Goal: Task Accomplishment & Management: Use online tool/utility

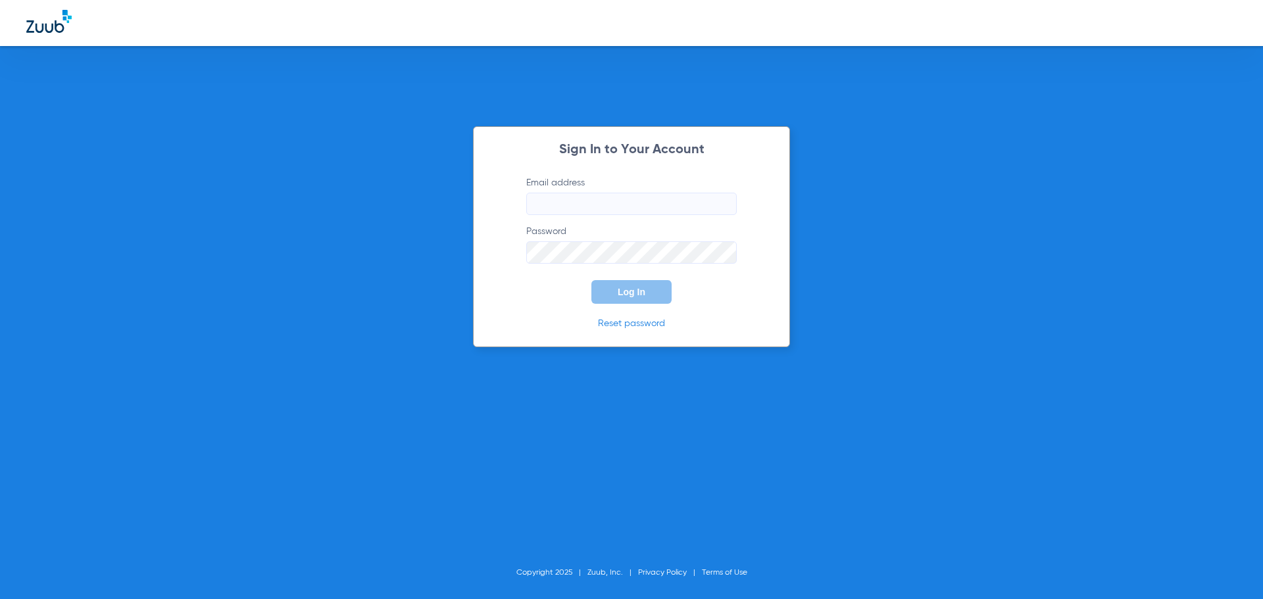
type input "[PERSON_NAME][EMAIL_ADDRESS][PERSON_NAME][DOMAIN_NAME]"
click at [623, 288] on span "Log In" at bounding box center [631, 292] width 28 height 11
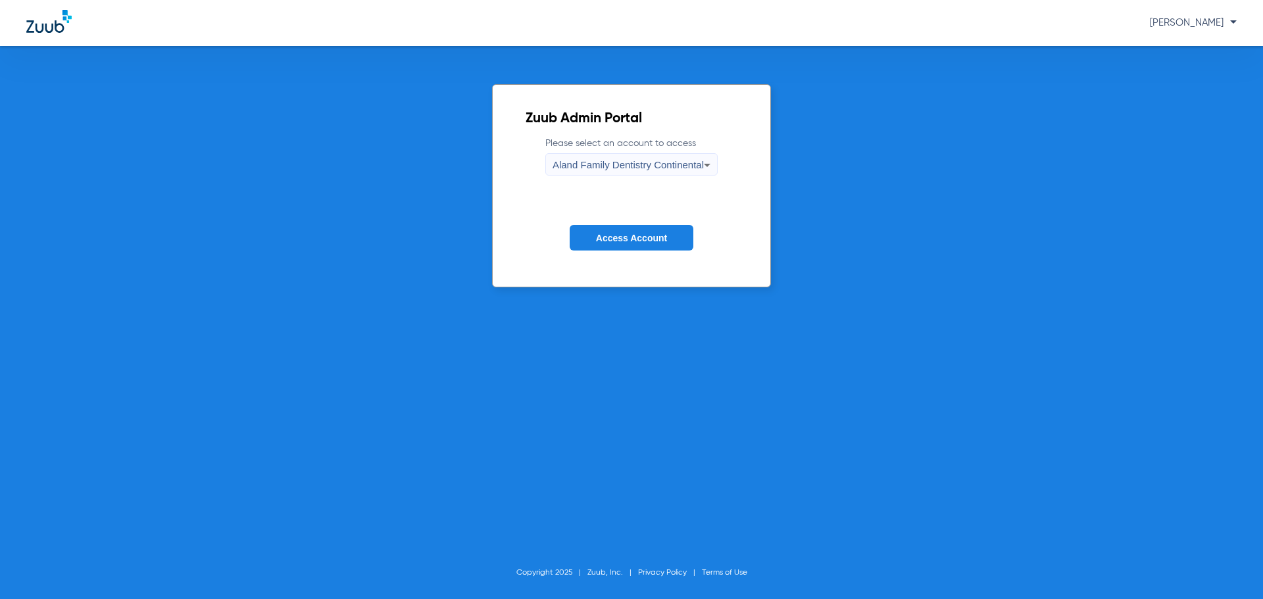
click at [610, 166] on span "Aland Family Dentistry Continental" at bounding box center [627, 164] width 151 height 11
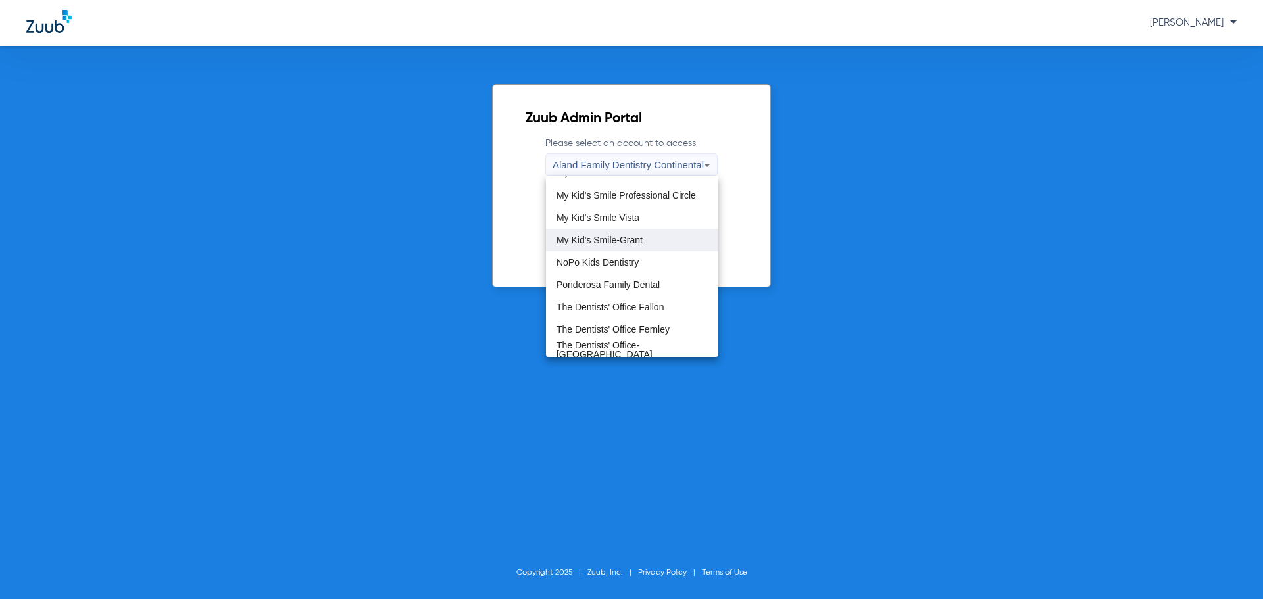
scroll to position [329, 0]
click at [647, 220] on span "My Kid's Smile Las Brisas" at bounding box center [609, 216] width 106 height 9
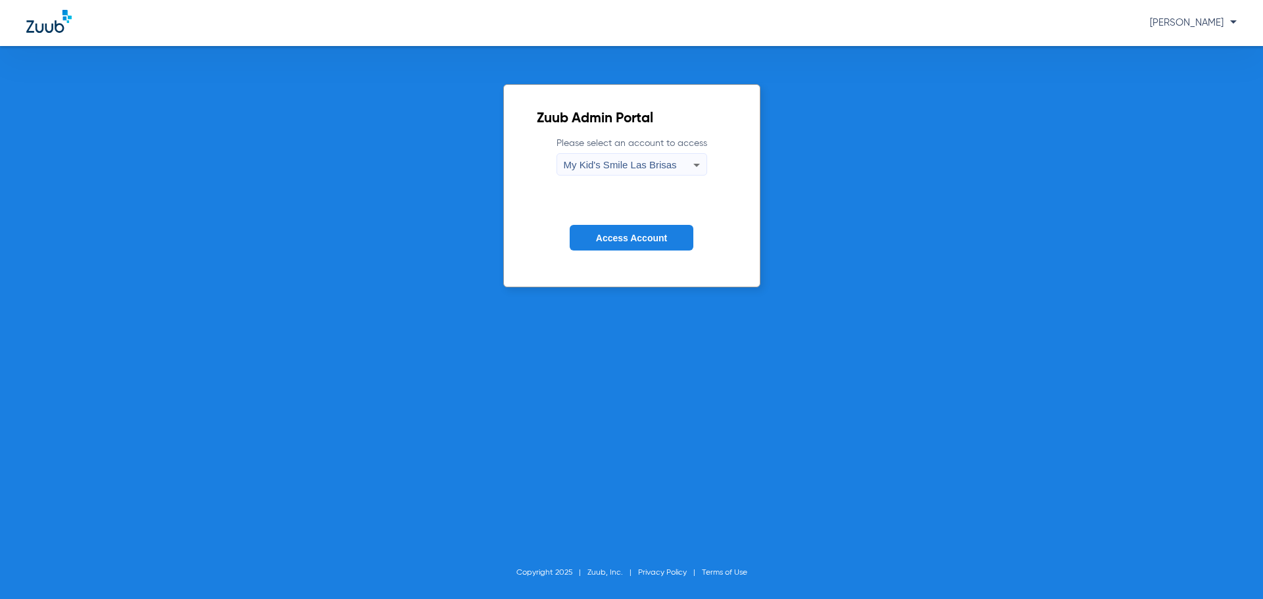
click at [634, 230] on button "Access Account" at bounding box center [631, 238] width 124 height 26
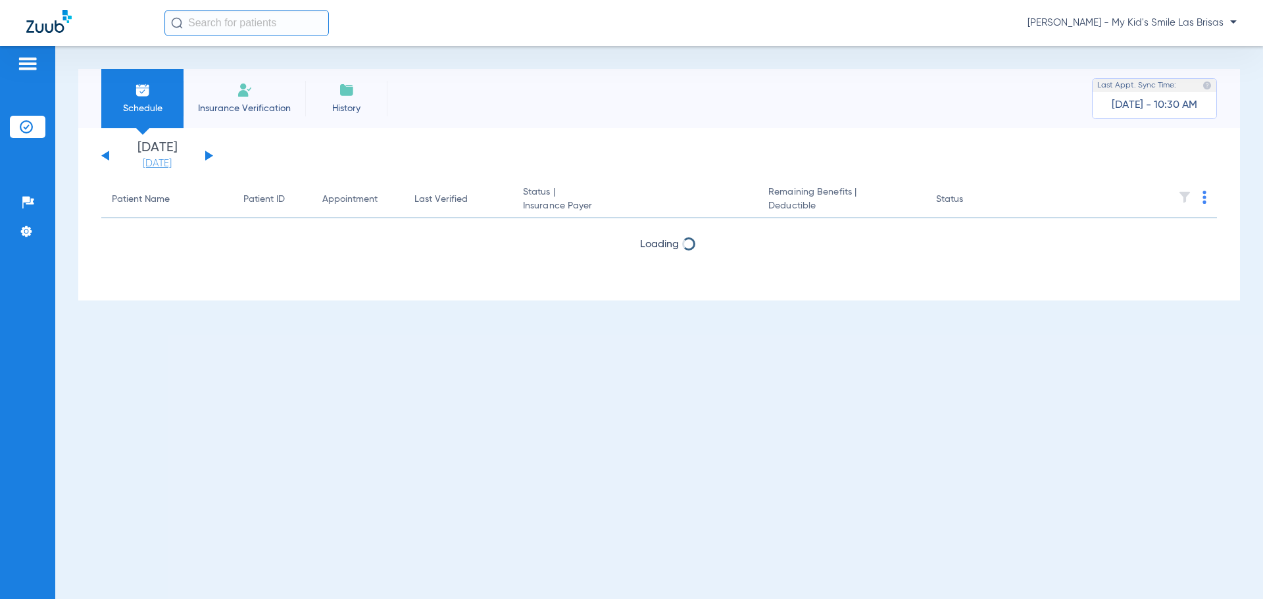
click at [158, 158] on link "[DATE]" at bounding box center [157, 163] width 79 height 13
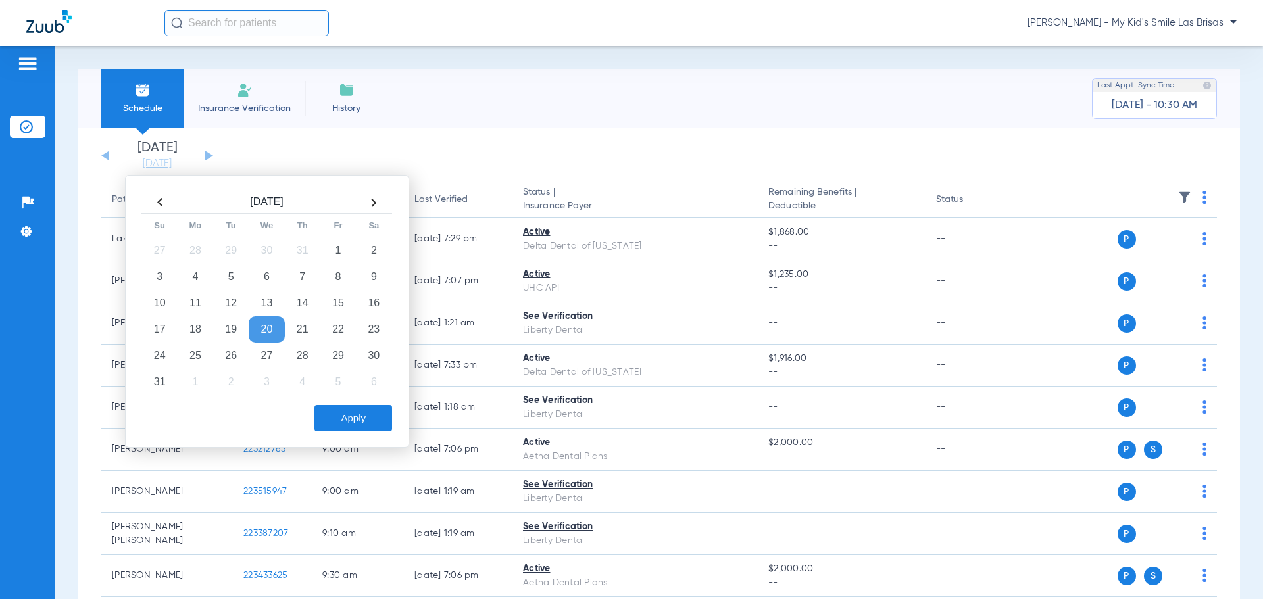
click at [376, 205] on th at bounding box center [374, 202] width 36 height 21
click at [333, 322] on td "26" at bounding box center [338, 329] width 36 height 26
click at [368, 435] on div "[DATE] Su Mo Tu We Th Fr Sa 31 1 2 3 4 5 6 7 8 9 10 11 12 13 14 15 16 17 18 19 …" at bounding box center [267, 311] width 284 height 273
click at [372, 429] on button "Apply" at bounding box center [353, 418] width 78 height 26
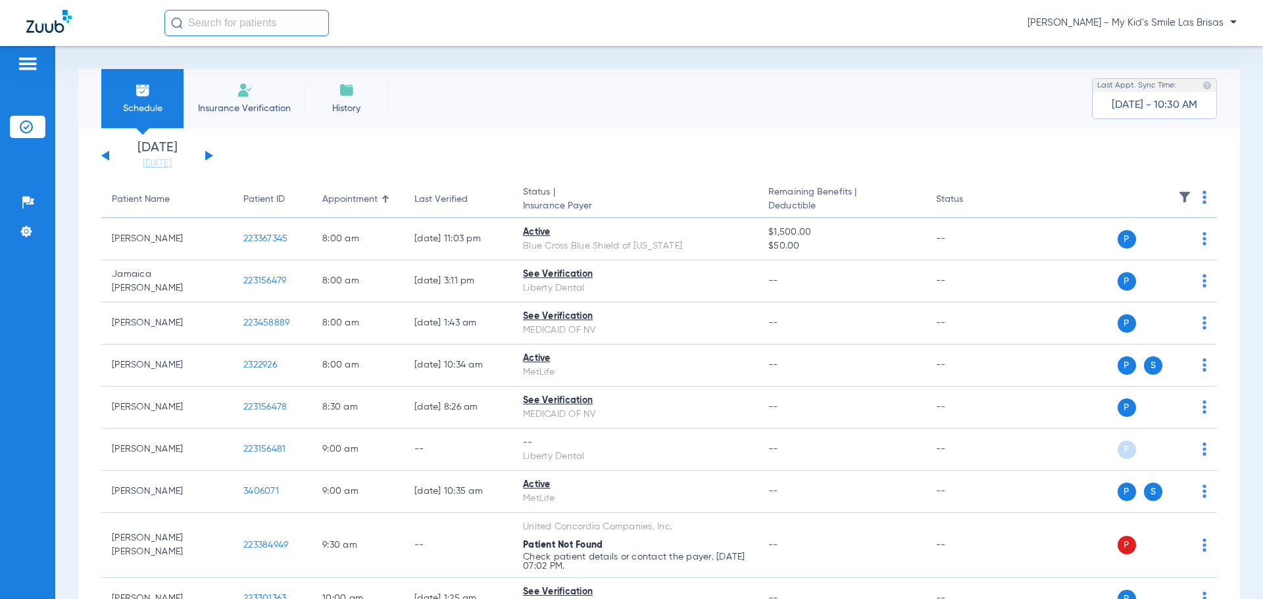
click at [1202, 200] on img at bounding box center [1204, 197] width 4 height 13
click at [1167, 245] on span "Verify All" at bounding box center [1144, 249] width 82 height 9
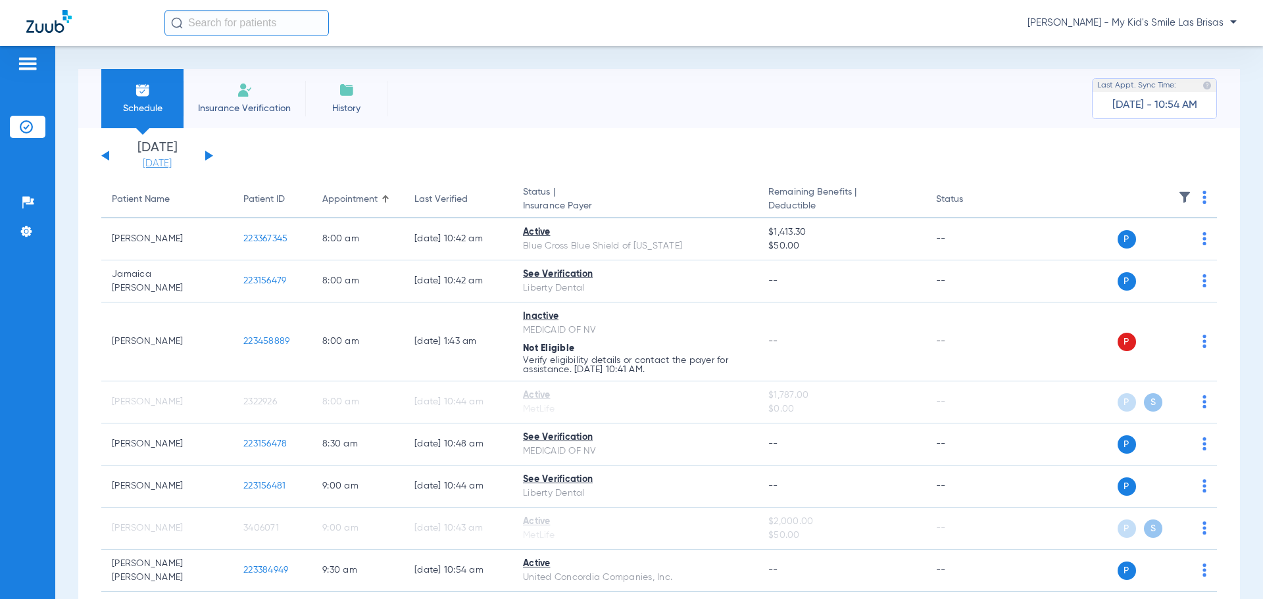
click at [170, 164] on link "[DATE]" at bounding box center [157, 163] width 79 height 13
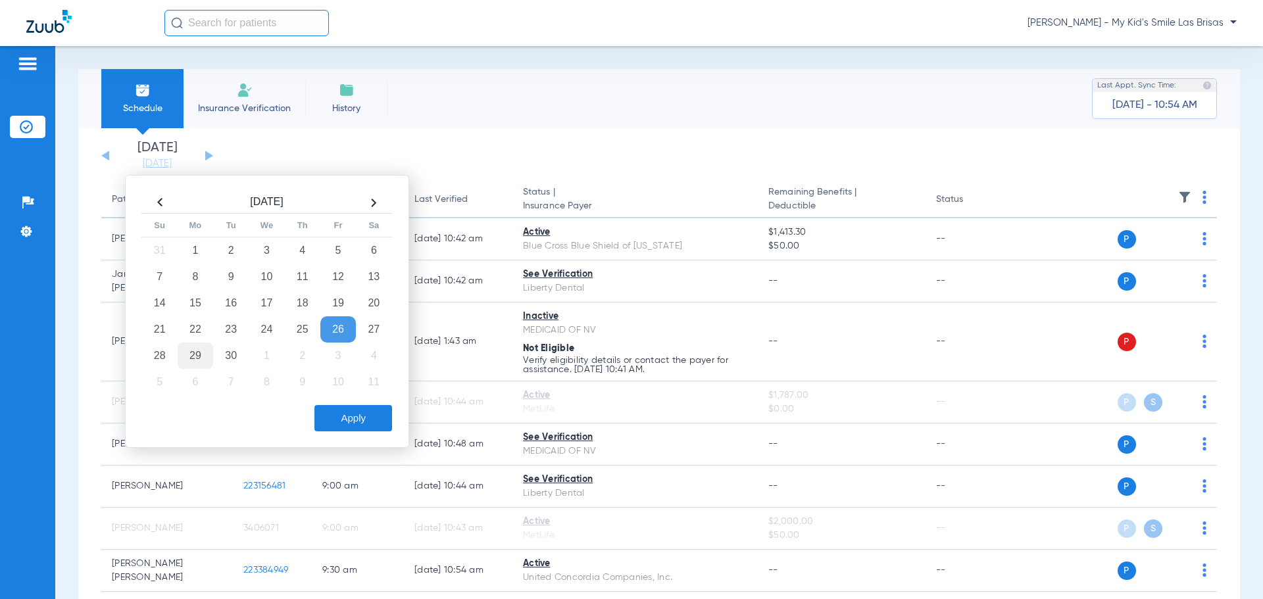
click at [198, 352] on td "29" at bounding box center [196, 356] width 36 height 26
click at [386, 432] on div "[DATE] Su Mo Tu We Th Fr Sa 31 1 2 3 4 5 6 7 8 9 10 11 12 13 14 15 16 17 18 19 …" at bounding box center [267, 311] width 284 height 273
click at [375, 423] on button "Apply" at bounding box center [353, 418] width 78 height 26
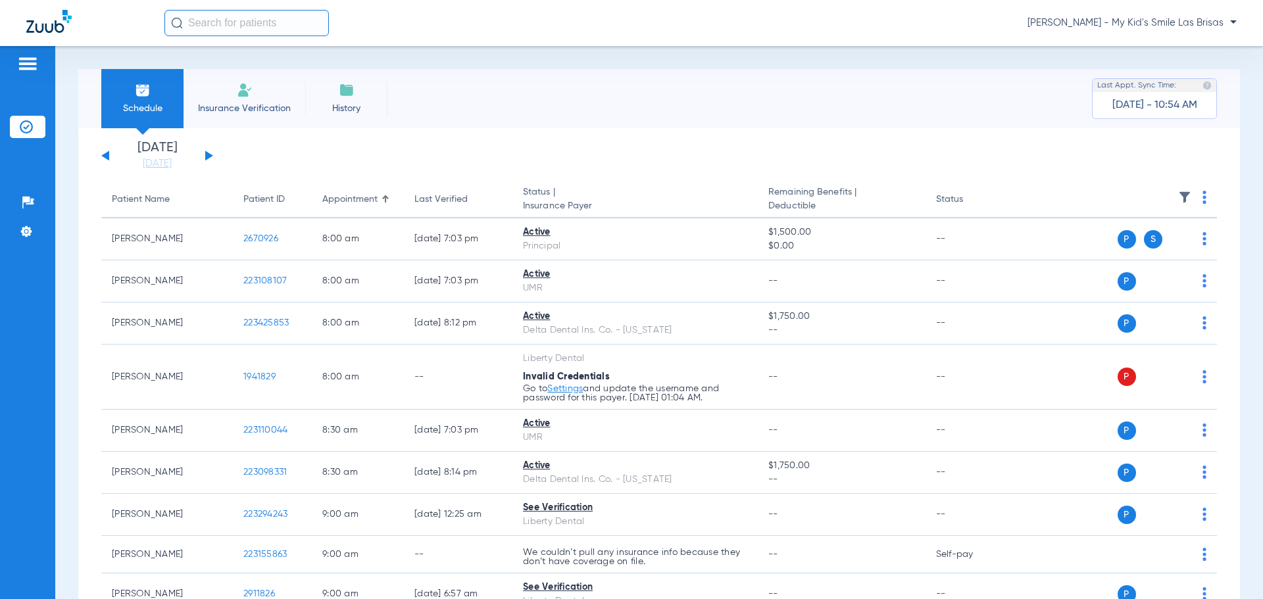
click at [1190, 197] on th at bounding box center [1115, 199] width 203 height 37
click at [1197, 197] on th at bounding box center [1115, 199] width 203 height 37
click at [1202, 199] on img at bounding box center [1204, 197] width 4 height 13
click at [1130, 253] on span "Verify All" at bounding box center [1144, 249] width 82 height 9
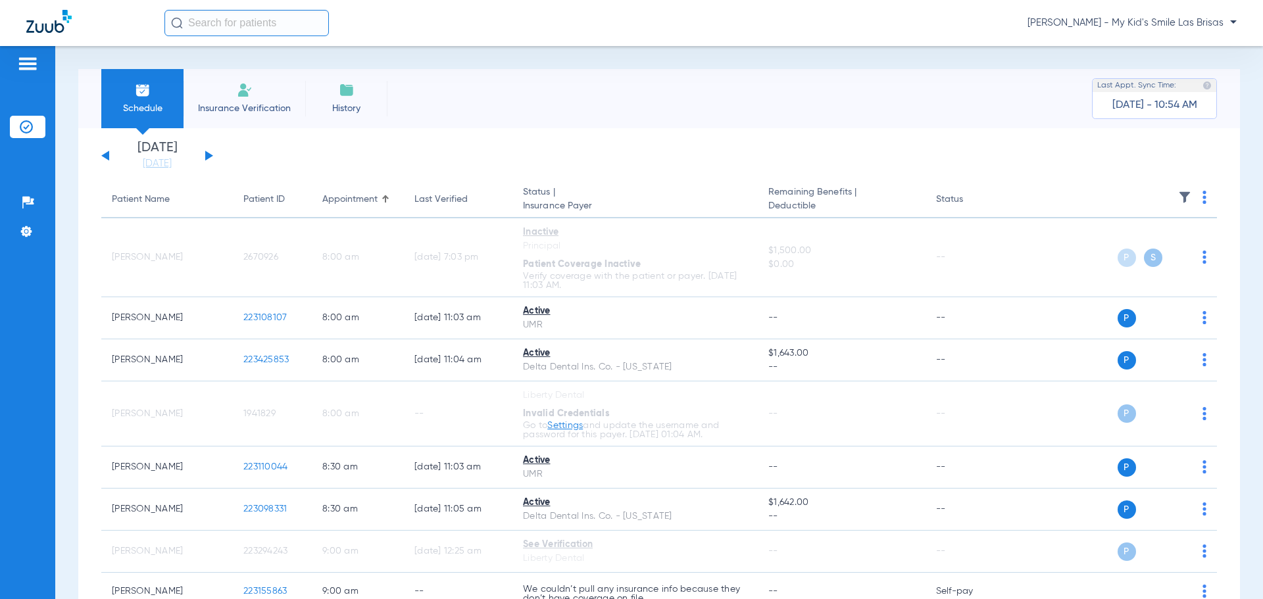
drag, startPoint x: 154, startPoint y: 168, endPoint x: 316, endPoint y: 339, distance: 235.8
click at [154, 168] on link "[DATE]" at bounding box center [157, 163] width 79 height 13
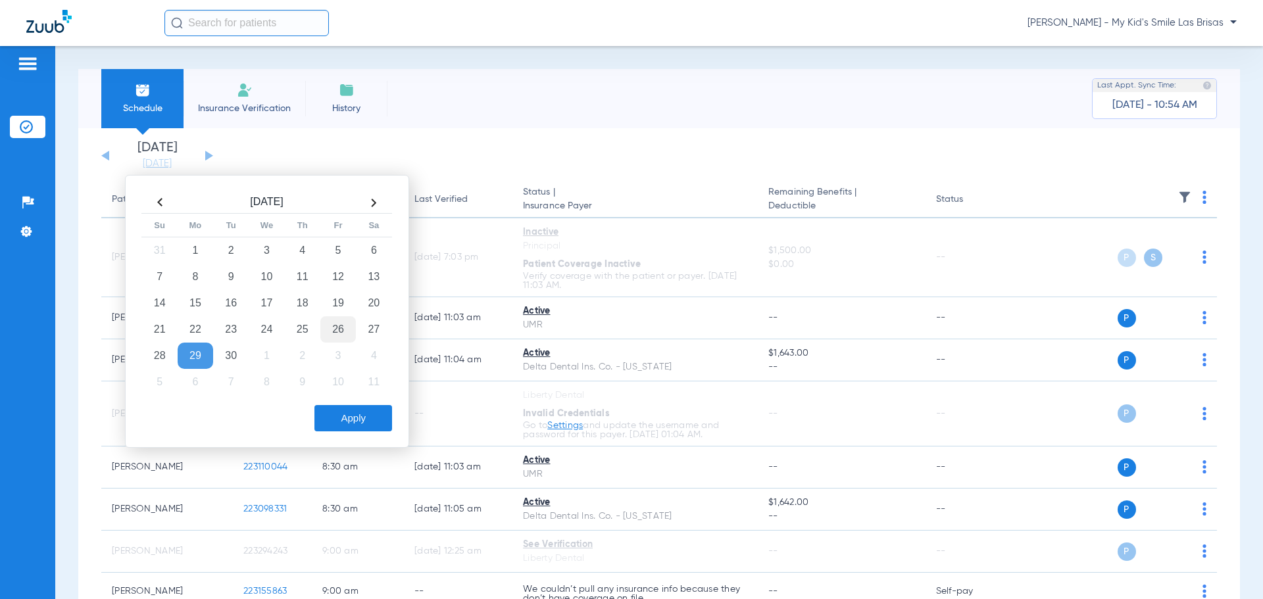
click at [343, 333] on td "26" at bounding box center [338, 329] width 36 height 26
click at [343, 423] on button "Apply" at bounding box center [353, 418] width 78 height 26
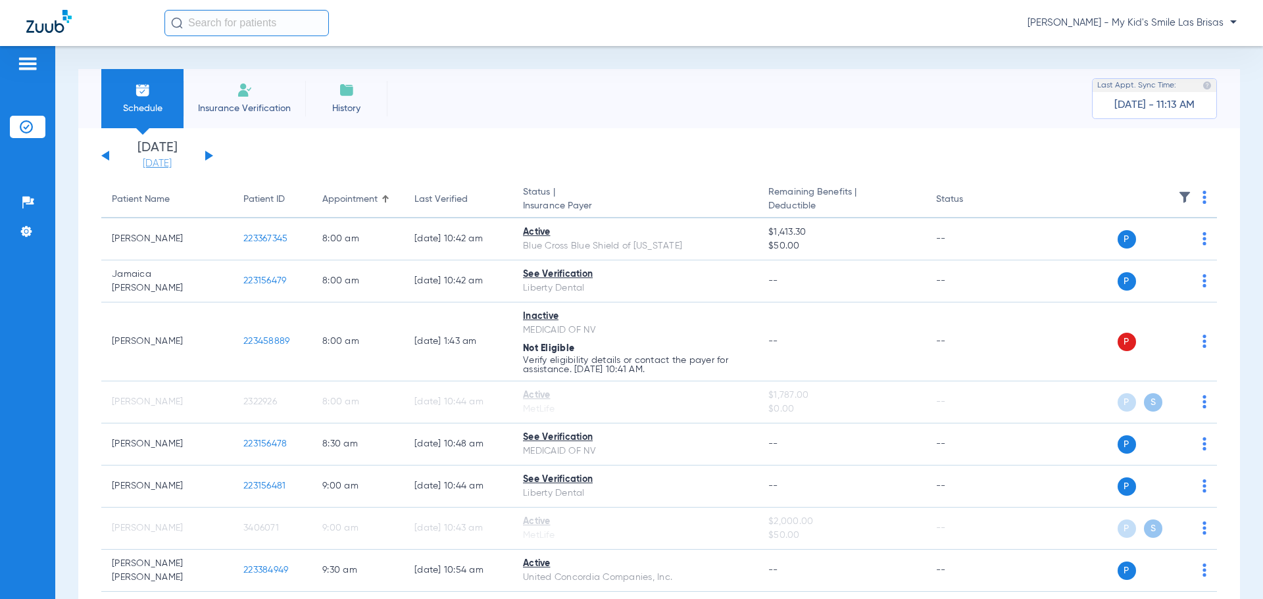
click at [170, 164] on link "[DATE]" at bounding box center [157, 163] width 79 height 13
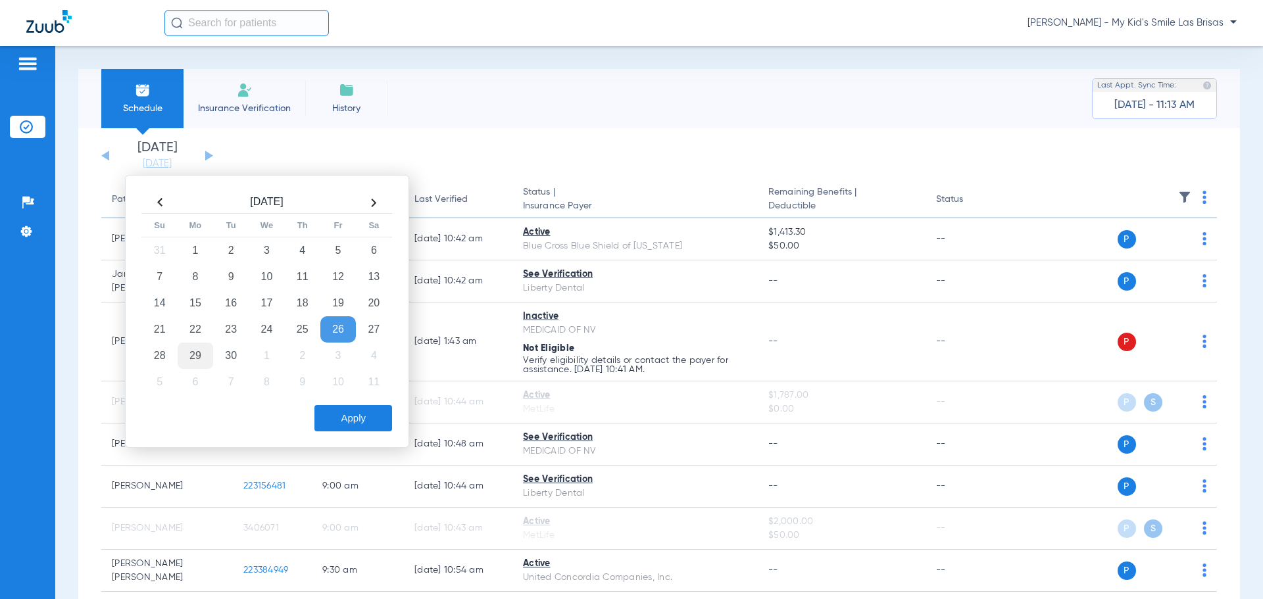
click at [208, 354] on td "29" at bounding box center [196, 356] width 36 height 26
click at [363, 409] on button "Apply" at bounding box center [353, 418] width 78 height 26
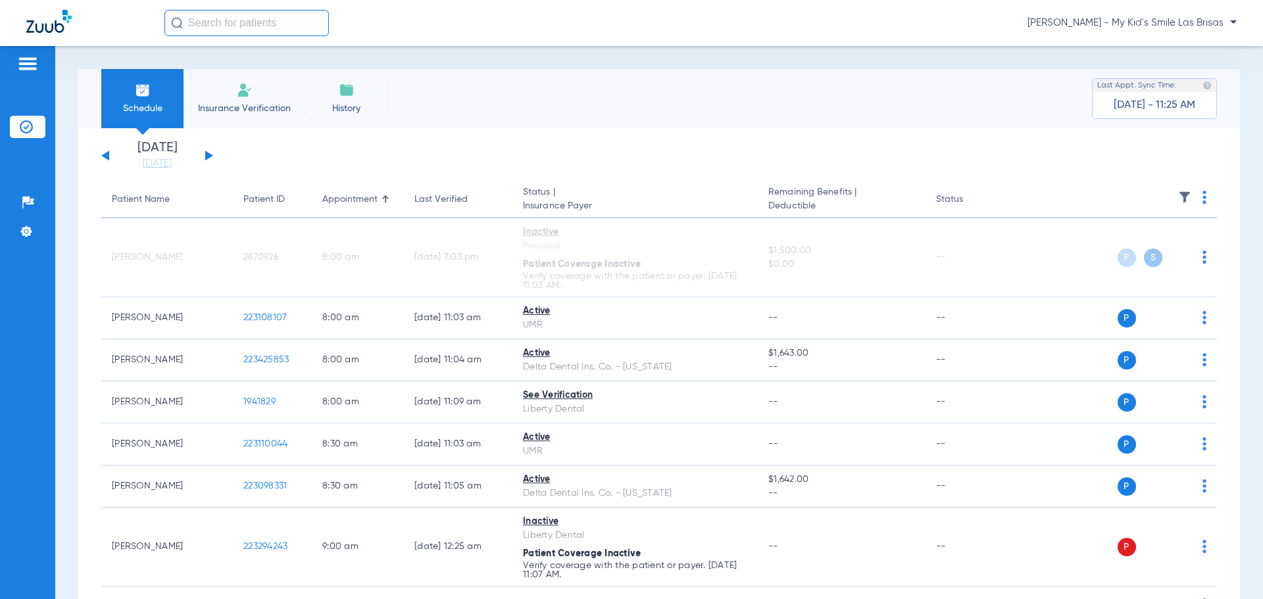
click at [1179, 23] on span "[PERSON_NAME] - My Kid's Smile Las Brisas" at bounding box center [1131, 22] width 209 height 13
click at [1180, 43] on span "Account Selection" at bounding box center [1187, 46] width 74 height 9
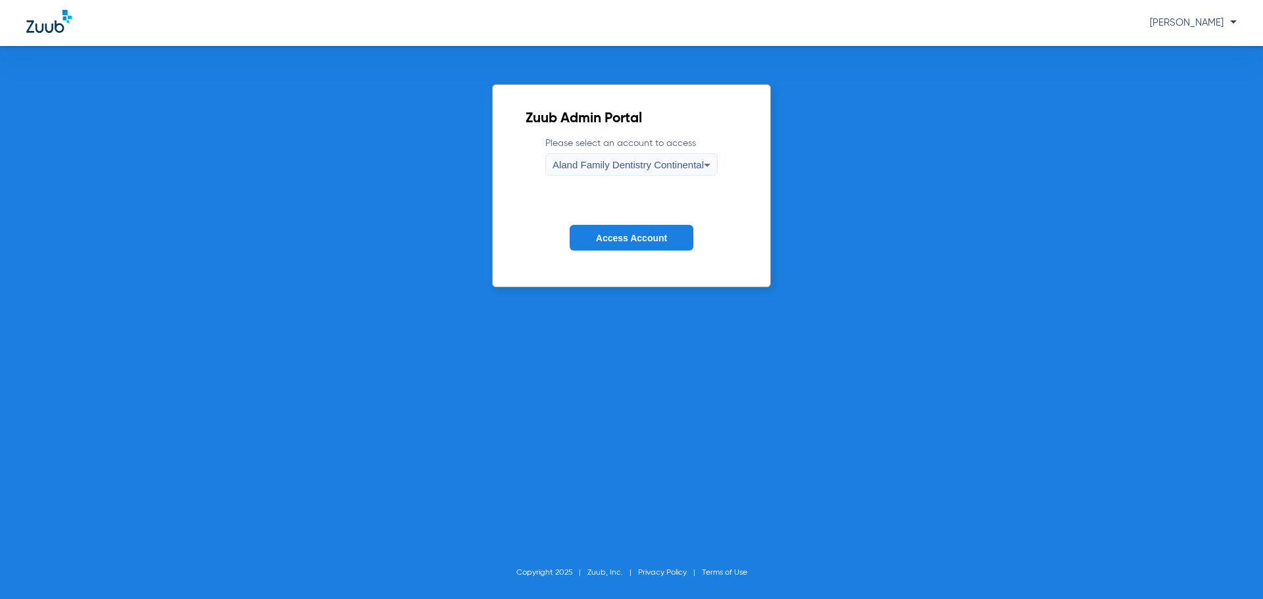
click at [679, 162] on span "Aland Family Dentistry Continental" at bounding box center [627, 164] width 151 height 11
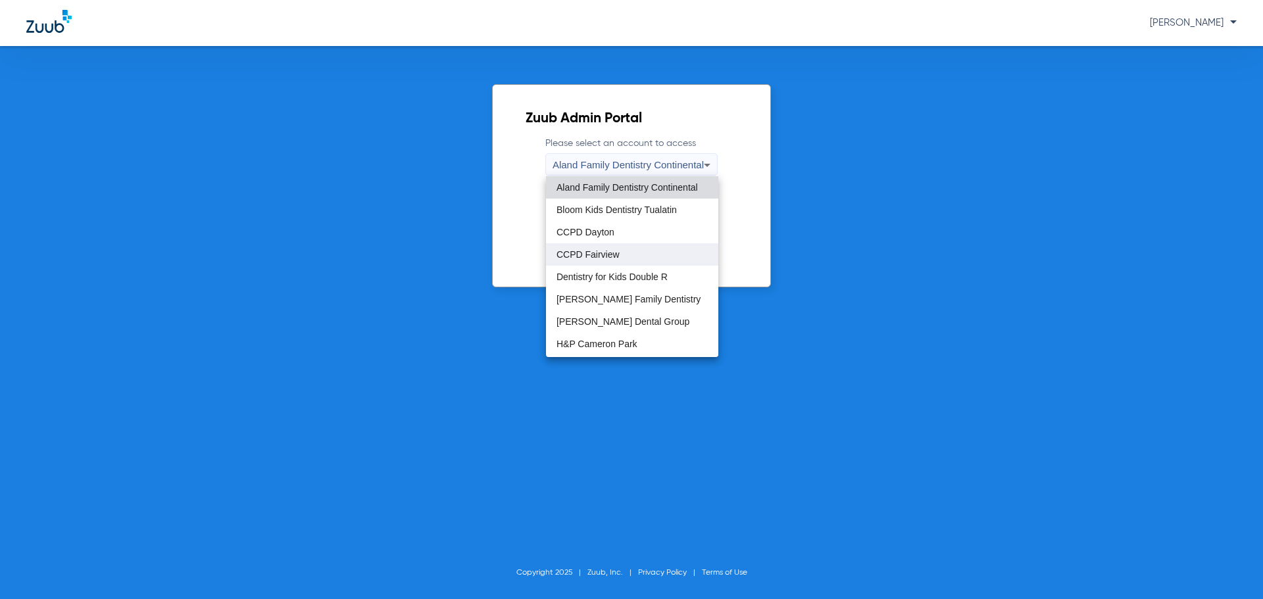
click at [624, 247] on mat-option "CCPD Fairview" at bounding box center [632, 254] width 172 height 22
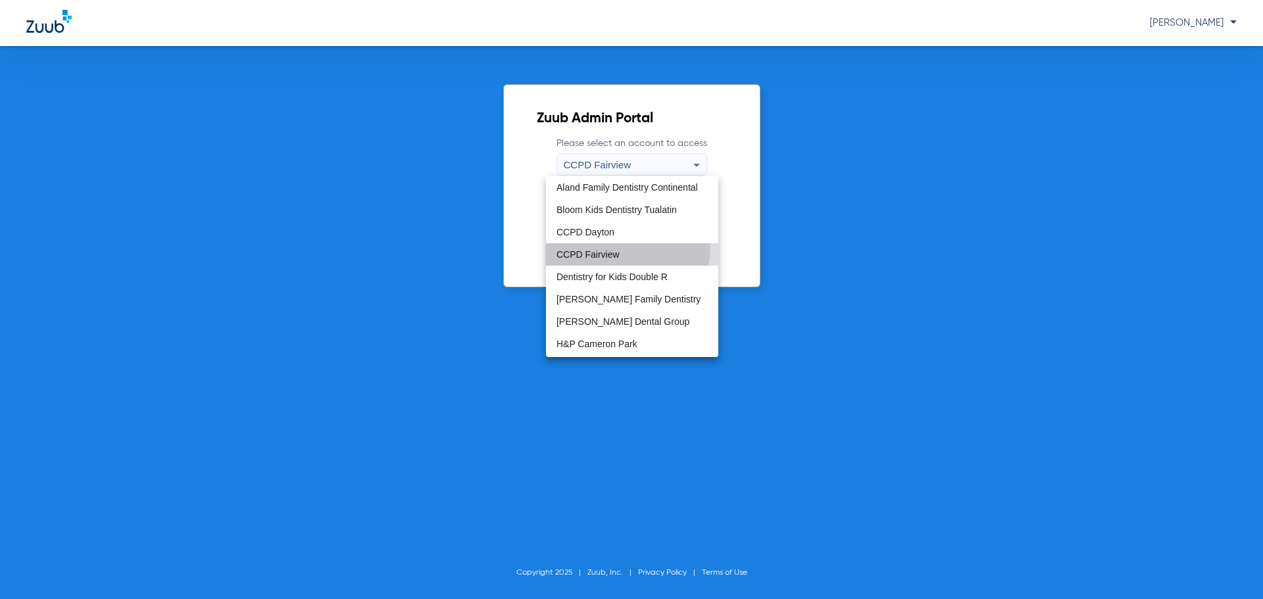
click at [624, 251] on form "Please select an account to access CCPD Fairview Access Account" at bounding box center [632, 203] width 190 height 133
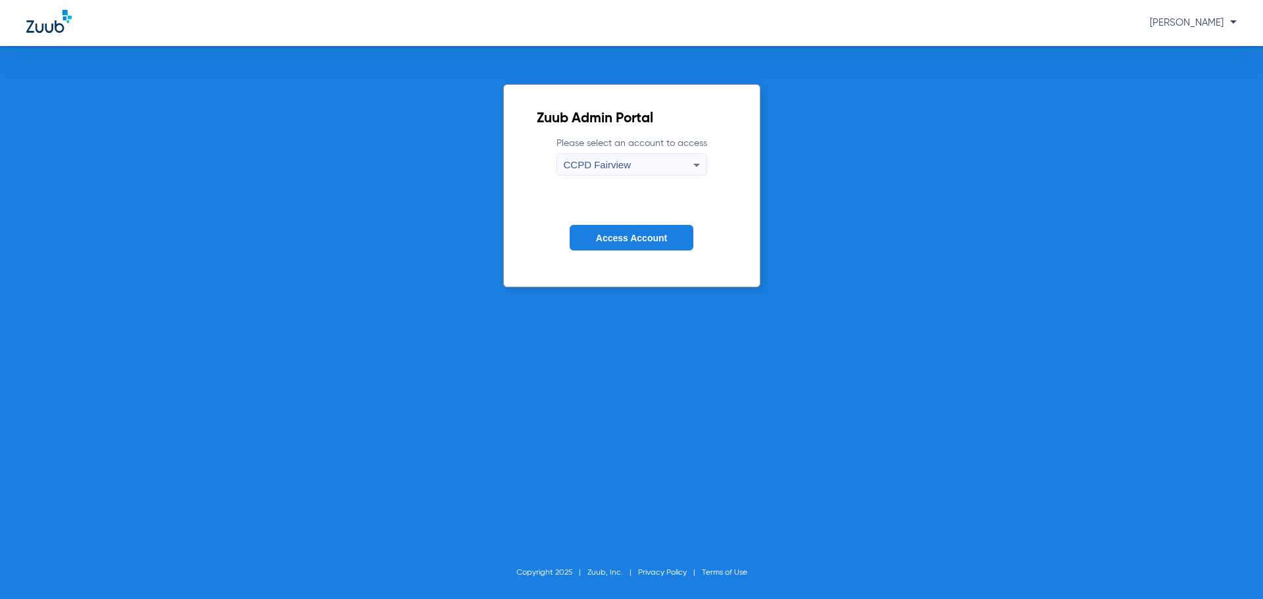
click at [638, 242] on span "Access Account" at bounding box center [631, 238] width 71 height 11
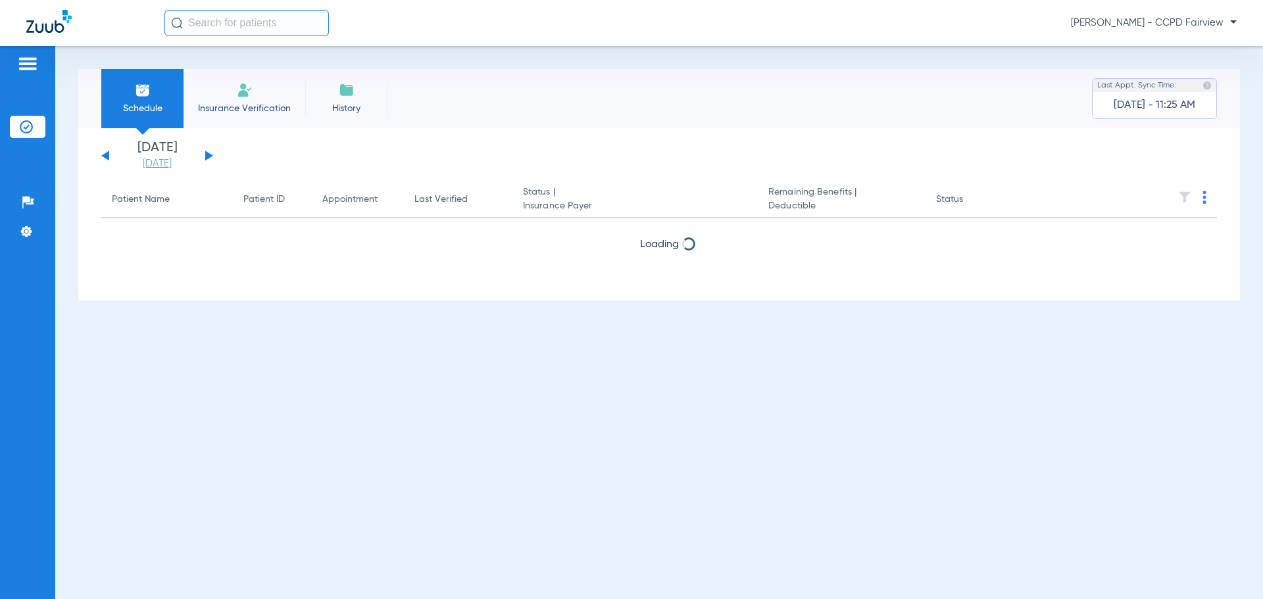
click at [164, 166] on link "[DATE]" at bounding box center [157, 163] width 79 height 13
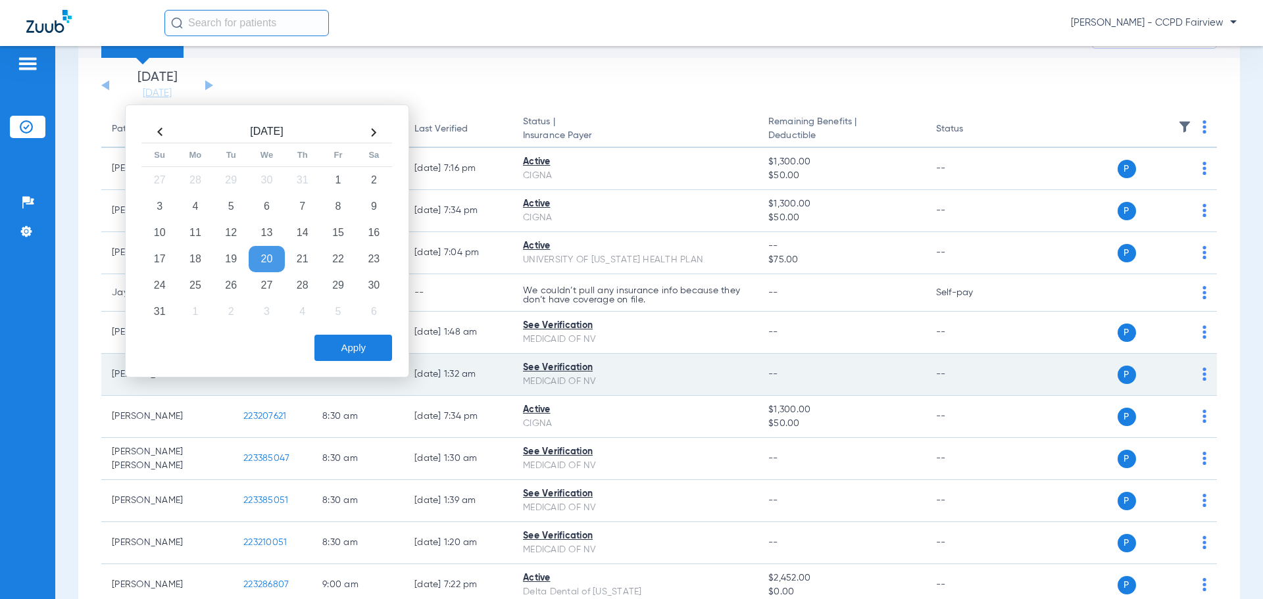
scroll to position [132, 0]
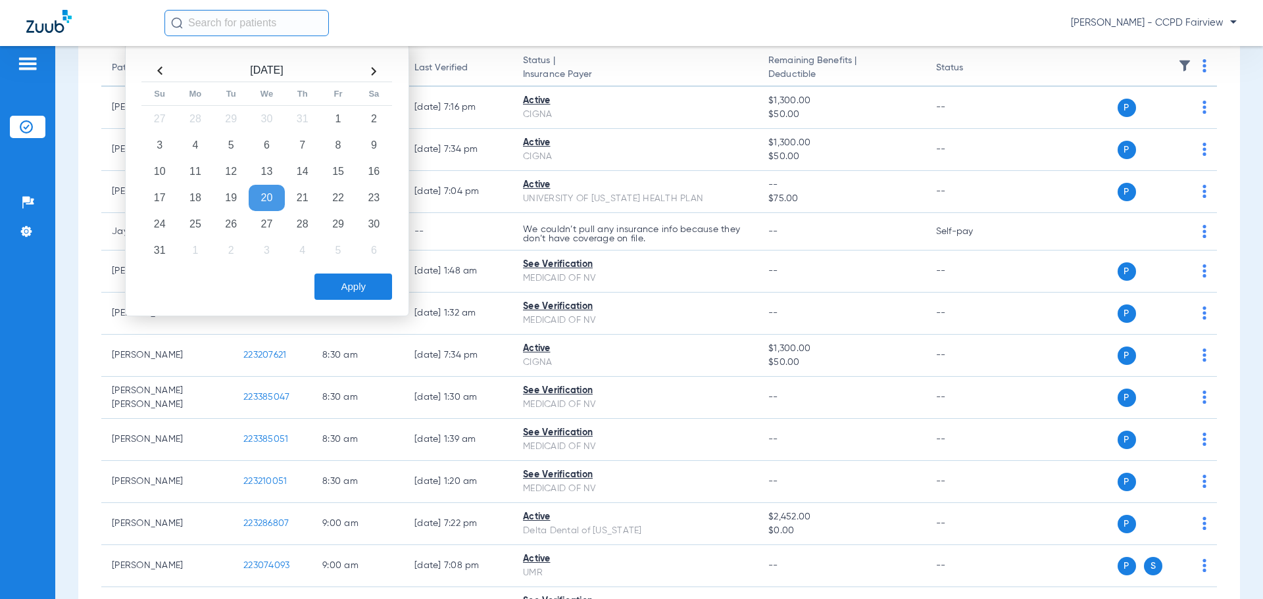
click at [372, 74] on th at bounding box center [374, 70] width 36 height 21
click at [199, 147] on td "8" at bounding box center [196, 145] width 36 height 26
click at [331, 277] on button "Apply" at bounding box center [353, 287] width 78 height 26
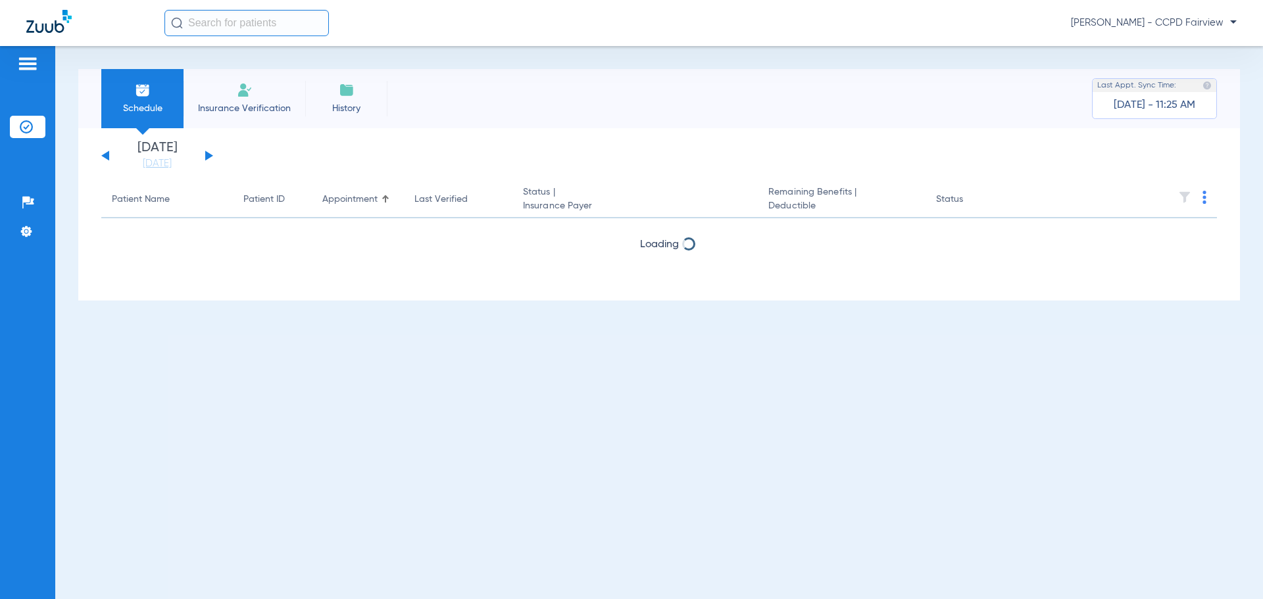
click at [1203, 198] on img at bounding box center [1204, 197] width 4 height 13
click at [1087, 185] on div at bounding box center [631, 299] width 1263 height 599
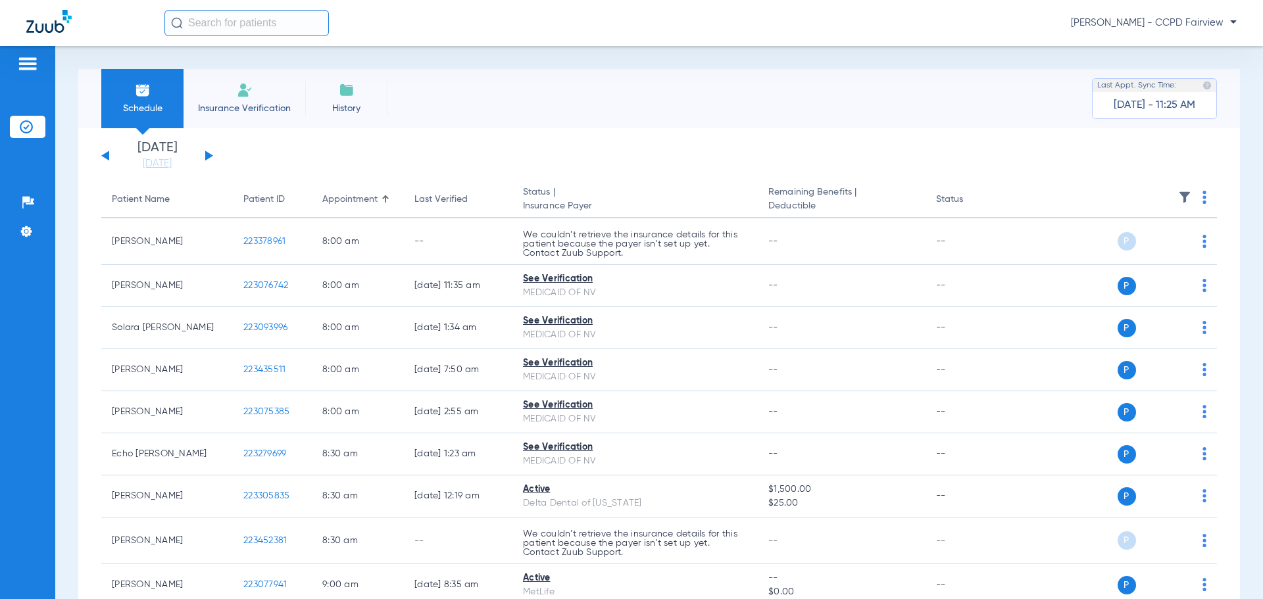
click at [1178, 191] on img at bounding box center [1184, 197] width 13 height 13
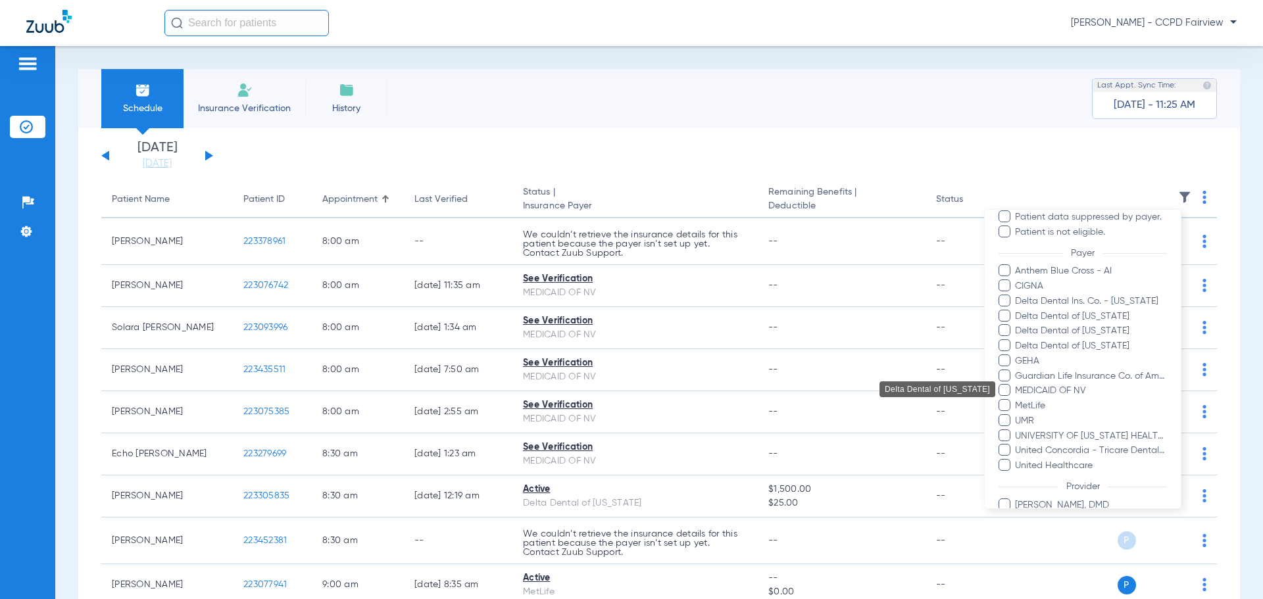
scroll to position [197, 0]
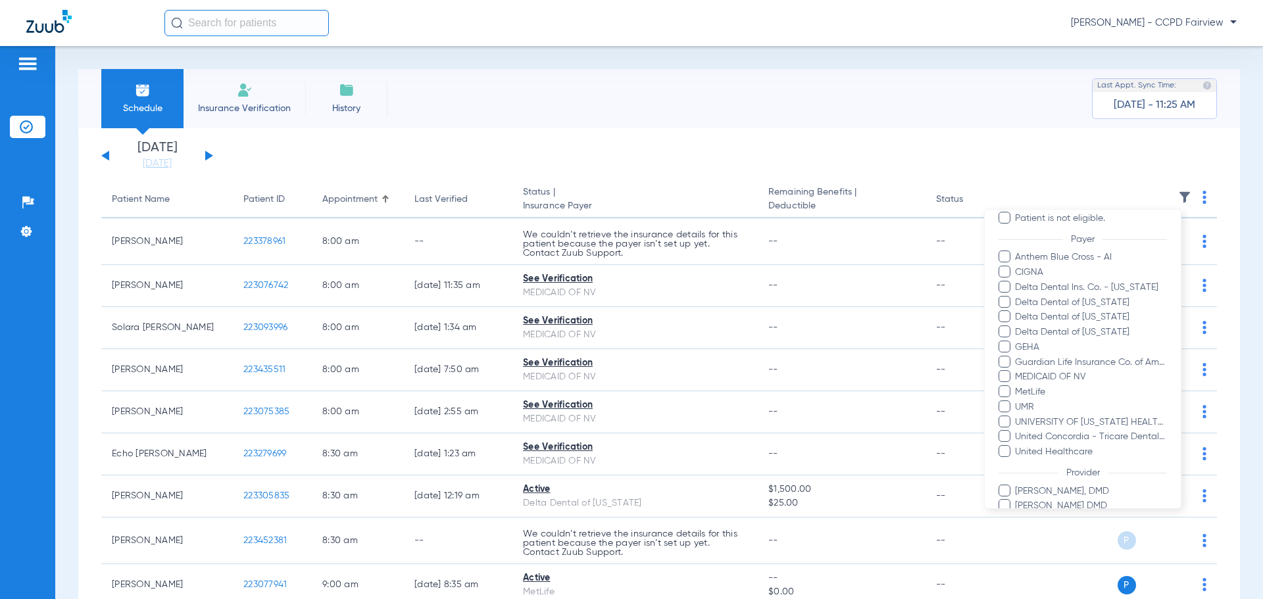
click at [1007, 437] on span at bounding box center [1004, 436] width 12 height 12
click at [1017, 446] on input "United Concordia - Tricare Dental Plan" at bounding box center [1017, 446] width 0 height 0
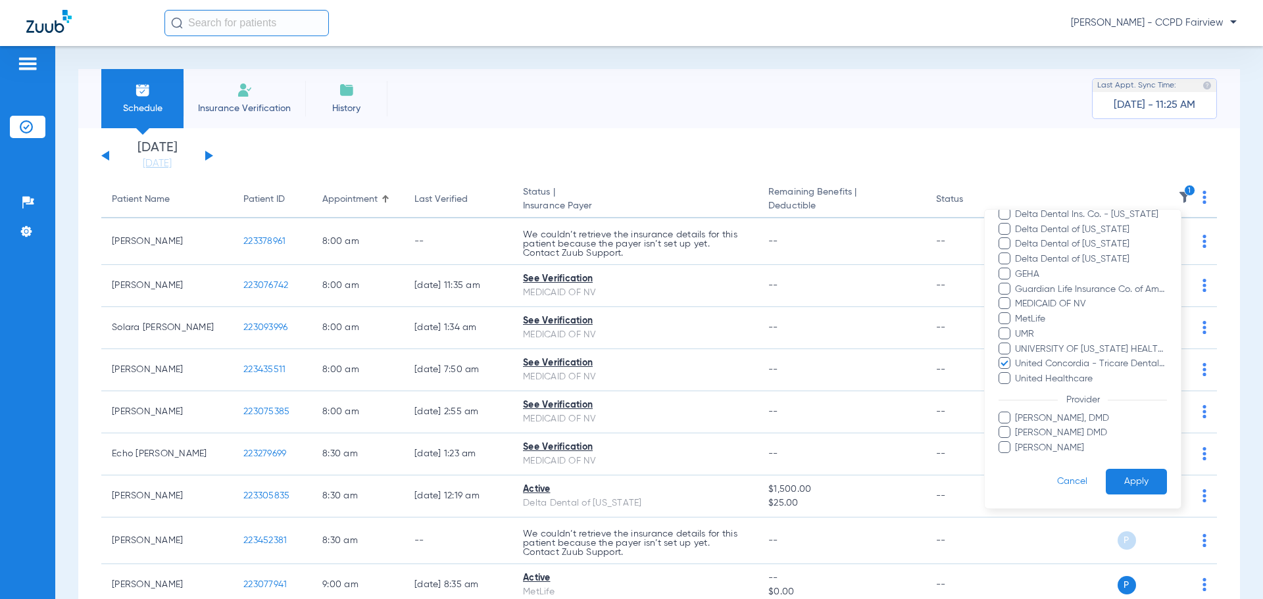
click at [1122, 486] on button "Apply" at bounding box center [1135, 482] width 61 height 26
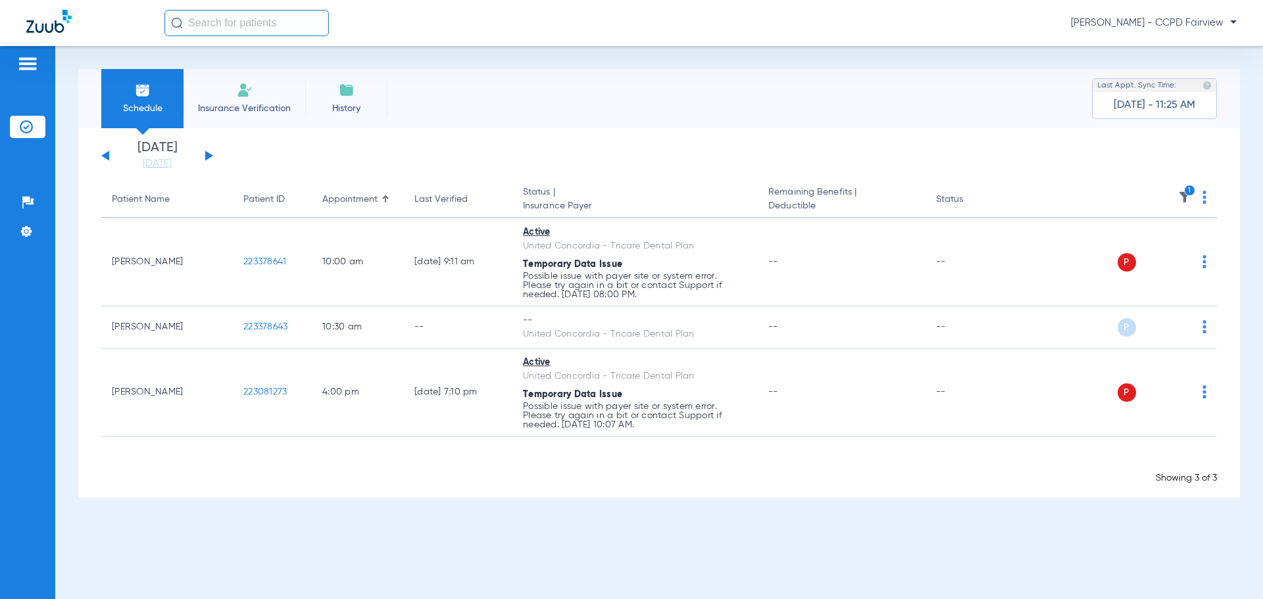
click at [1201, 196] on th "1" at bounding box center [1115, 199] width 203 height 37
click at [1206, 199] on th "1" at bounding box center [1115, 199] width 203 height 37
click at [1201, 199] on th "1" at bounding box center [1115, 199] width 203 height 37
click at [1203, 199] on img at bounding box center [1204, 197] width 4 height 13
click at [1170, 246] on span "Verify All" at bounding box center [1155, 249] width 79 height 9
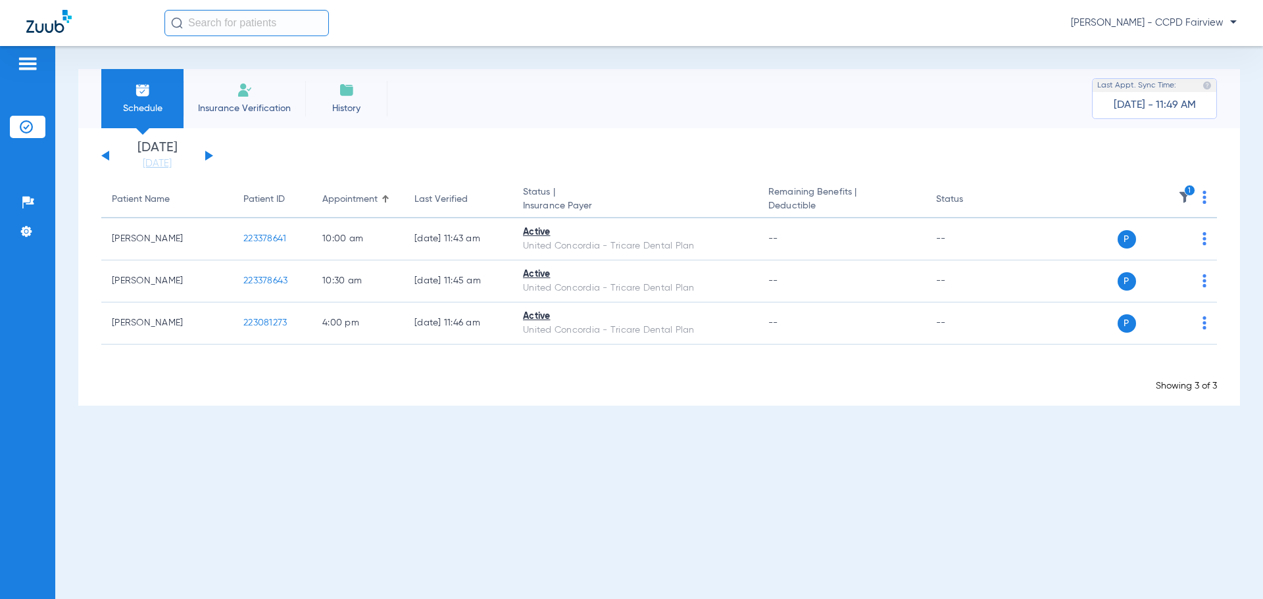
click at [1181, 197] on img at bounding box center [1184, 197] width 13 height 13
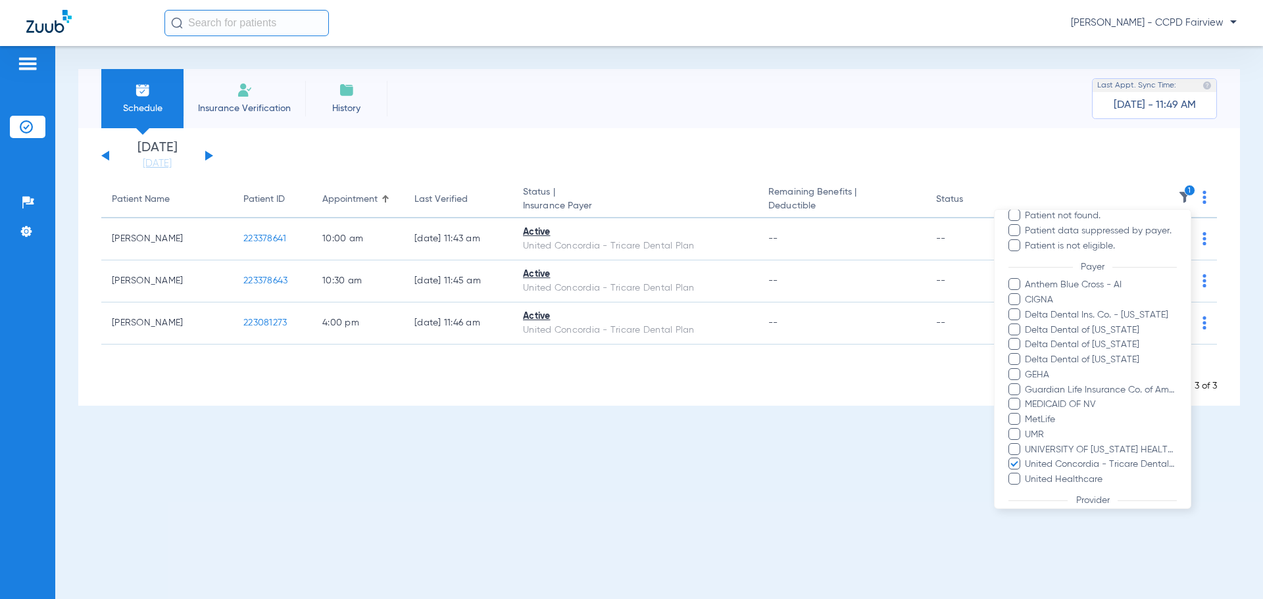
scroll to position [263, 0]
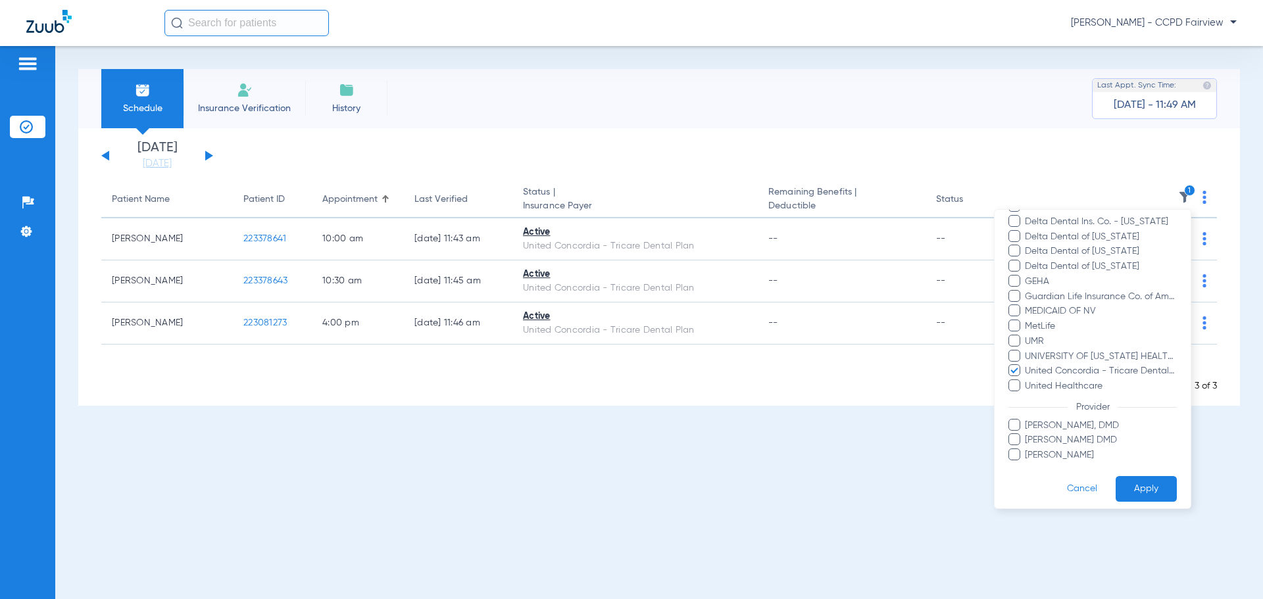
click at [1019, 369] on span at bounding box center [1014, 370] width 12 height 12
click at [1026, 380] on input "United Concordia - Tricare Dental Plan" at bounding box center [1026, 380] width 0 height 0
click at [1133, 482] on button "Apply" at bounding box center [1145, 489] width 61 height 26
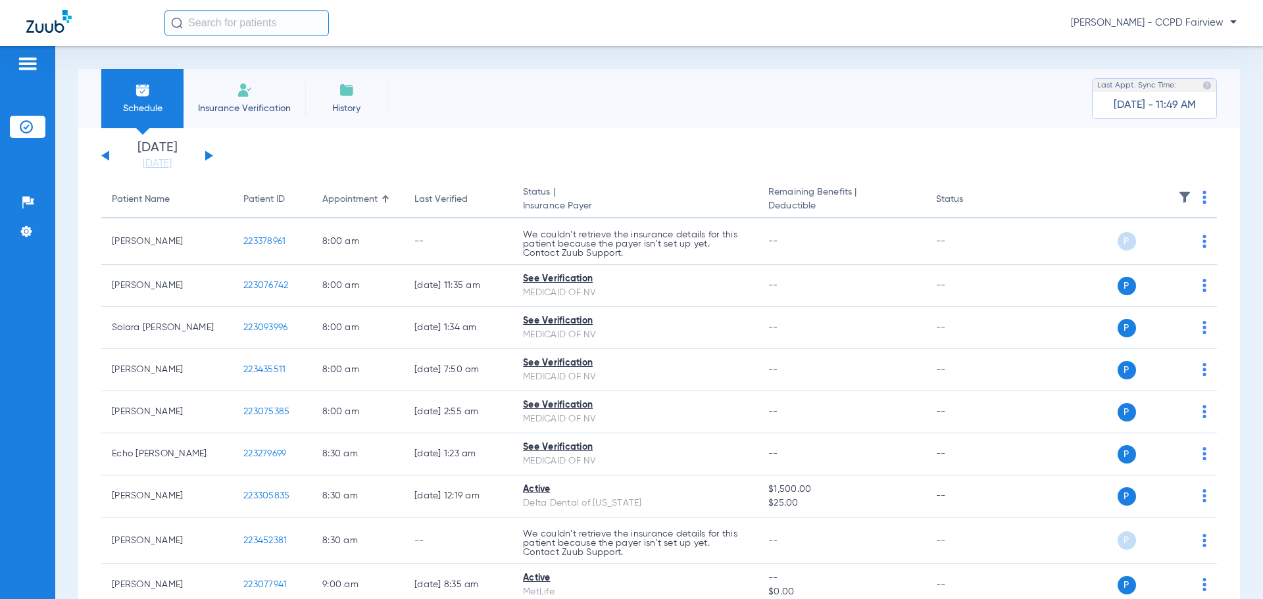
click at [1193, 29] on span "[PERSON_NAME] - CCPD Fairview" at bounding box center [1154, 22] width 166 height 13
click at [1197, 51] on span "Account Selection" at bounding box center [1187, 46] width 74 height 9
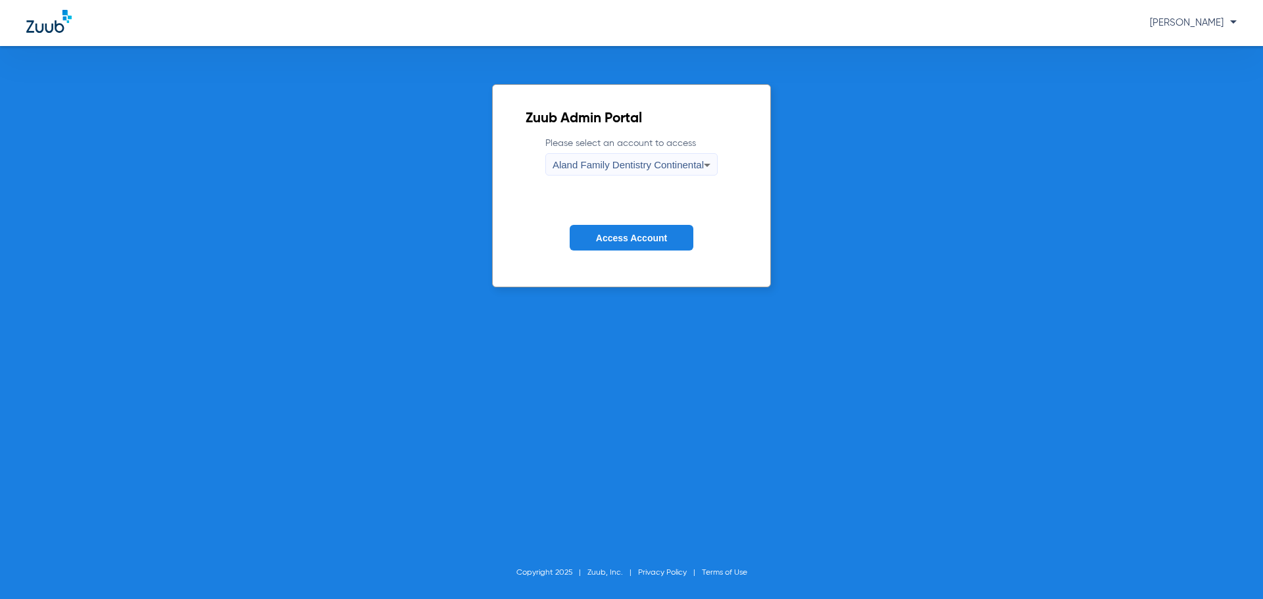
click at [688, 164] on span "Aland Family Dentistry Continental" at bounding box center [627, 164] width 151 height 11
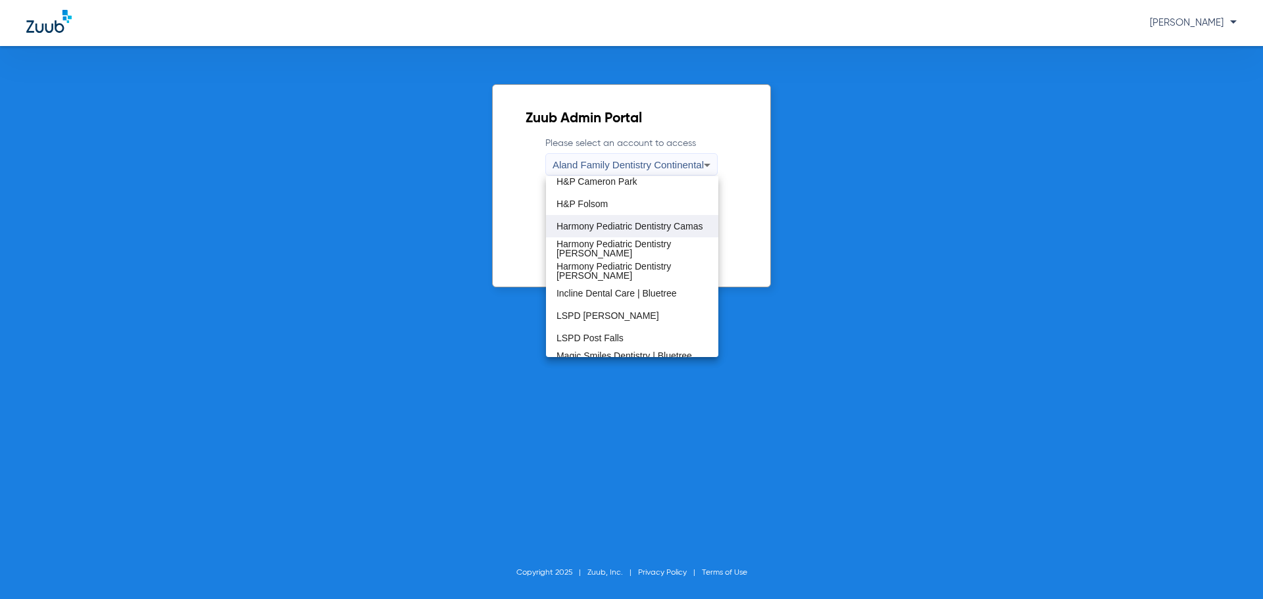
scroll to position [132, 0]
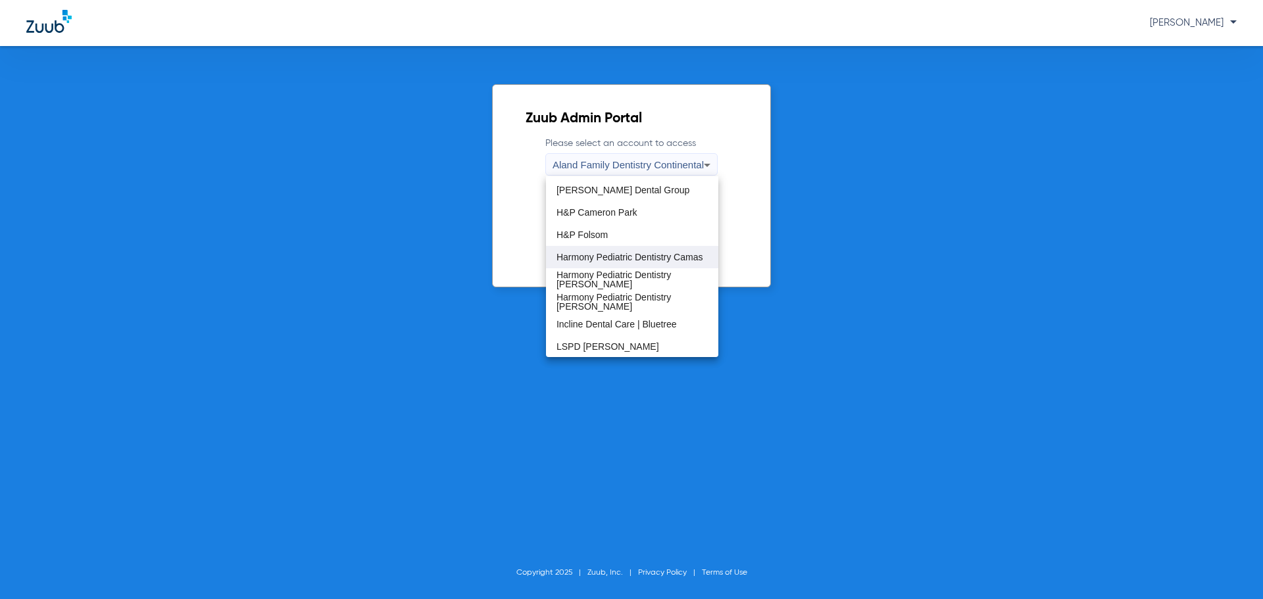
click at [648, 255] on span "Harmony Pediatric Dentistry Camas" at bounding box center [629, 257] width 147 height 9
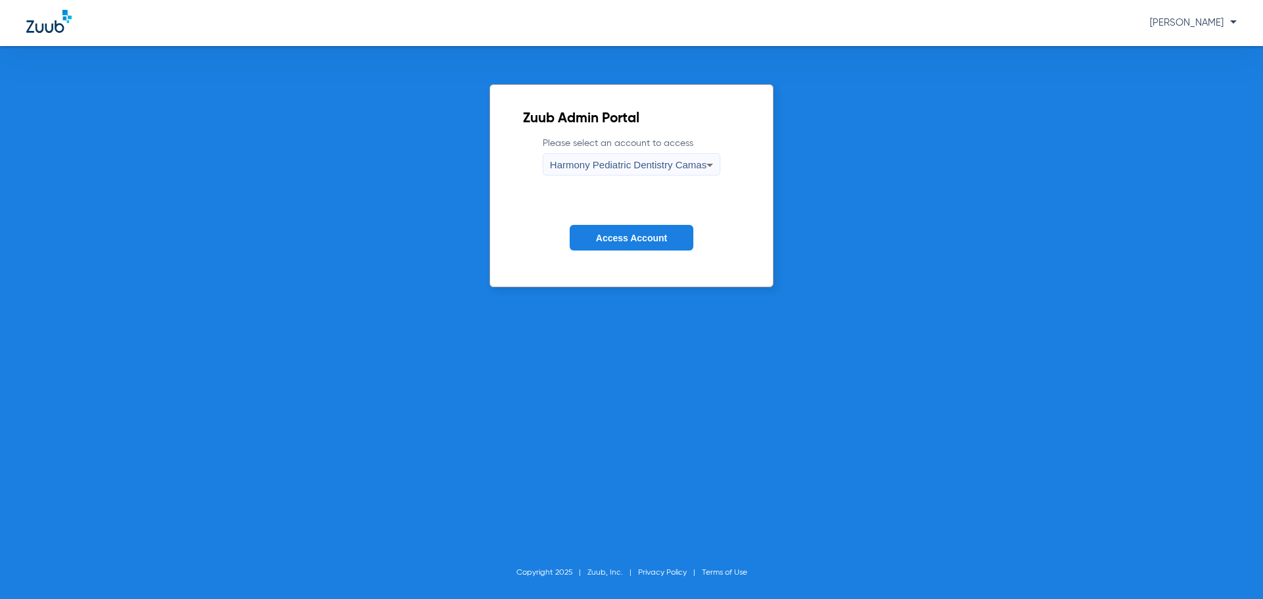
click at [606, 244] on button "Access Account" at bounding box center [631, 238] width 124 height 26
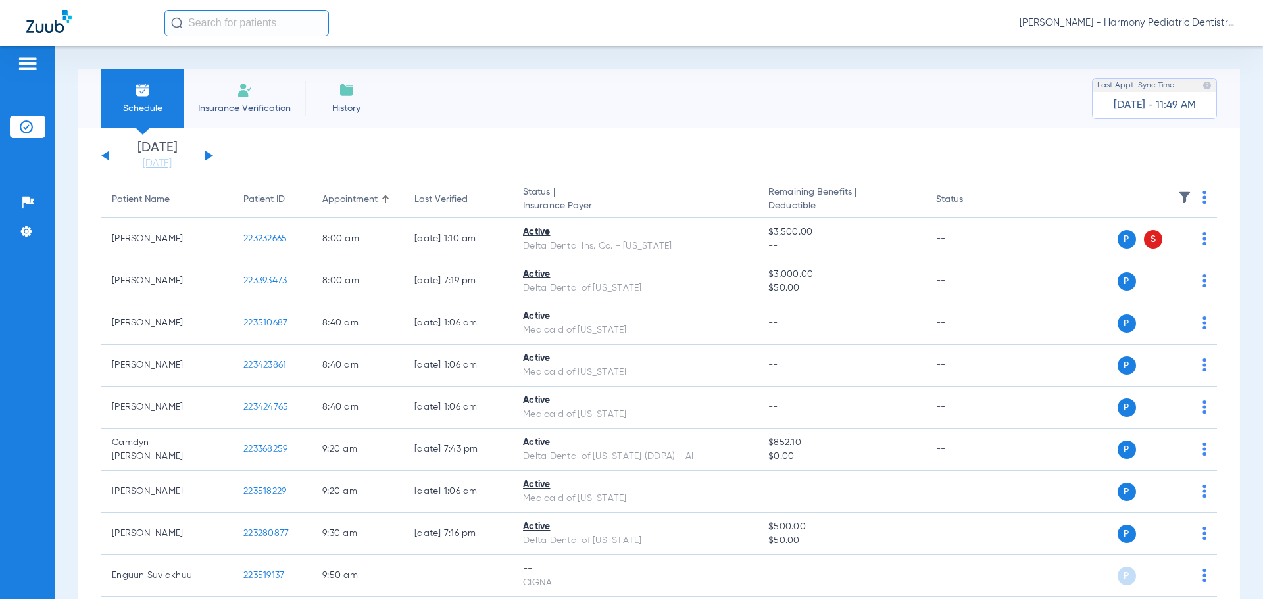
click at [1187, 23] on span "[PERSON_NAME] - Harmony Pediatric Dentistry Camas" at bounding box center [1127, 22] width 217 height 13
click at [1180, 44] on span "Account Selection" at bounding box center [1187, 46] width 74 height 9
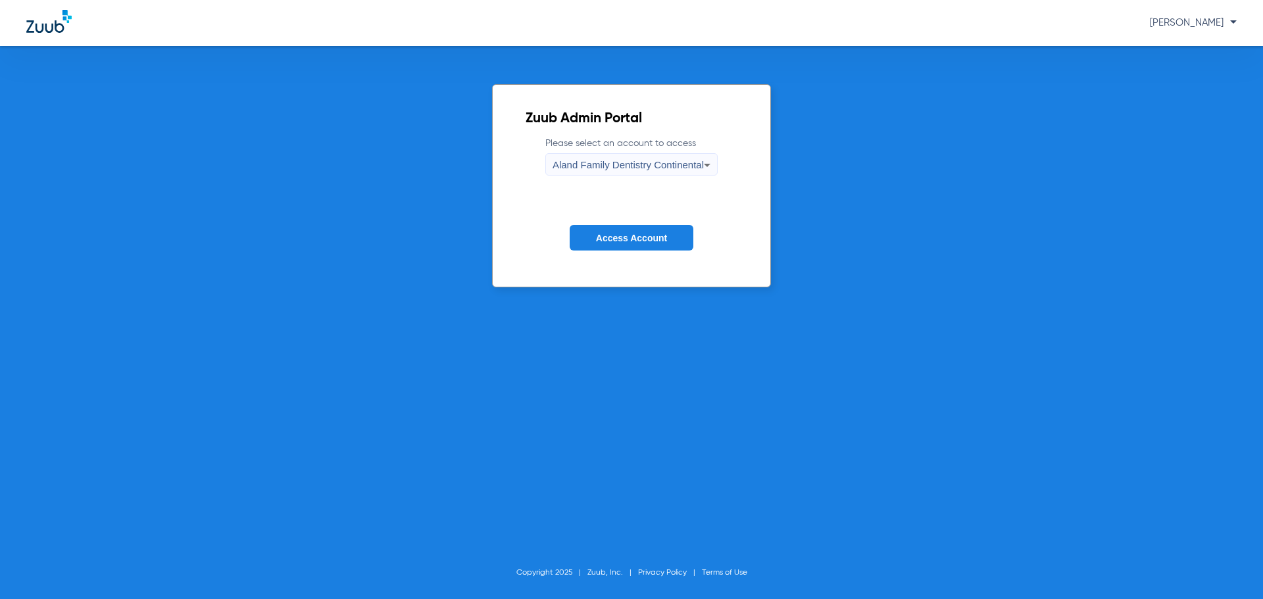
click at [648, 169] on span "Aland Family Dentistry Continental" at bounding box center [627, 164] width 151 height 11
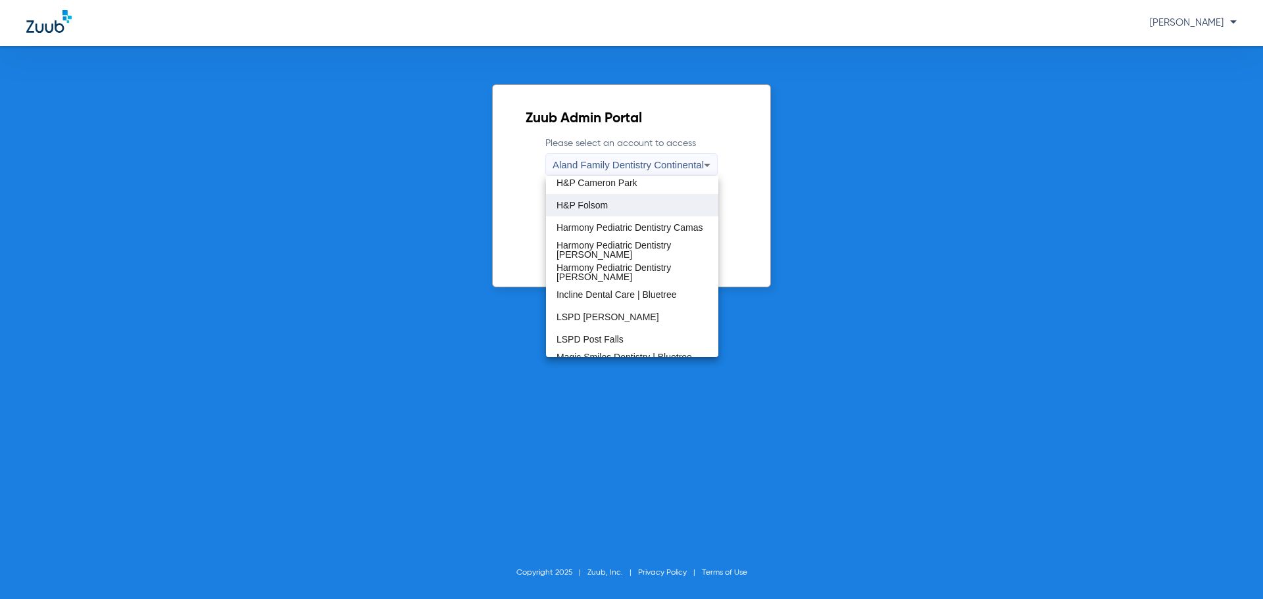
scroll to position [132, 0]
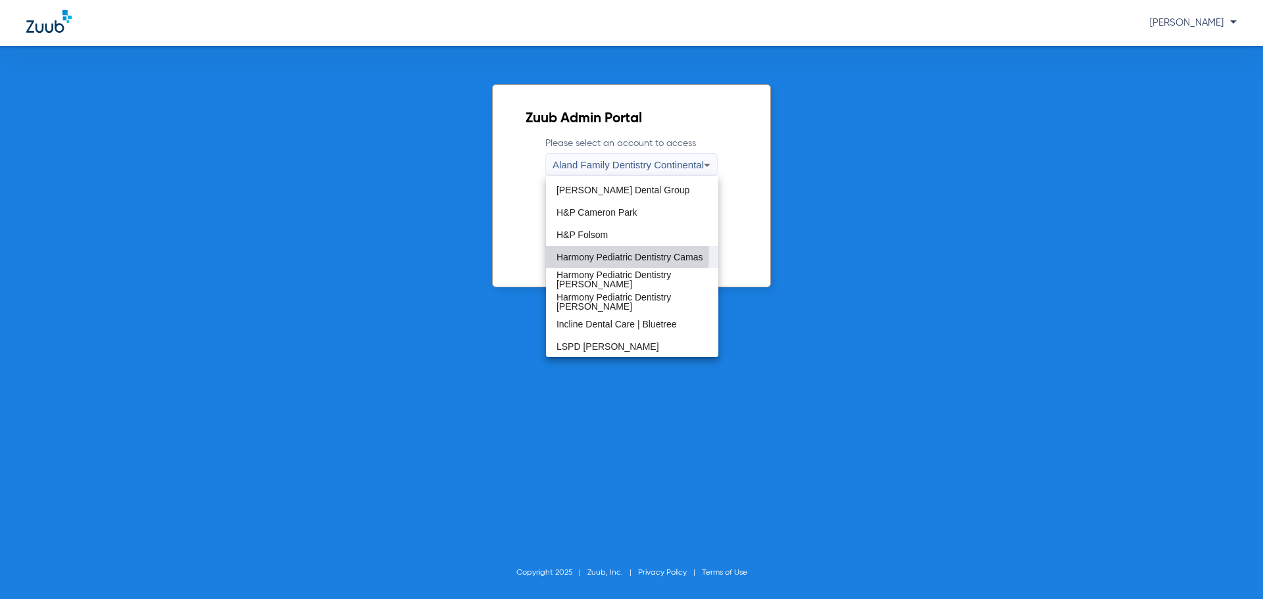
click at [607, 255] on span "Harmony Pediatric Dentistry Camas" at bounding box center [629, 257] width 147 height 9
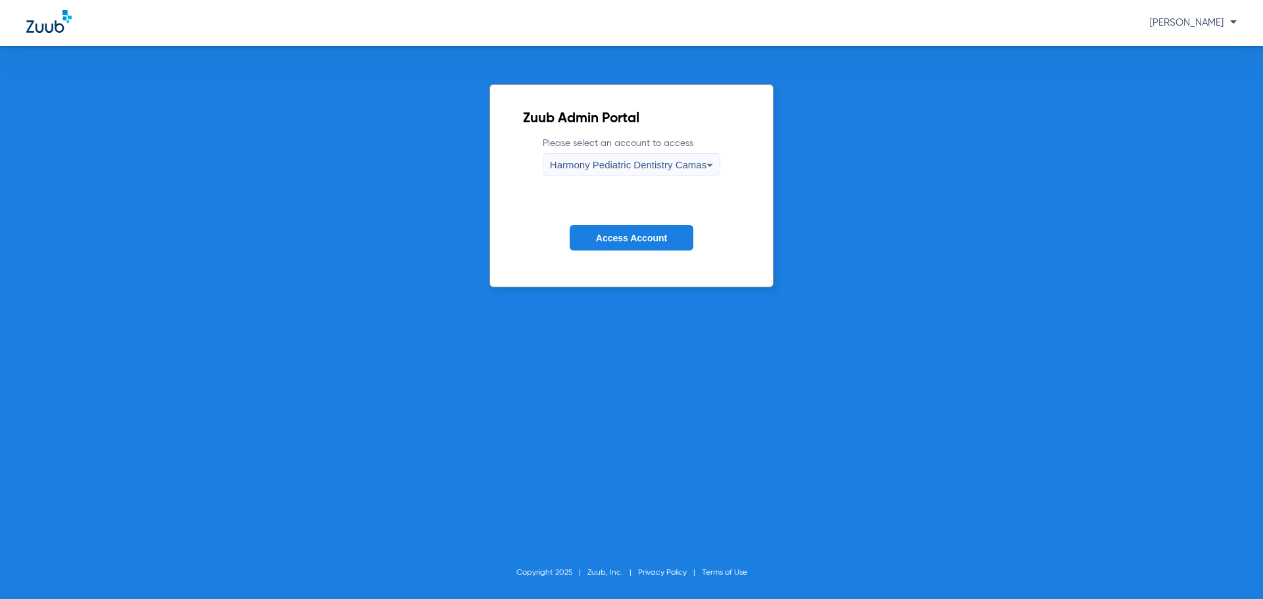
click at [607, 220] on form "Please select an account to access Harmony Pediatric Dentistry Camas Access Acc…" at bounding box center [631, 203] width 217 height 133
click at [603, 234] on span "Access Account" at bounding box center [631, 238] width 71 height 11
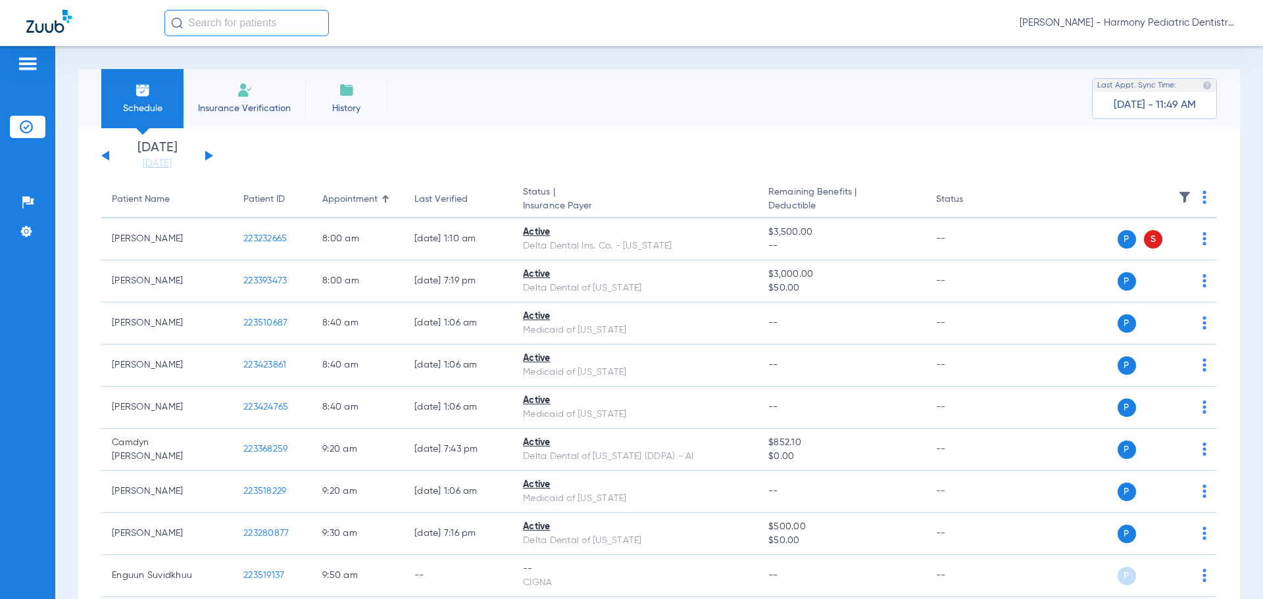
click at [205, 158] on button at bounding box center [209, 156] width 8 height 10
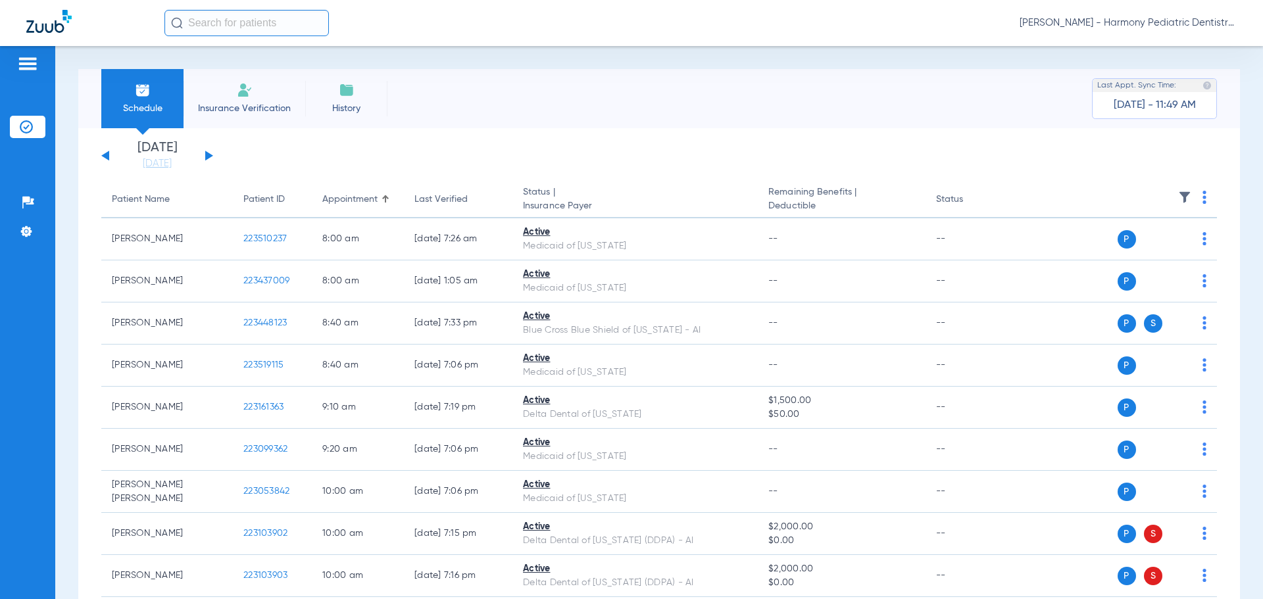
click at [1184, 195] on th at bounding box center [1115, 199] width 203 height 37
drag, startPoint x: 1181, startPoint y: 195, endPoint x: 1172, endPoint y: 196, distance: 8.6
click at [1178, 195] on th at bounding box center [1115, 199] width 203 height 37
click at [1178, 196] on img at bounding box center [1184, 197] width 13 height 13
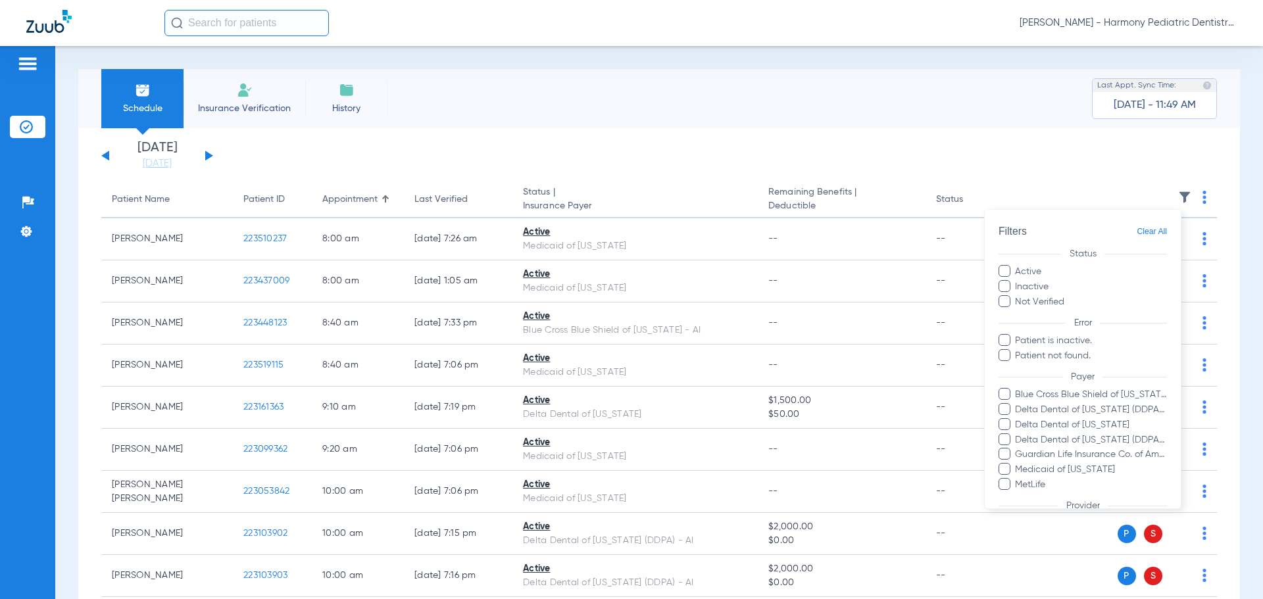
click at [1004, 299] on span at bounding box center [1004, 301] width 12 height 12
click at [1066, 297] on input "Not Verified" at bounding box center [1066, 297] width 0 height 0
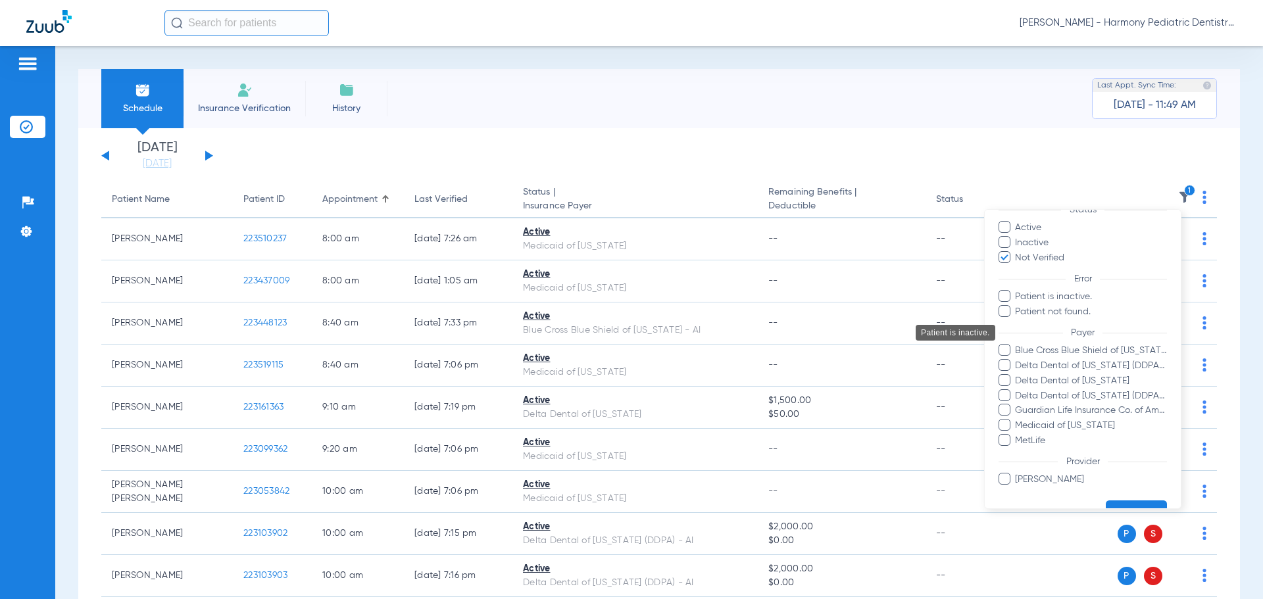
scroll to position [66, 0]
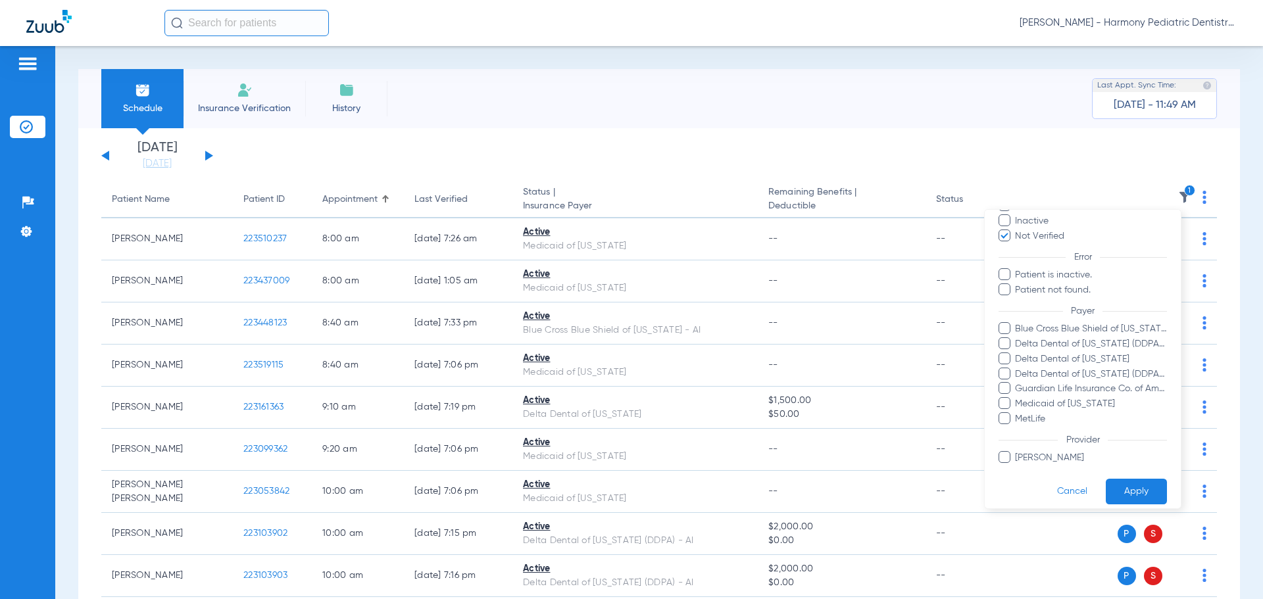
click at [999, 377] on span at bounding box center [1004, 374] width 12 height 12
click at [1017, 383] on input "Delta Dental of [US_STATE] (DDPA) - AI" at bounding box center [1017, 383] width 0 height 0
click at [1121, 496] on button "Apply" at bounding box center [1135, 492] width 61 height 26
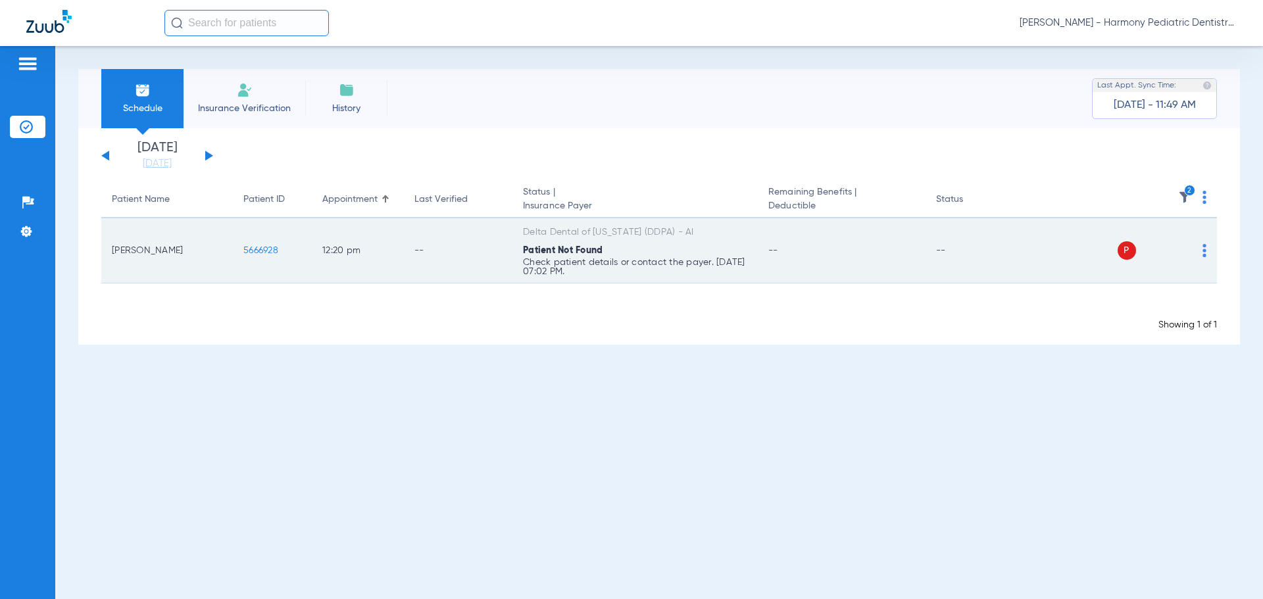
click at [1205, 253] on img at bounding box center [1204, 250] width 4 height 13
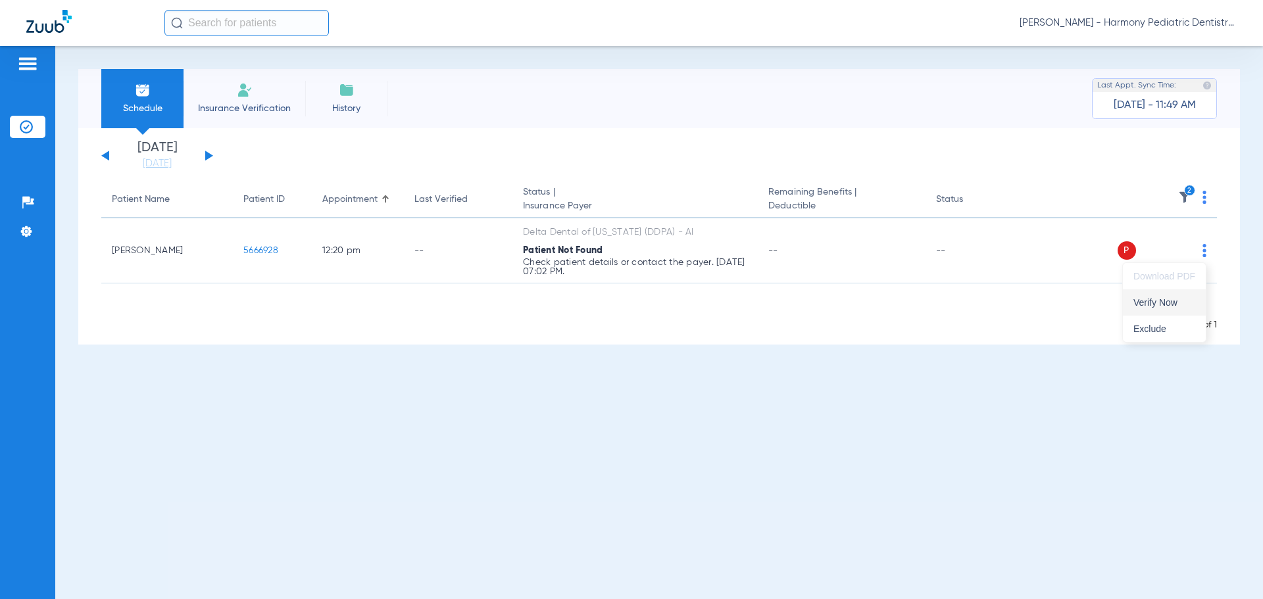
click at [1166, 301] on span "Verify Now" at bounding box center [1164, 302] width 62 height 9
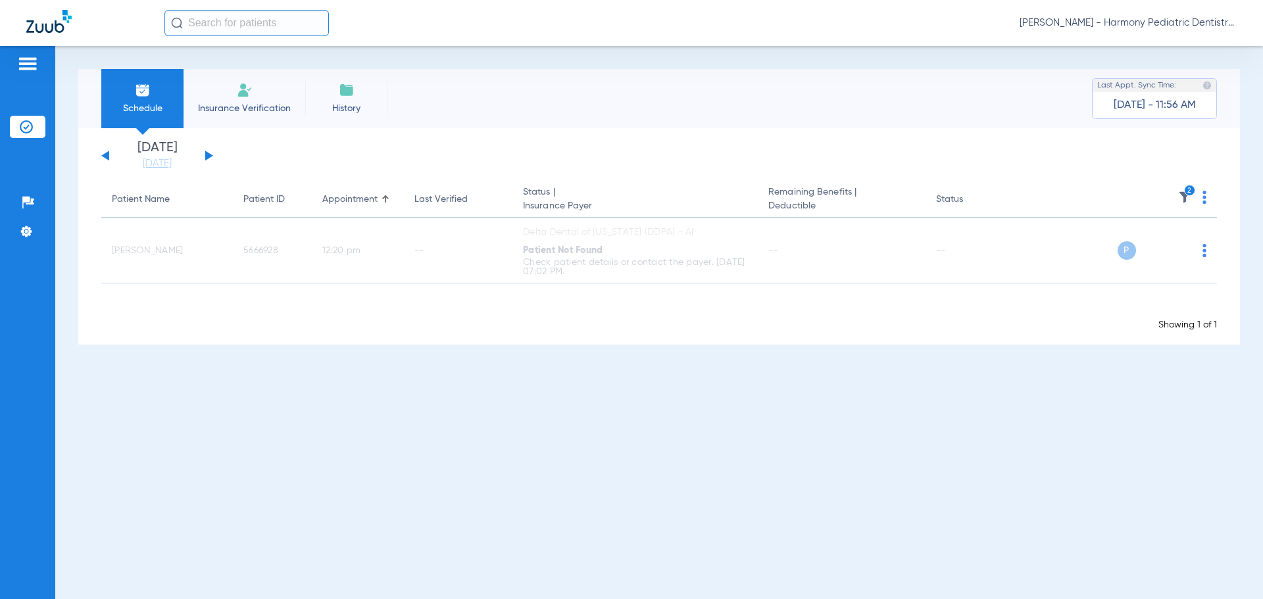
click at [1174, 28] on span "[PERSON_NAME] - Harmony Pediatric Dentistry Camas" at bounding box center [1127, 22] width 217 height 13
click at [1177, 45] on span "Account Selection" at bounding box center [1187, 46] width 74 height 9
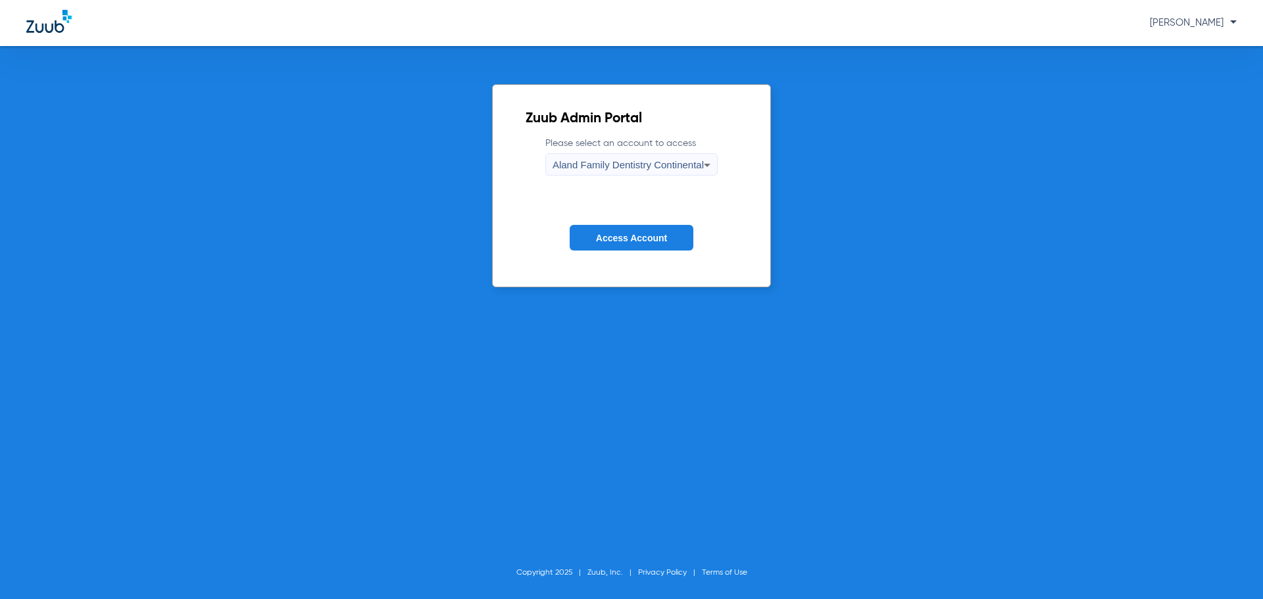
click at [628, 168] on span "Aland Family Dentistry Continental" at bounding box center [627, 164] width 151 height 11
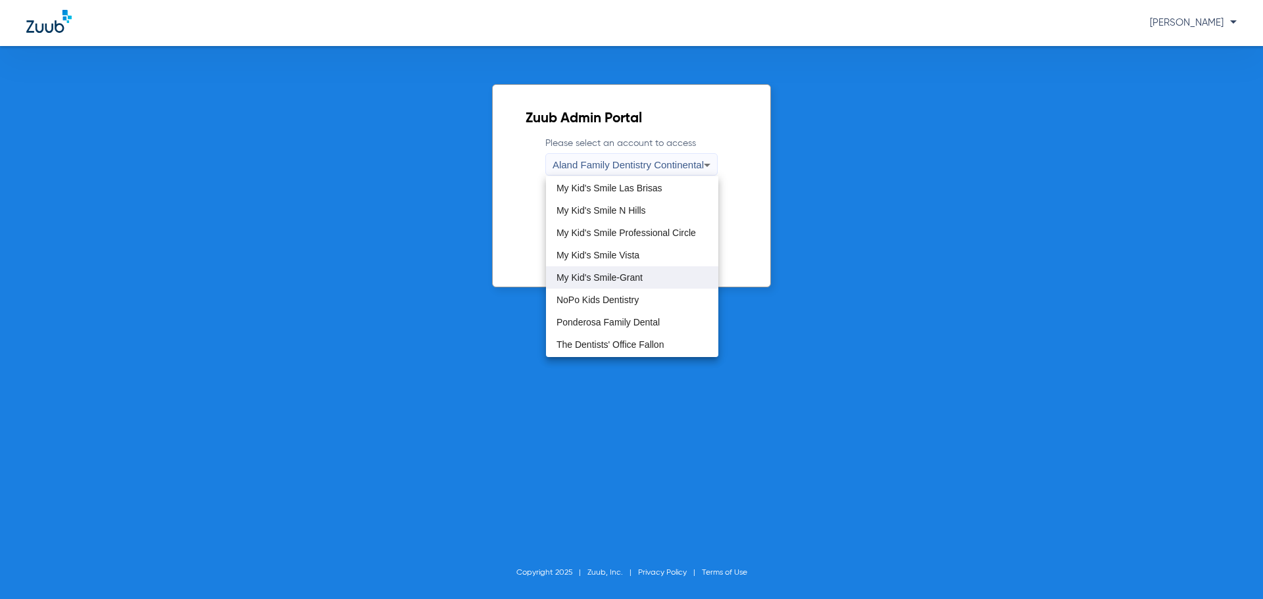
scroll to position [335, 0]
click at [649, 212] on span "My Kid's Smile Las Brisas" at bounding box center [609, 210] width 106 height 9
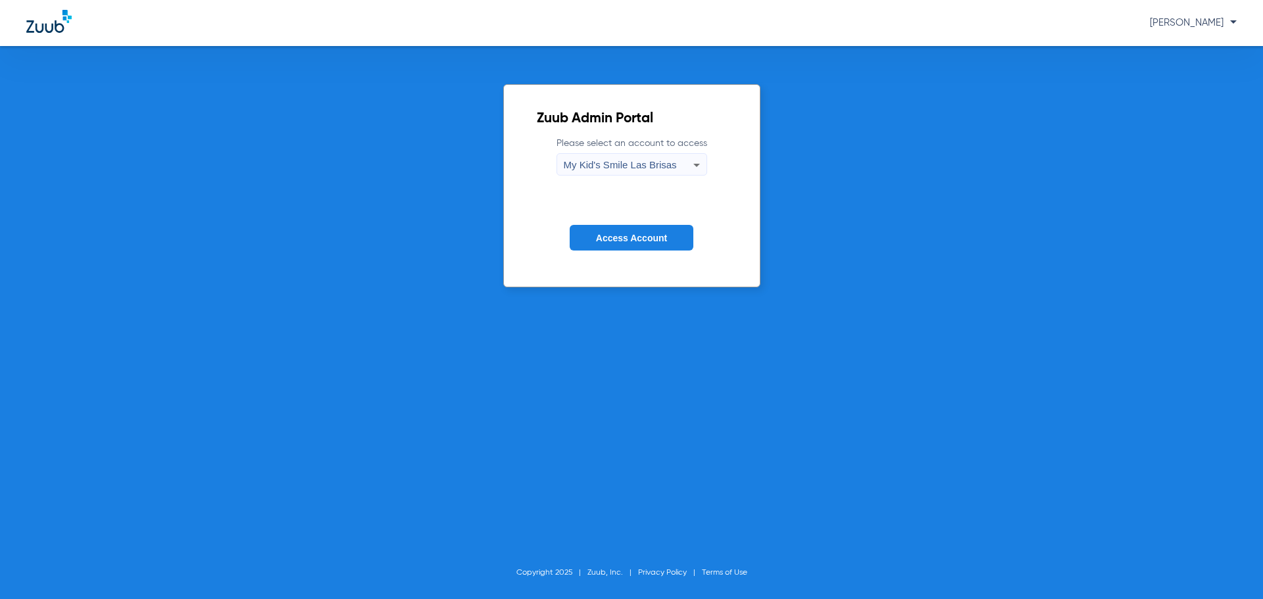
click at [633, 236] on span "Access Account" at bounding box center [631, 238] width 71 height 11
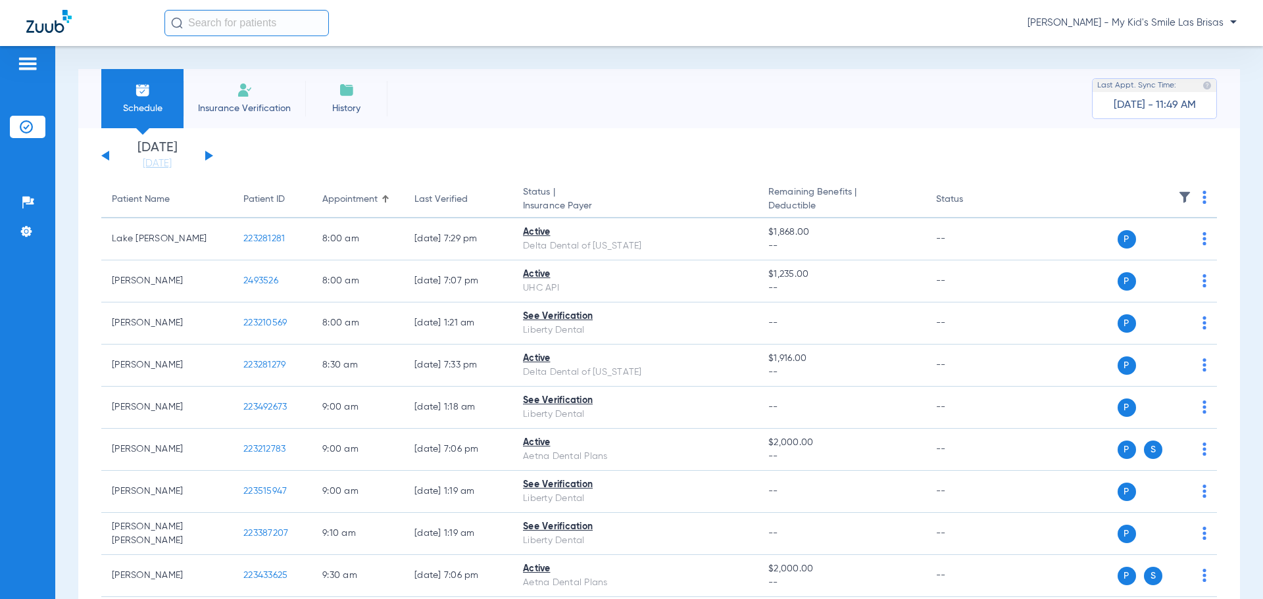
click at [1178, 192] on img at bounding box center [1184, 197] width 13 height 13
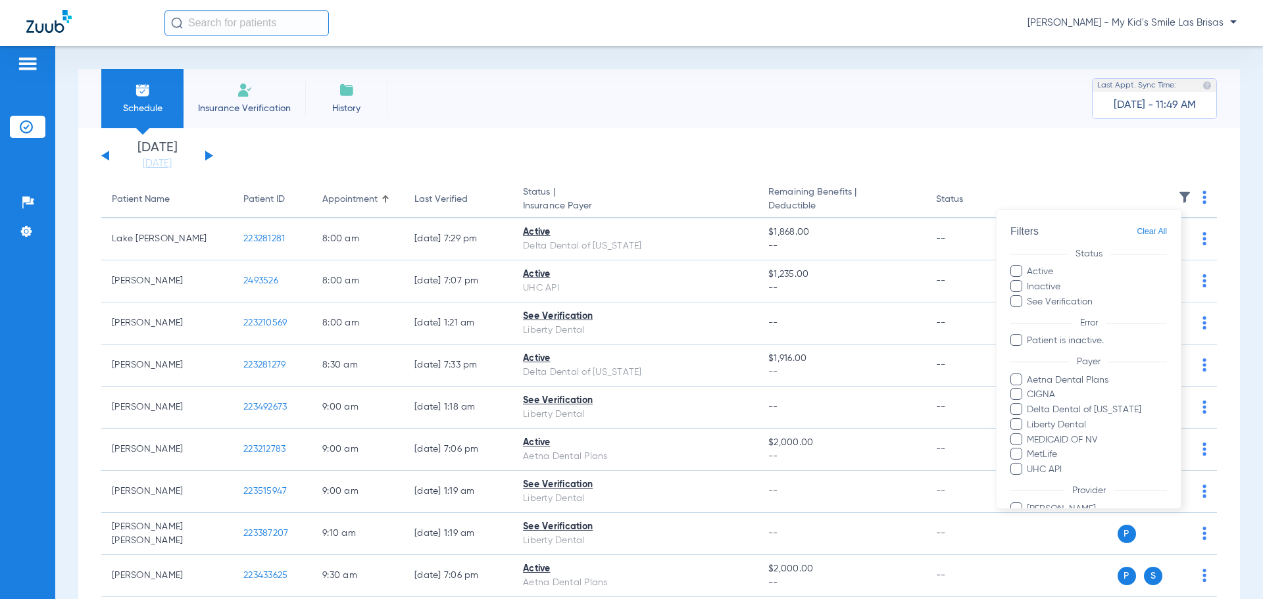
click at [1011, 423] on span at bounding box center [1016, 424] width 12 height 12
click at [1028, 434] on input "Liberty Dental" at bounding box center [1028, 434] width 0 height 0
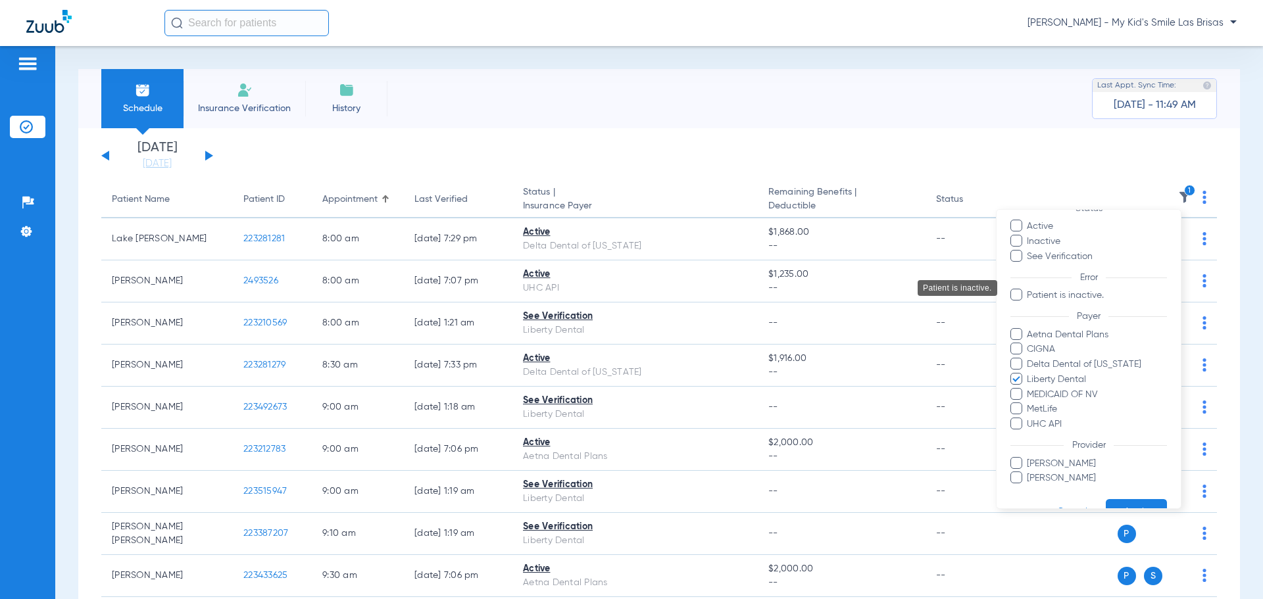
scroll to position [76, 0]
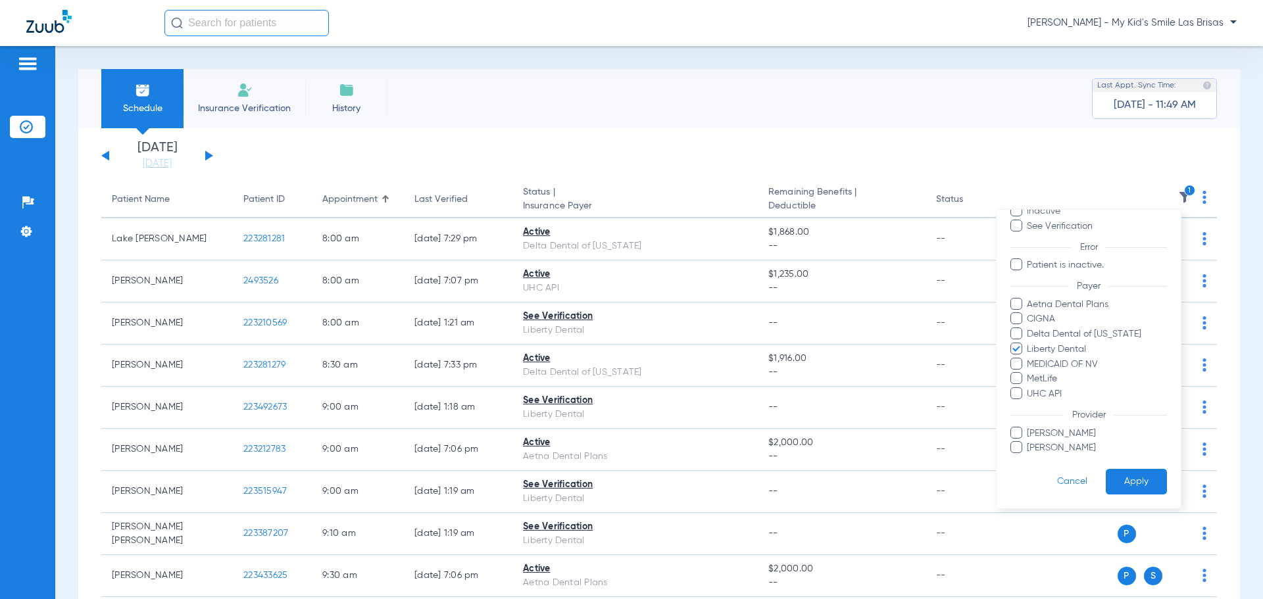
click at [1105, 478] on button "Apply" at bounding box center [1135, 482] width 61 height 26
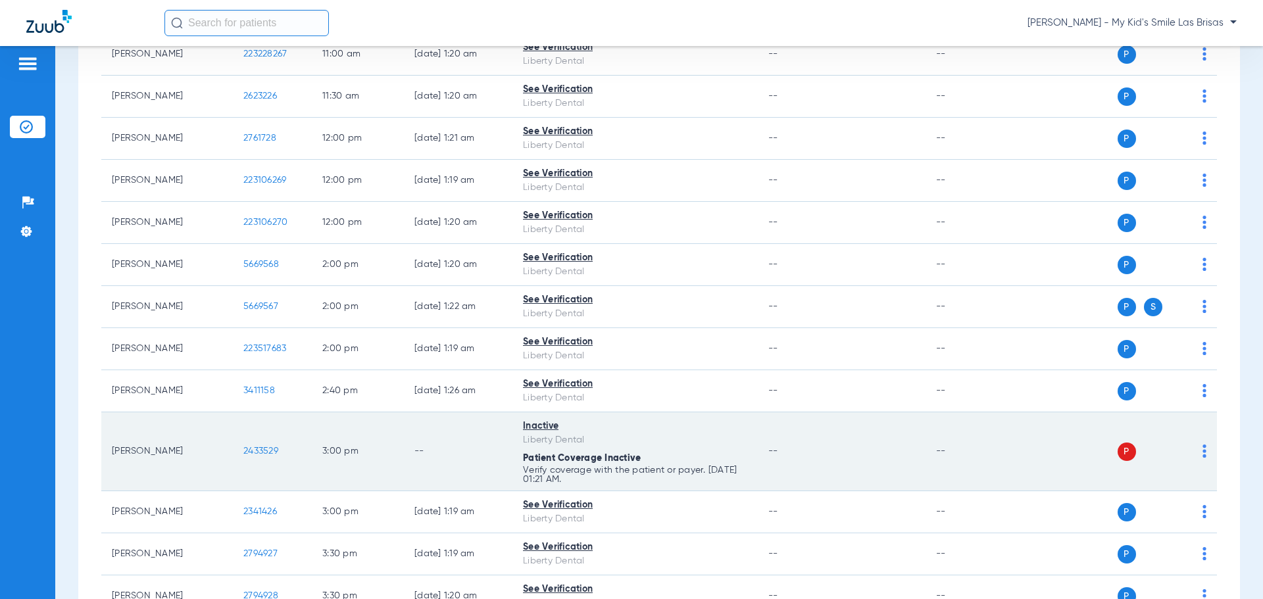
scroll to position [460, 0]
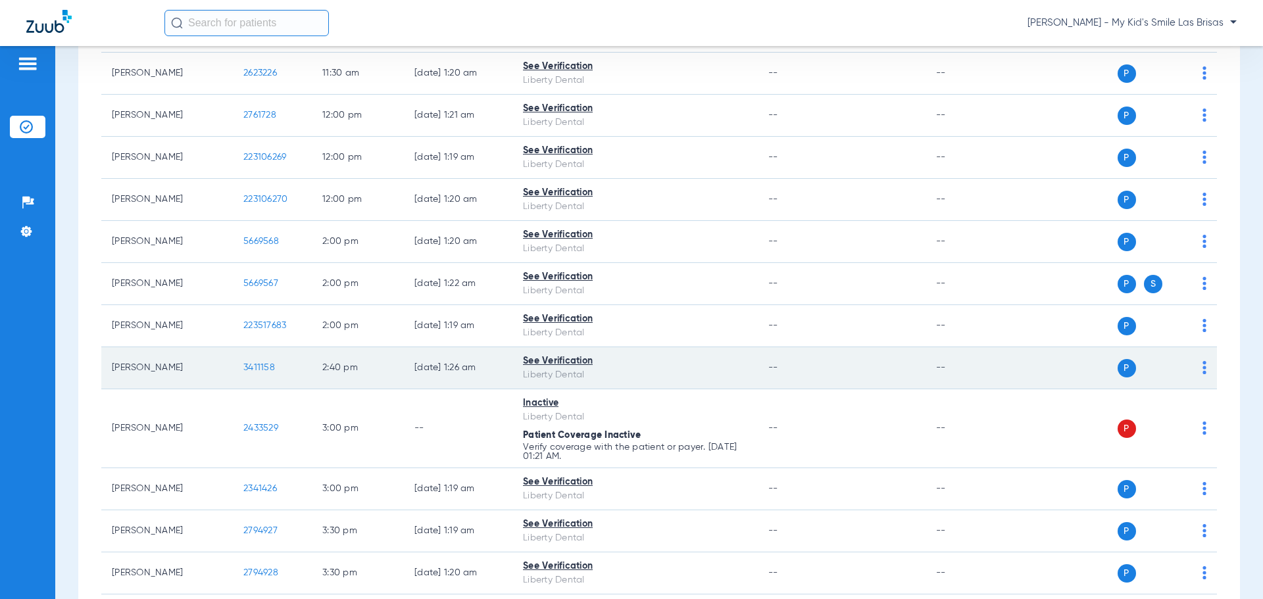
click at [1202, 372] on img at bounding box center [1204, 367] width 4 height 13
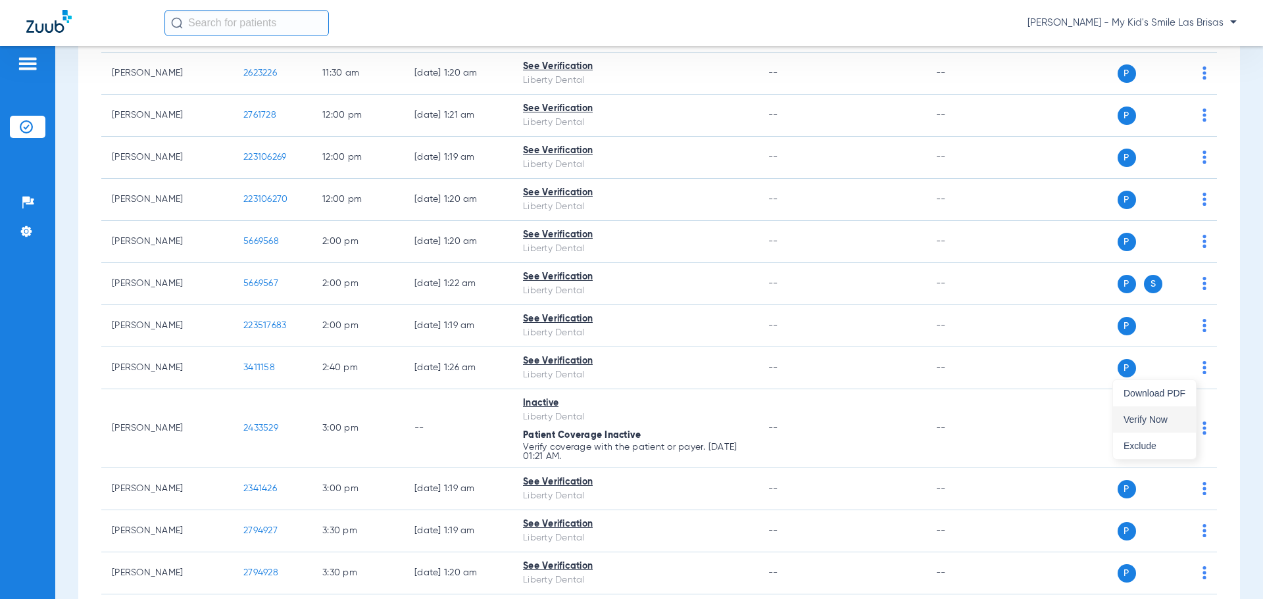
click at [1149, 417] on span "Verify Now" at bounding box center [1154, 419] width 62 height 9
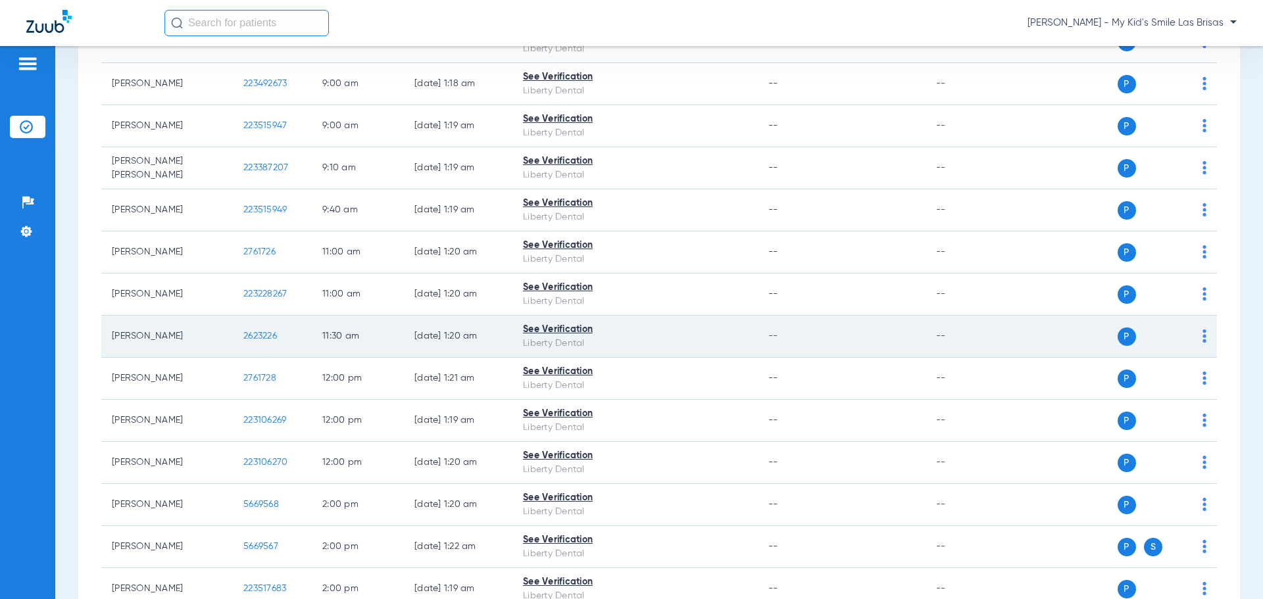
scroll to position [0, 0]
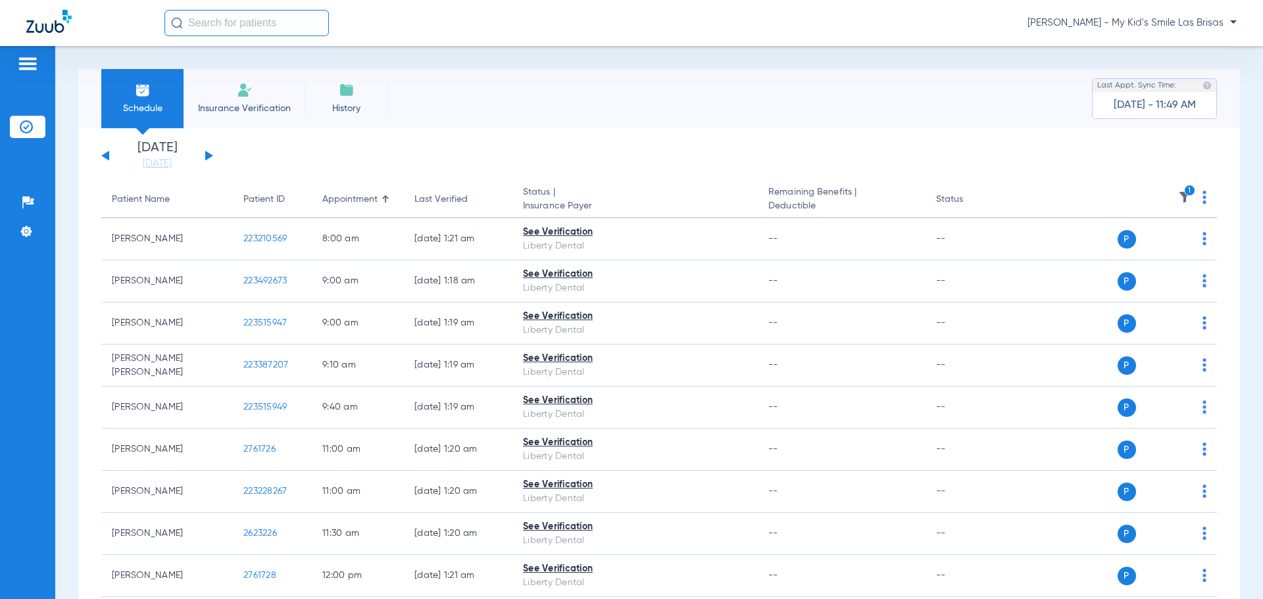
click at [207, 151] on div "[DATE] [DATE] [DATE] [DATE] [DATE] [DATE] [DATE] [DATE] [DATE] [DATE] [DATE] [D…" at bounding box center [157, 155] width 112 height 29
click at [208, 155] on button at bounding box center [209, 156] width 8 height 10
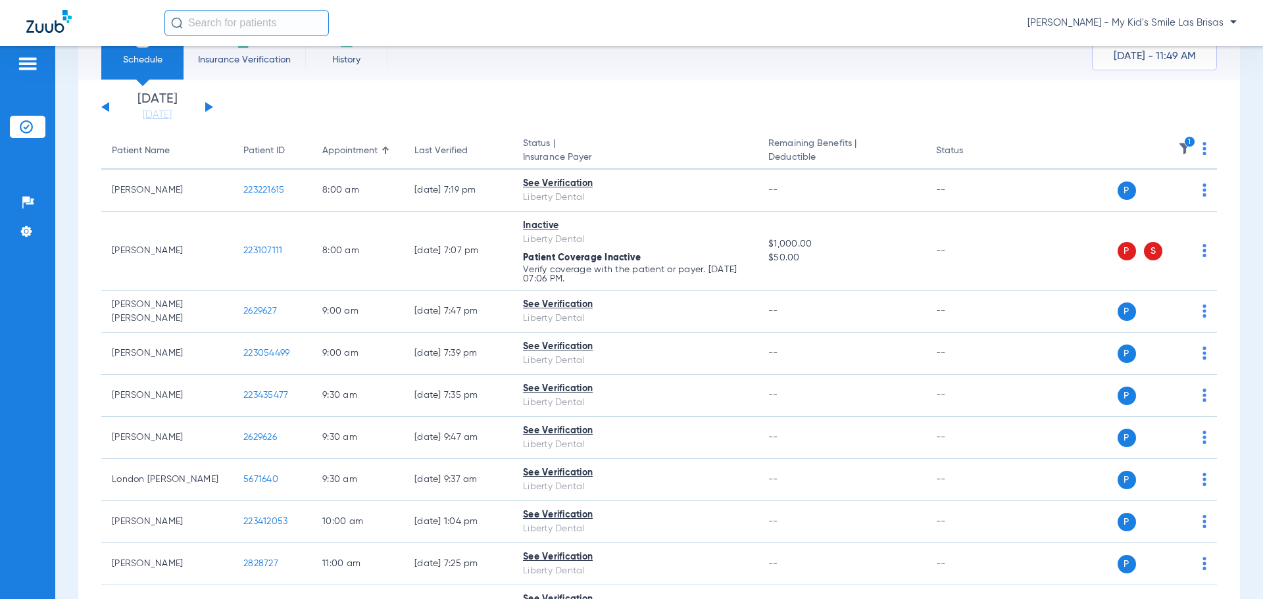
scroll to position [516, 0]
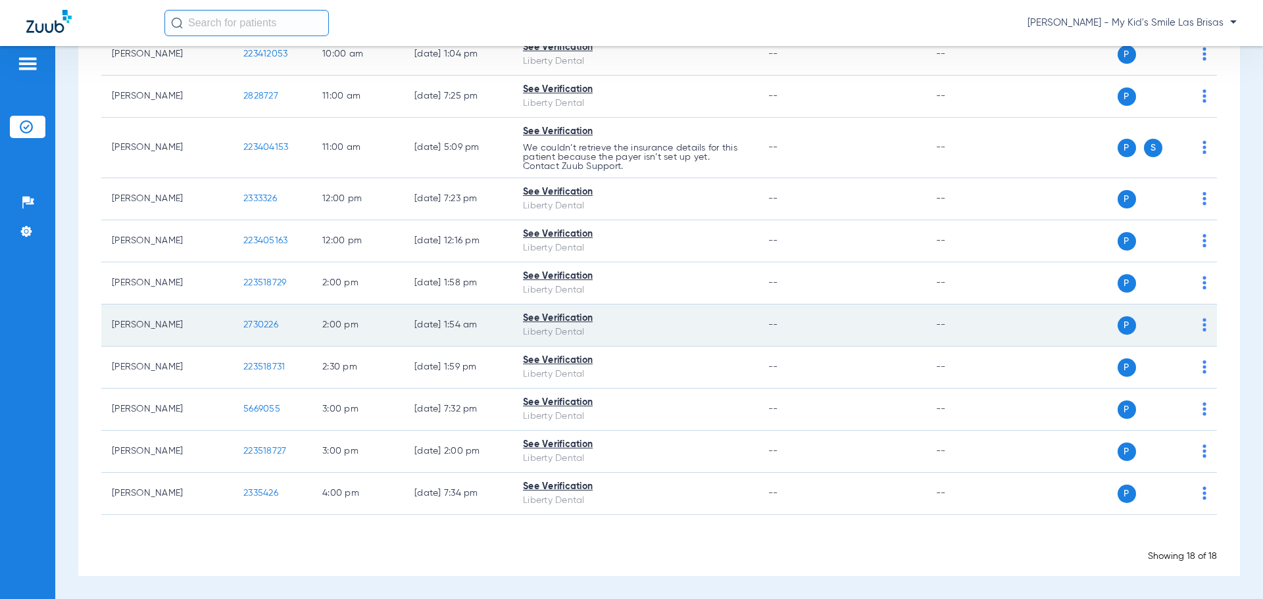
click at [1201, 330] on td "P S" at bounding box center [1115, 325] width 203 height 42
click at [1197, 326] on td "P S" at bounding box center [1115, 325] width 203 height 42
click at [1202, 326] on img at bounding box center [1204, 324] width 4 height 13
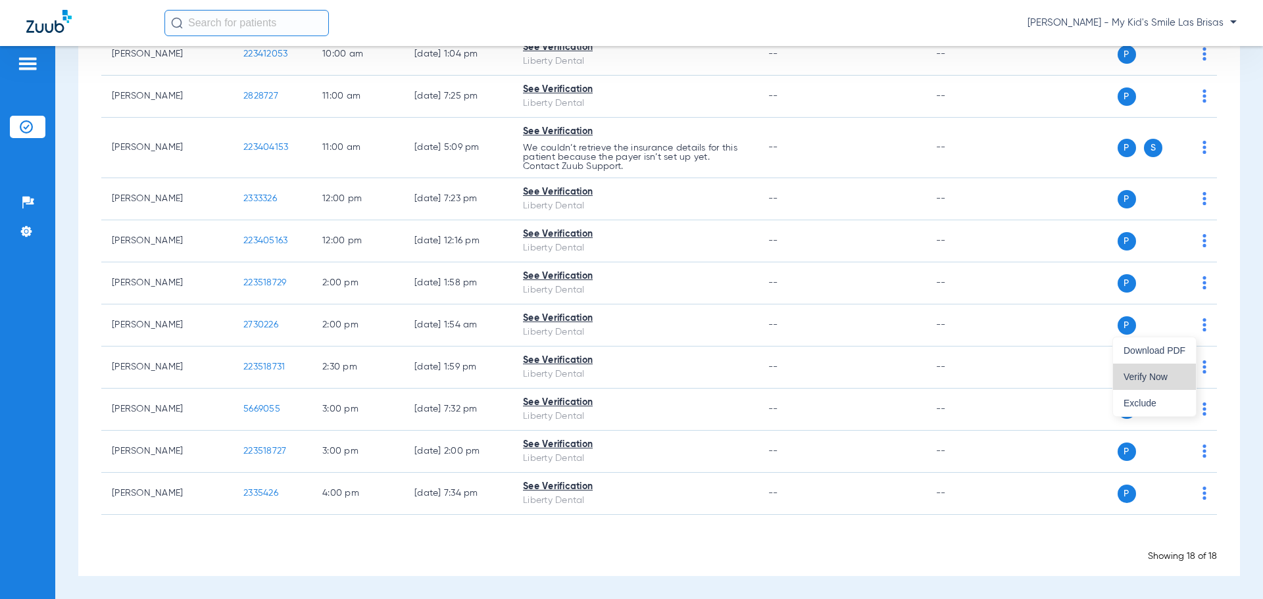
click at [1159, 374] on span "Verify Now" at bounding box center [1154, 376] width 62 height 9
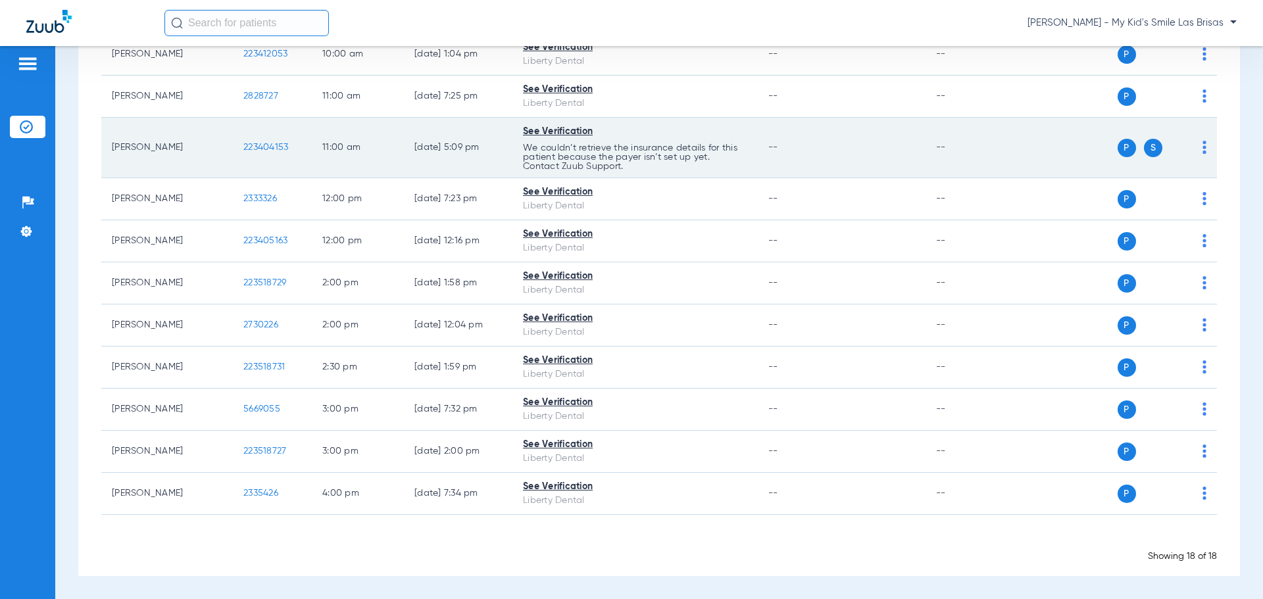
scroll to position [0, 0]
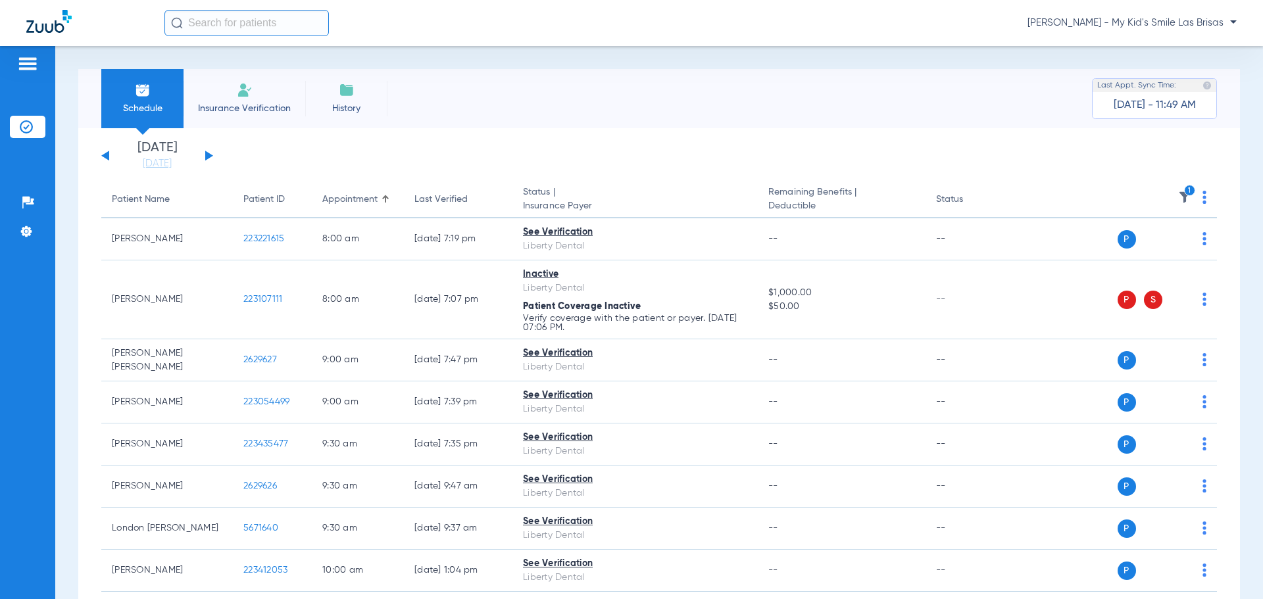
click at [105, 154] on div "[DATE] [DATE] [DATE] [DATE] [DATE] [DATE] [DATE] [DATE] [DATE] [DATE] [DATE] [D…" at bounding box center [157, 155] width 112 height 29
click at [106, 159] on div "[DATE] [DATE] [DATE] [DATE] [DATE] [DATE] [DATE] [DATE] [DATE] [DATE] [DATE] [D…" at bounding box center [157, 155] width 112 height 29
click at [105, 153] on div "[DATE] [DATE] [DATE] [DATE] [DATE] [DATE] [DATE] [DATE] [DATE] [DATE] [DATE] [D…" at bounding box center [157, 155] width 112 height 29
click at [108, 155] on button at bounding box center [105, 156] width 8 height 10
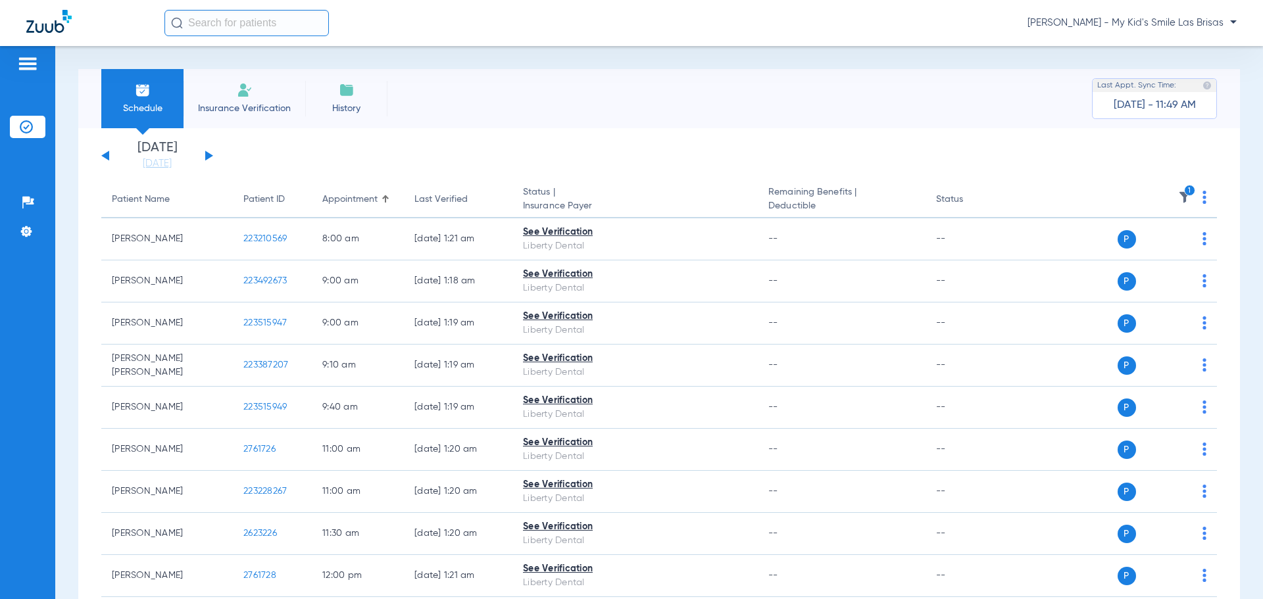
drag, startPoint x: 1156, startPoint y: 25, endPoint x: 1151, endPoint y: 31, distance: 7.9
click at [1156, 25] on span "[PERSON_NAME] - My Kid's Smile Las Brisas" at bounding box center [1131, 22] width 209 height 13
click at [1145, 34] on button "Account Selection" at bounding box center [1187, 47] width 95 height 26
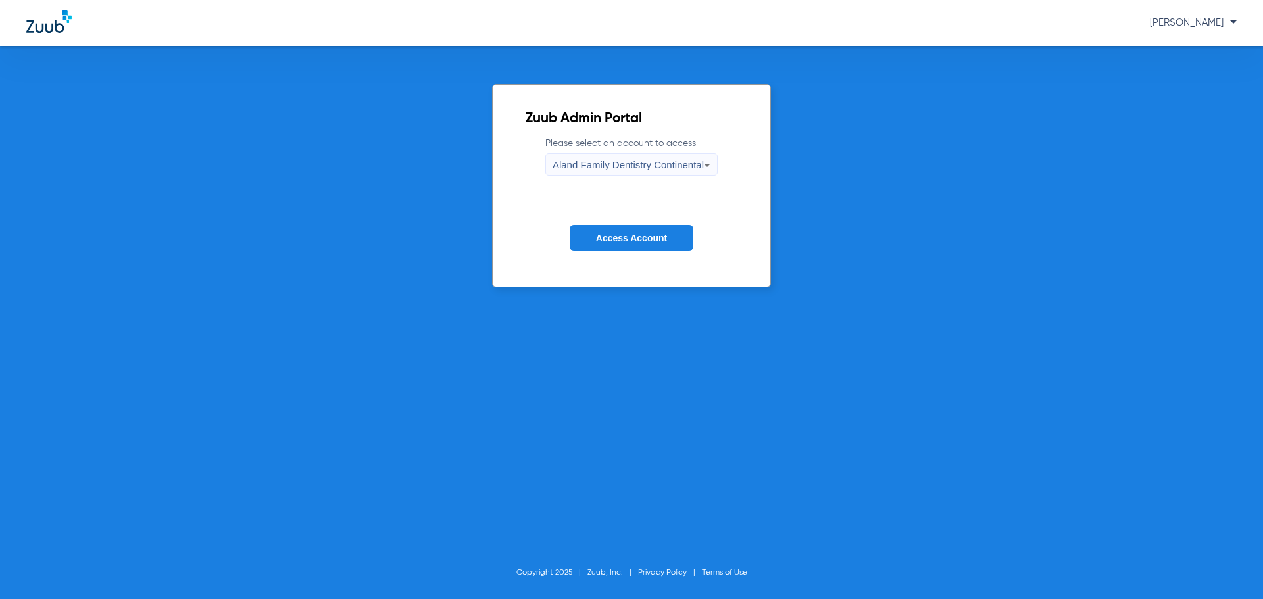
click at [616, 169] on span "Aland Family Dentistry Continental" at bounding box center [627, 164] width 151 height 11
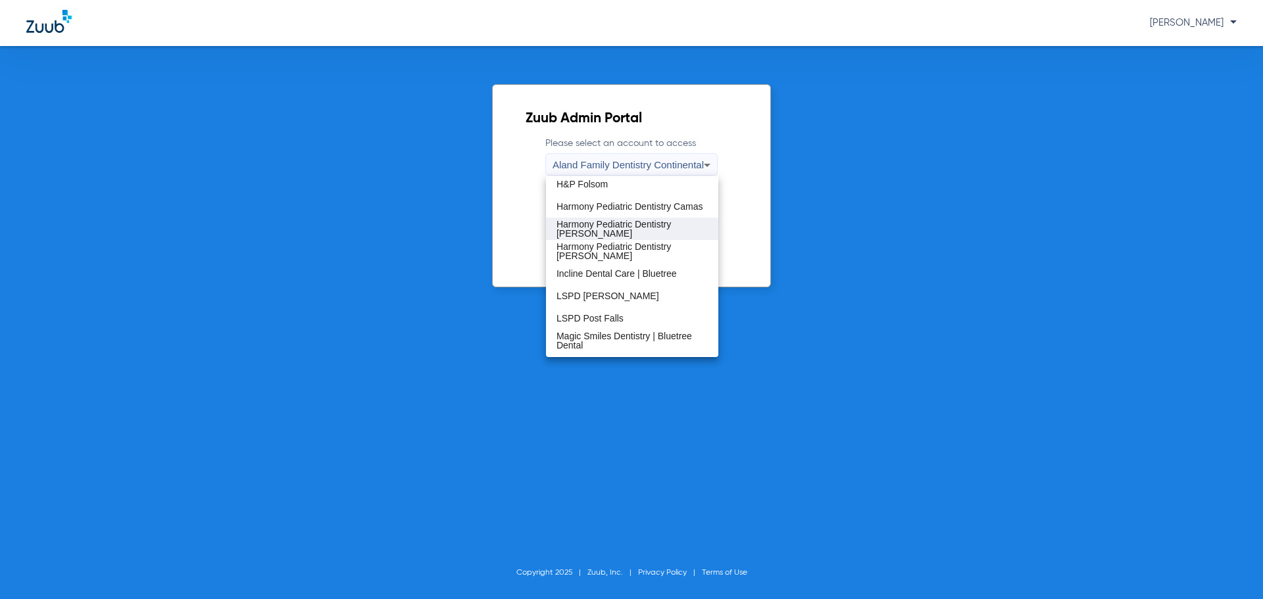
scroll to position [203, 0]
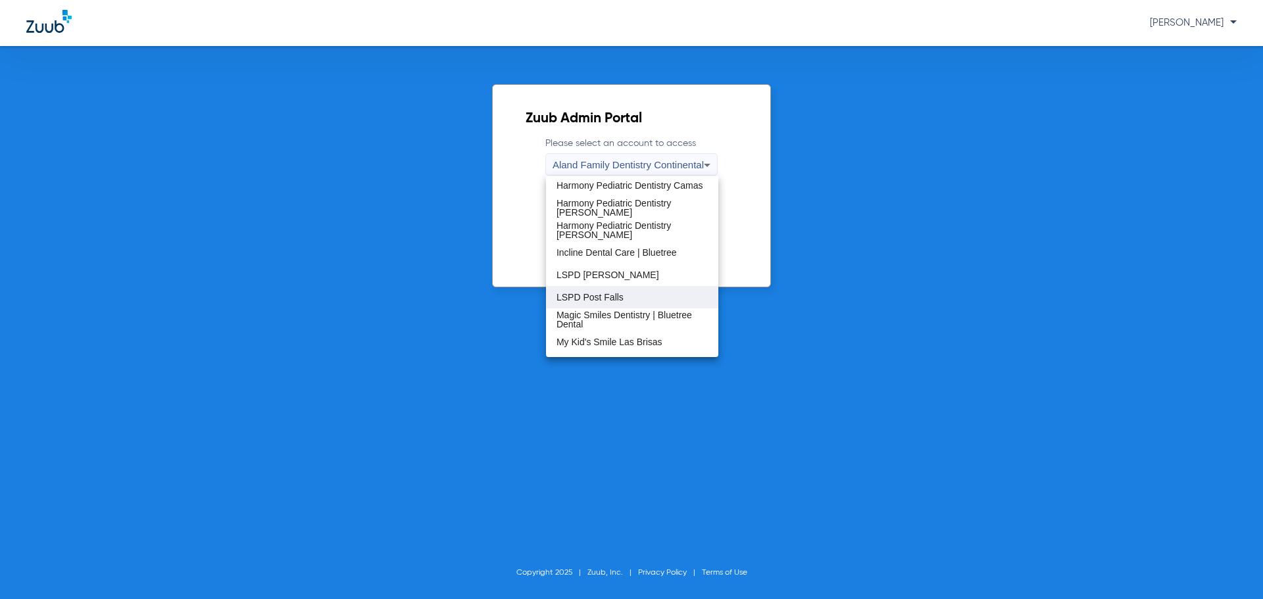
click at [622, 293] on span "LSPD Post Falls" at bounding box center [589, 297] width 67 height 9
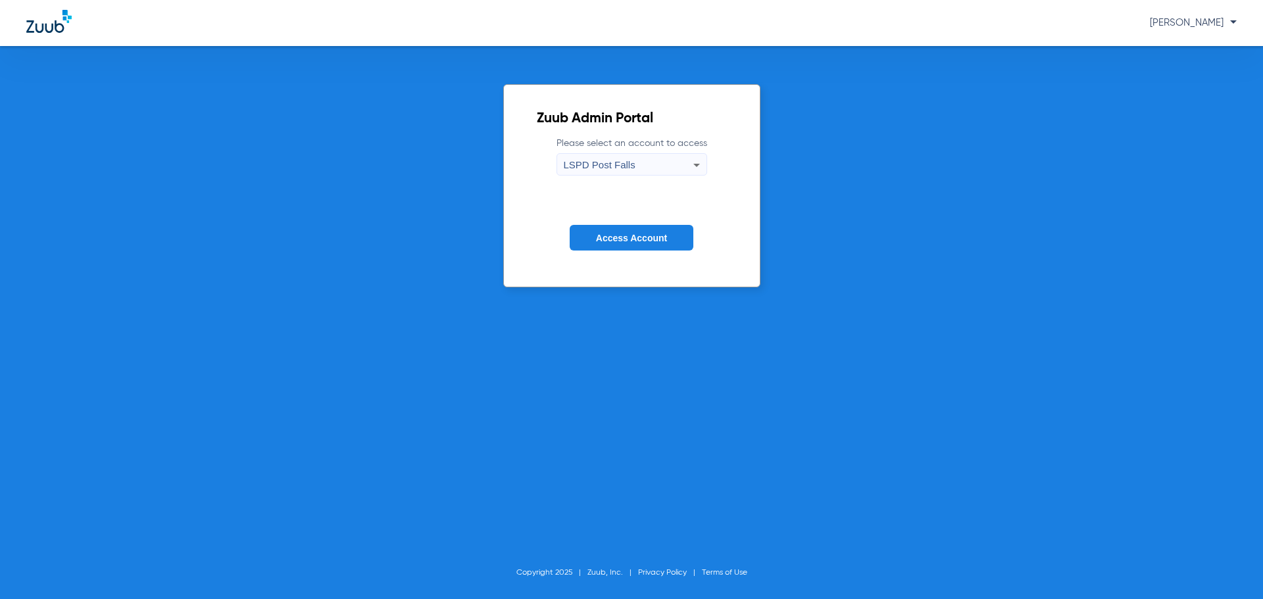
click at [616, 237] on span "Access Account" at bounding box center [631, 238] width 71 height 11
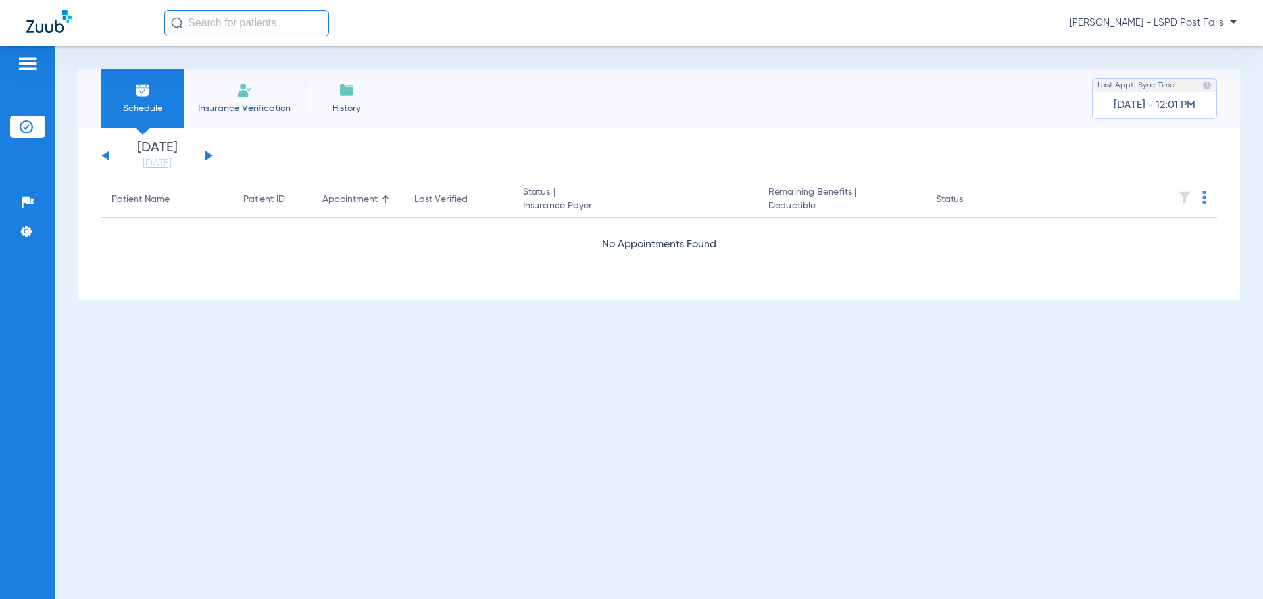
click at [199, 161] on div "[DATE] [DATE] [DATE] [DATE] [DATE] [DATE] [DATE] [DATE] [DATE] [DATE] [DATE] [D…" at bounding box center [157, 155] width 112 height 29
click at [206, 158] on button at bounding box center [209, 156] width 8 height 10
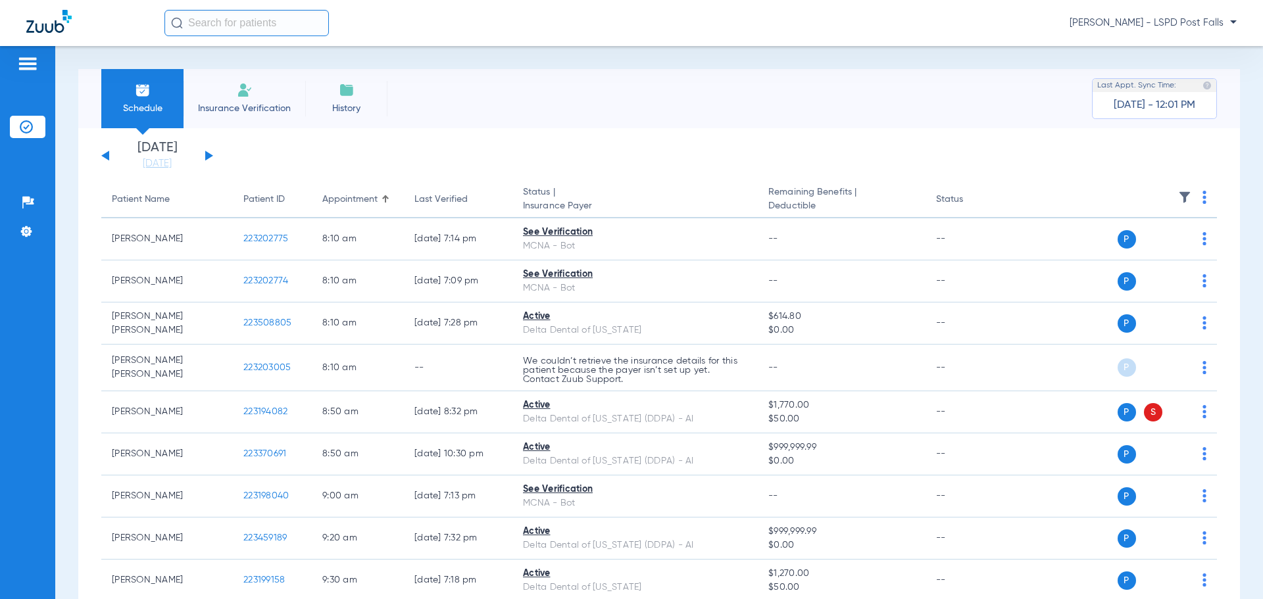
click at [1178, 197] on img at bounding box center [1184, 197] width 13 height 13
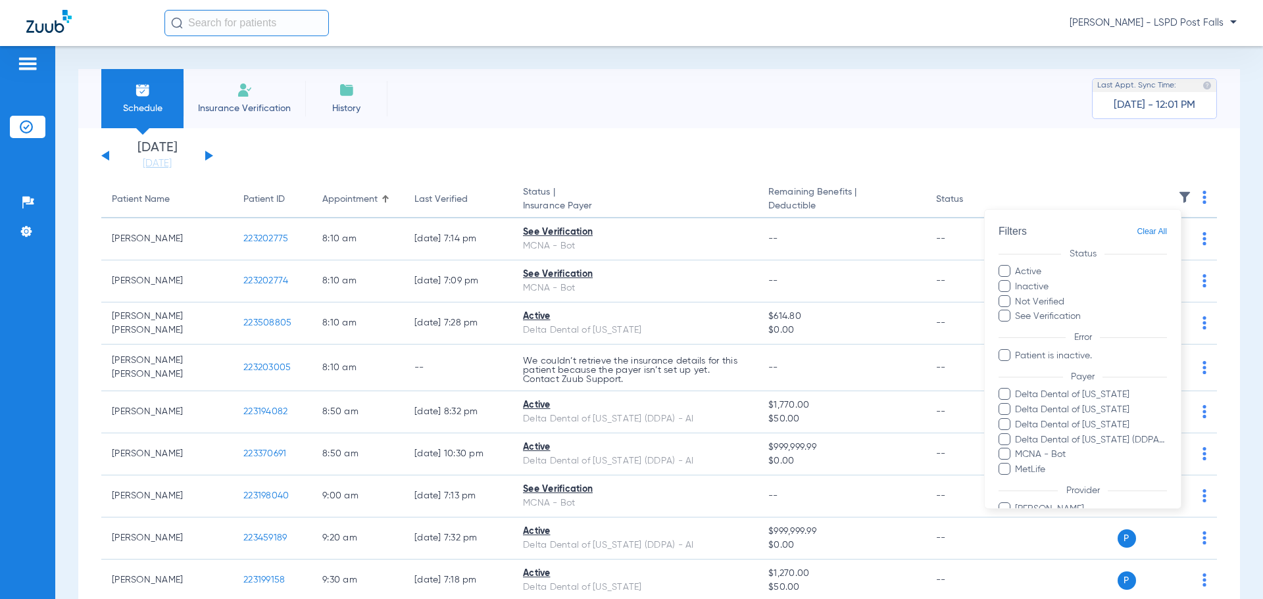
click at [1010, 459] on label "MCNA - Bot" at bounding box center [1082, 455] width 168 height 14
click at [1017, 464] on input "MCNA - Bot" at bounding box center [1017, 464] width 0 height 0
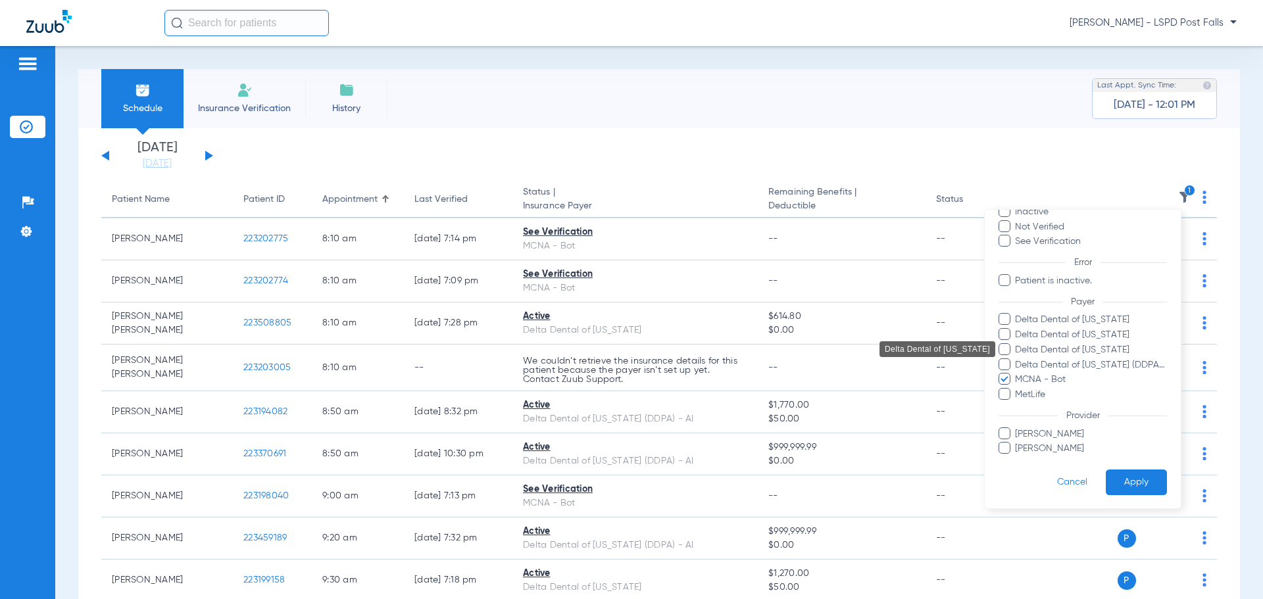
scroll to position [76, 0]
drag, startPoint x: 1119, startPoint y: 486, endPoint x: 1128, endPoint y: 489, distance: 10.4
click at [1119, 487] on button "Apply" at bounding box center [1135, 482] width 61 height 26
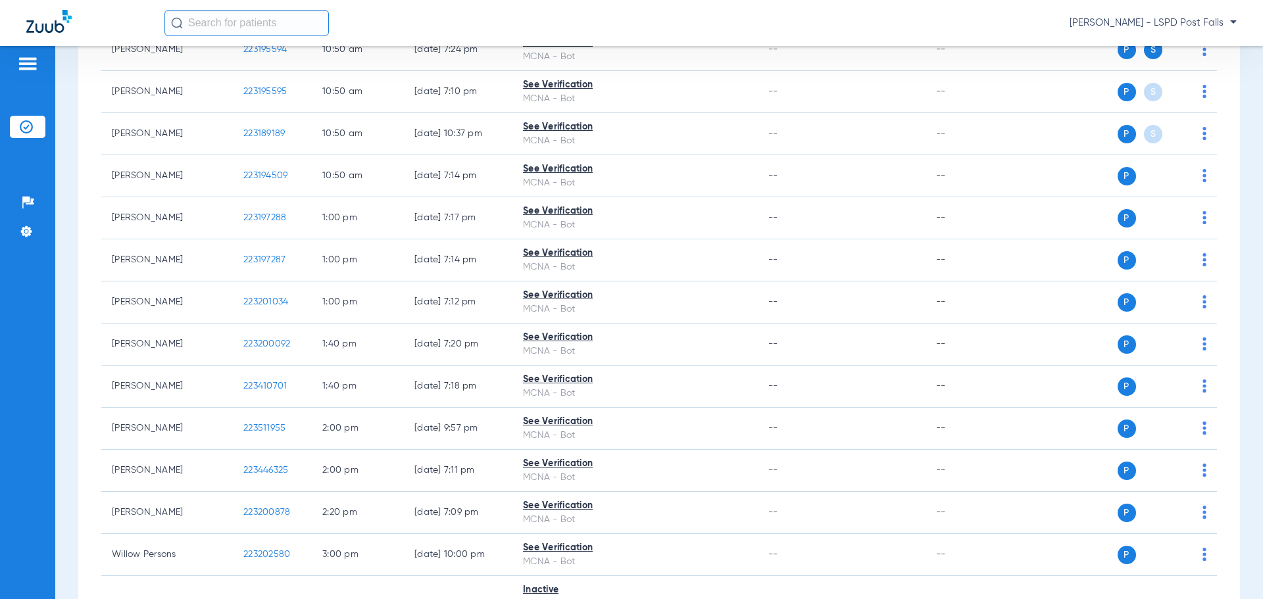
scroll to position [592, 0]
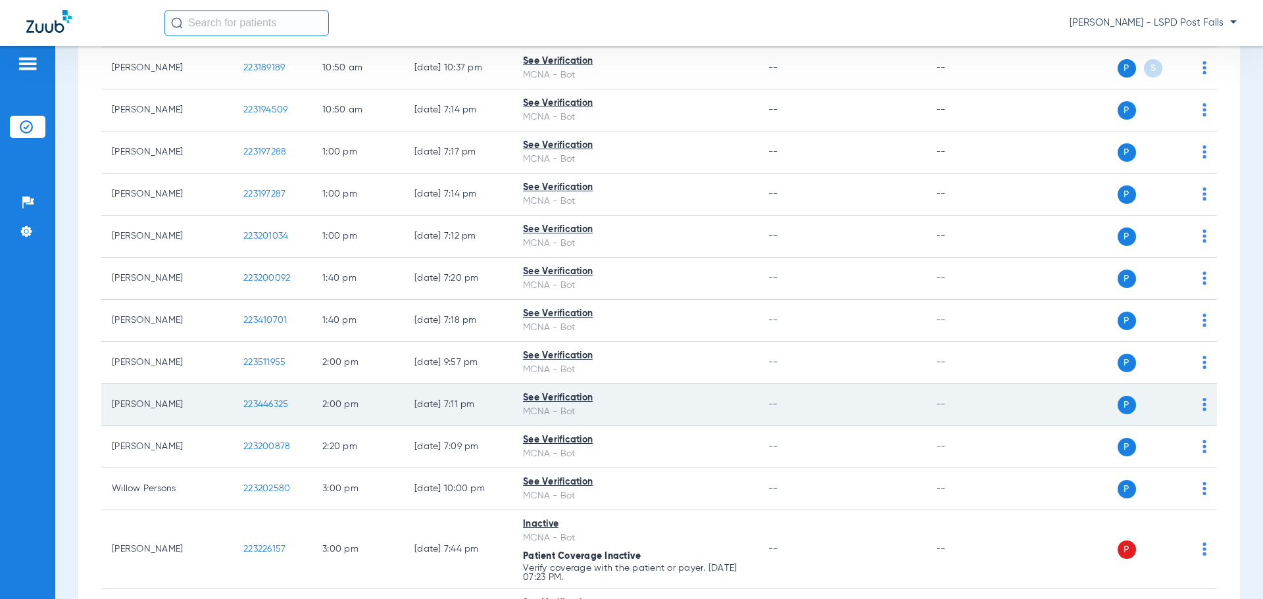
click at [1202, 402] on img at bounding box center [1204, 404] width 4 height 13
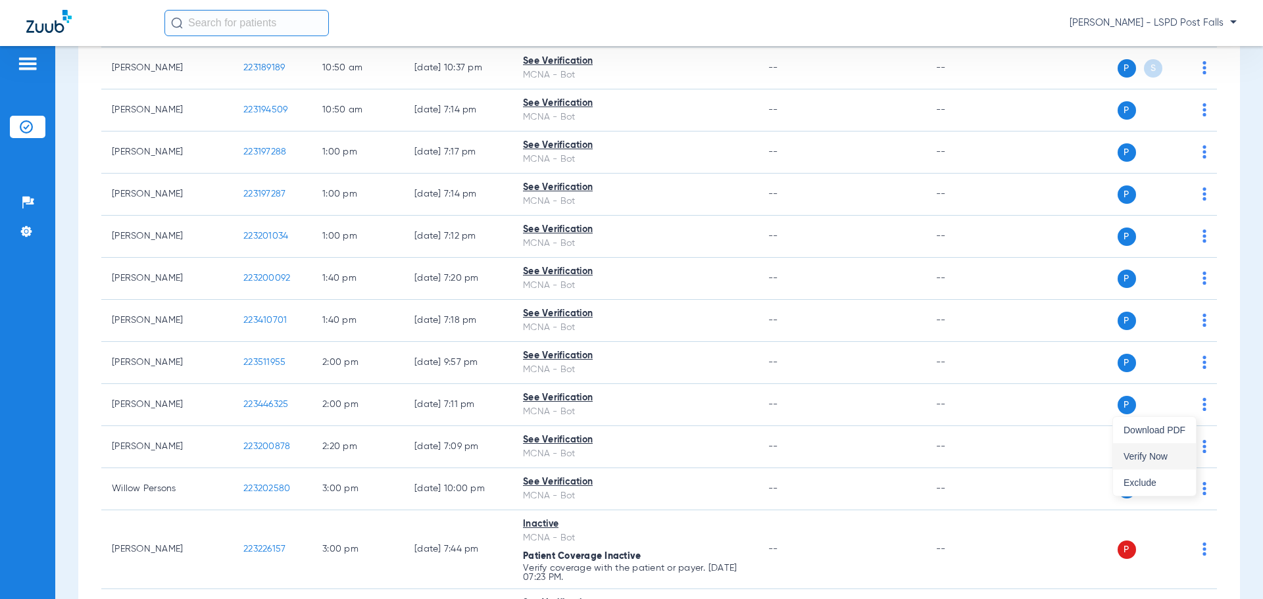
click at [1160, 449] on button "Verify Now" at bounding box center [1154, 456] width 83 height 26
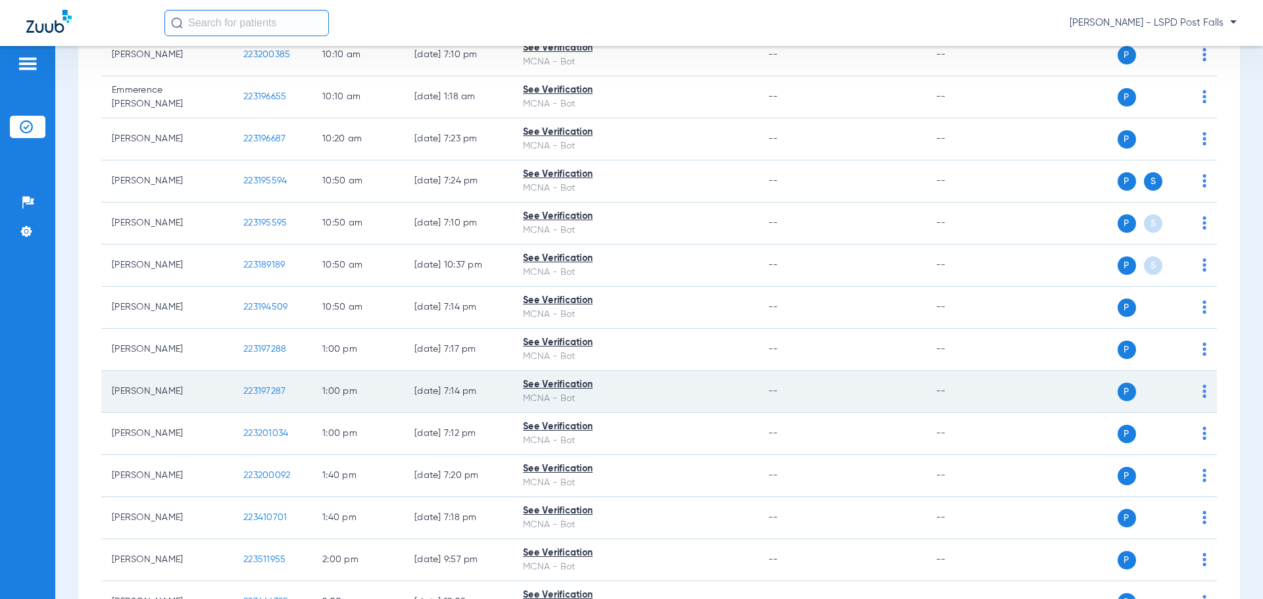
scroll to position [0, 0]
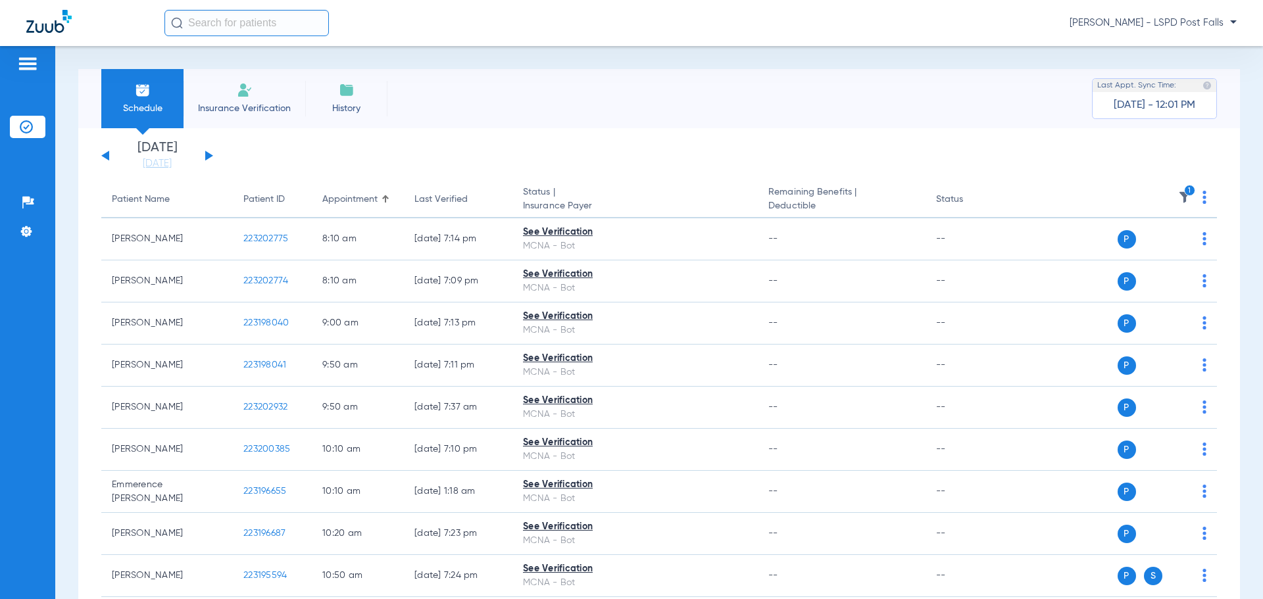
click at [1184, 191] on icon "1" at bounding box center [1190, 191] width 12 height 12
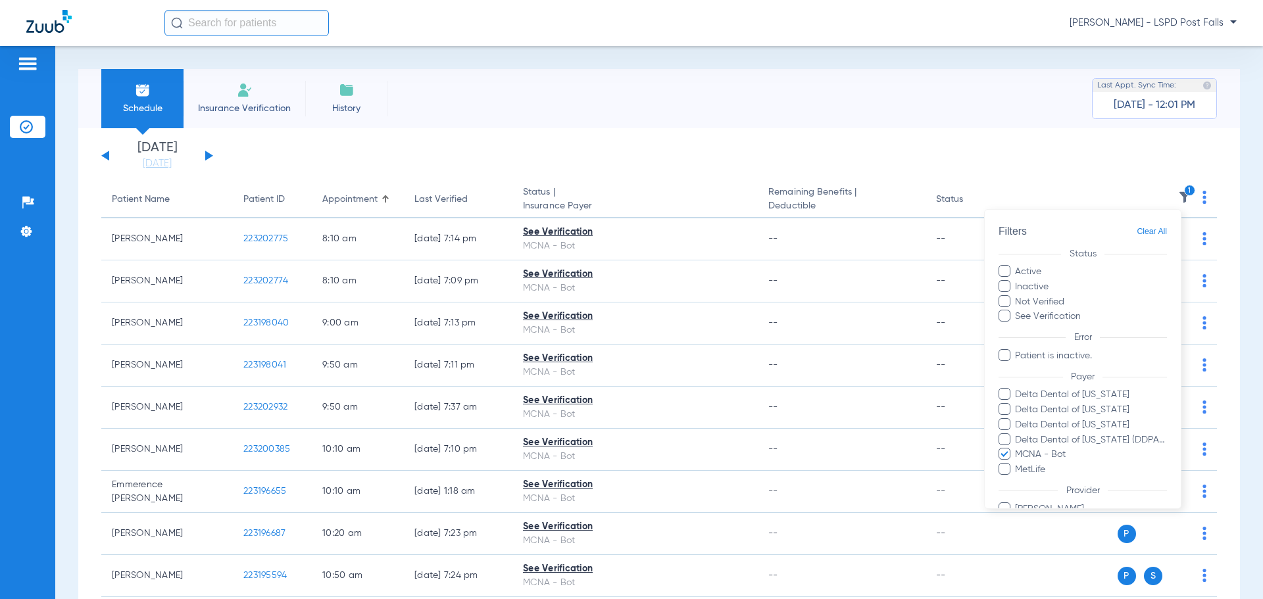
click at [1003, 453] on span at bounding box center [1004, 454] width 12 height 12
click at [1017, 464] on input "MCNA - Bot" at bounding box center [1017, 464] width 0 height 0
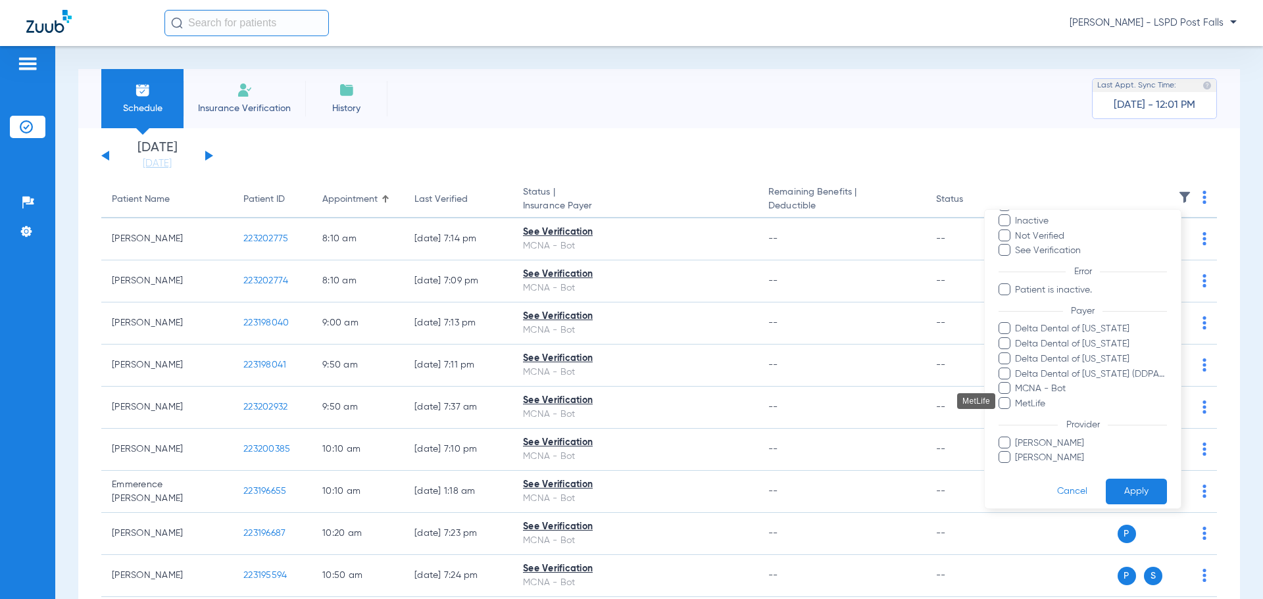
scroll to position [76, 0]
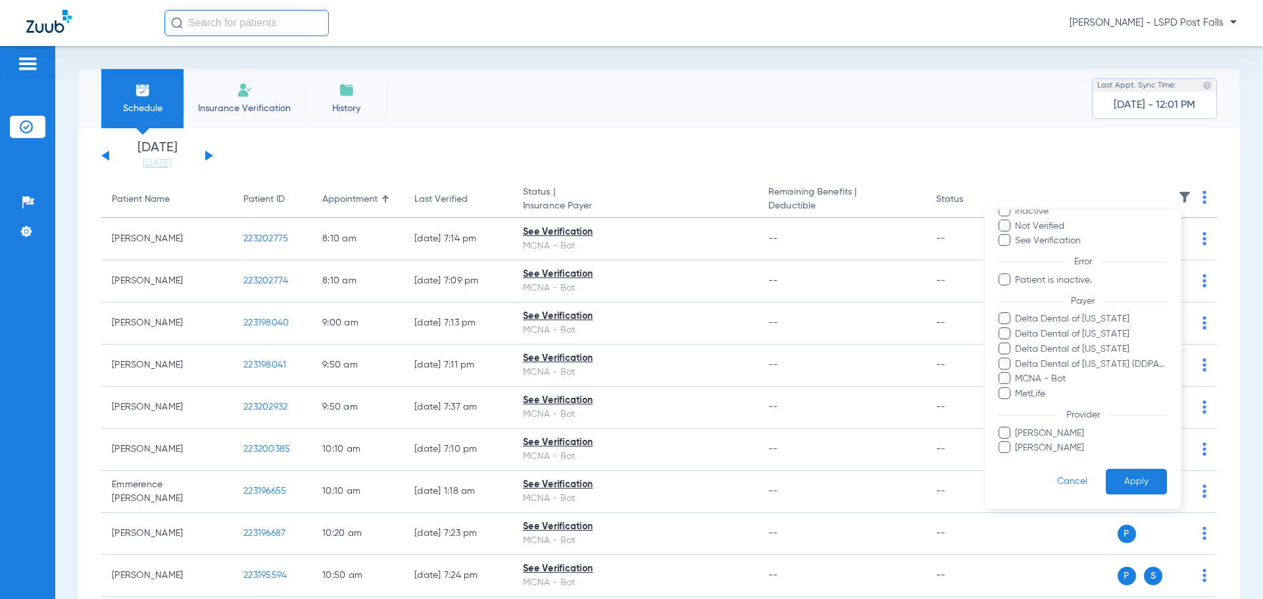
click at [1122, 479] on button "Apply" at bounding box center [1135, 482] width 61 height 26
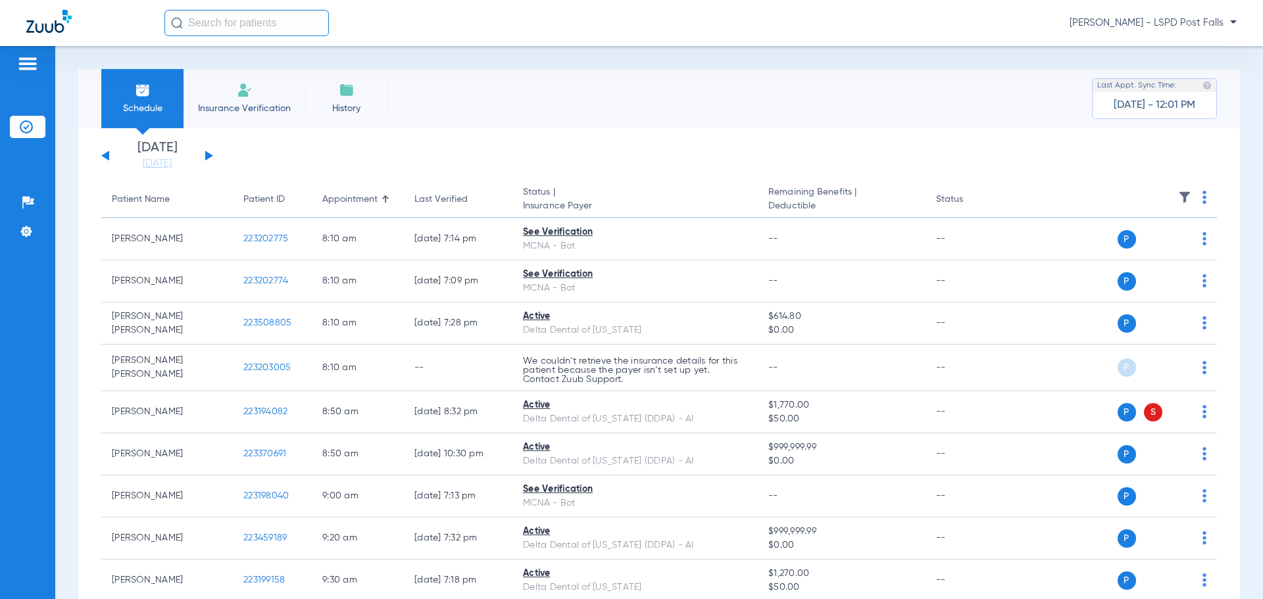
click at [206, 160] on button at bounding box center [209, 156] width 8 height 10
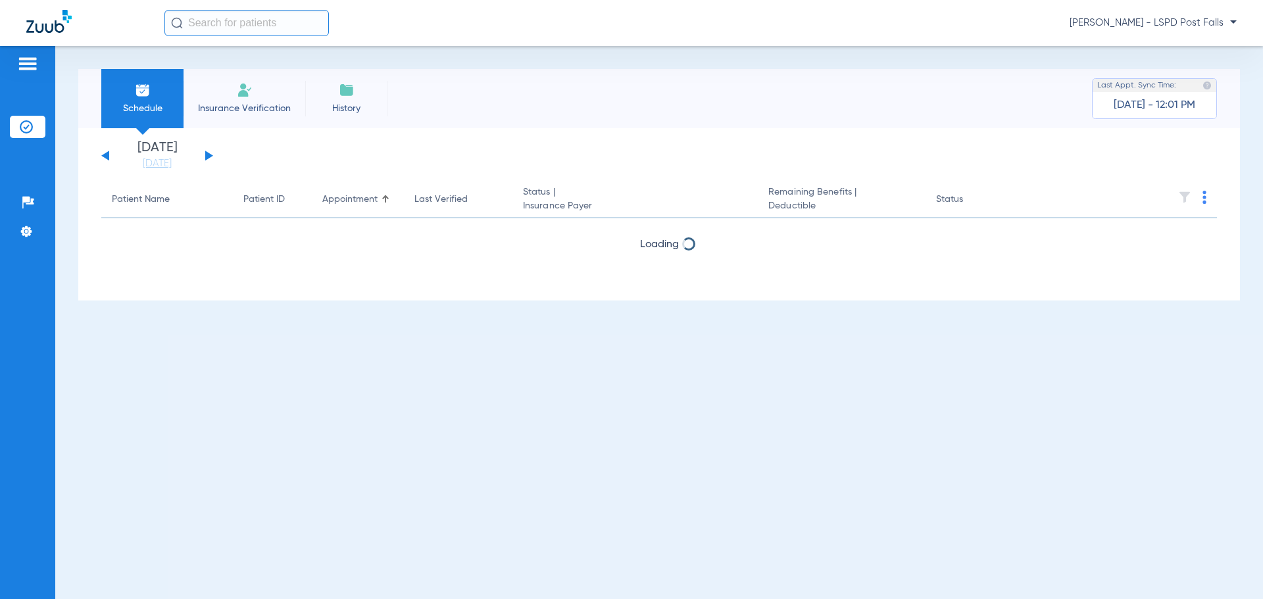
click at [110, 160] on div "[DATE] [DATE] [DATE] [DATE] [DATE] [DATE] [DATE] [DATE] [DATE] [DATE] [DATE] [D…" at bounding box center [157, 155] width 112 height 29
click at [110, 159] on div "[DATE] [DATE] [DATE] [DATE] [DATE] [DATE] [DATE] [DATE] [DATE] [DATE] [DATE] [D…" at bounding box center [157, 155] width 112 height 29
click at [106, 149] on div "[DATE] [DATE] [DATE] [DATE] [DATE] [DATE] [DATE] [DATE] [DATE] [DATE] [DATE] [D…" at bounding box center [157, 155] width 112 height 29
click at [106, 154] on button at bounding box center [105, 156] width 8 height 10
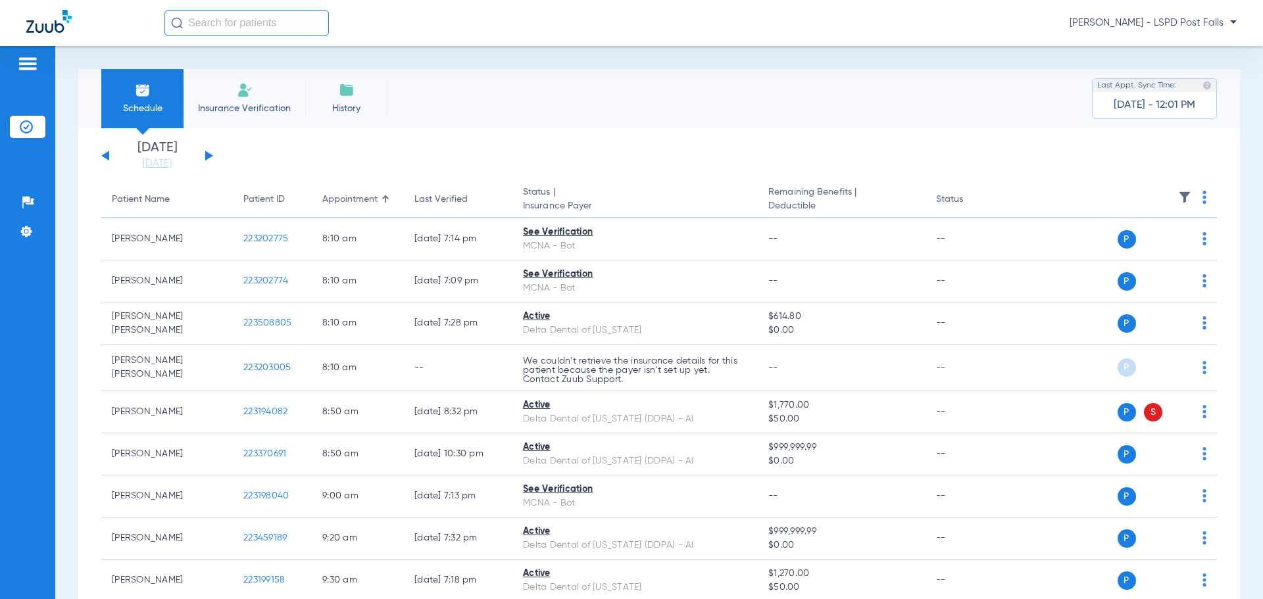
click at [209, 157] on button at bounding box center [209, 156] width 8 height 10
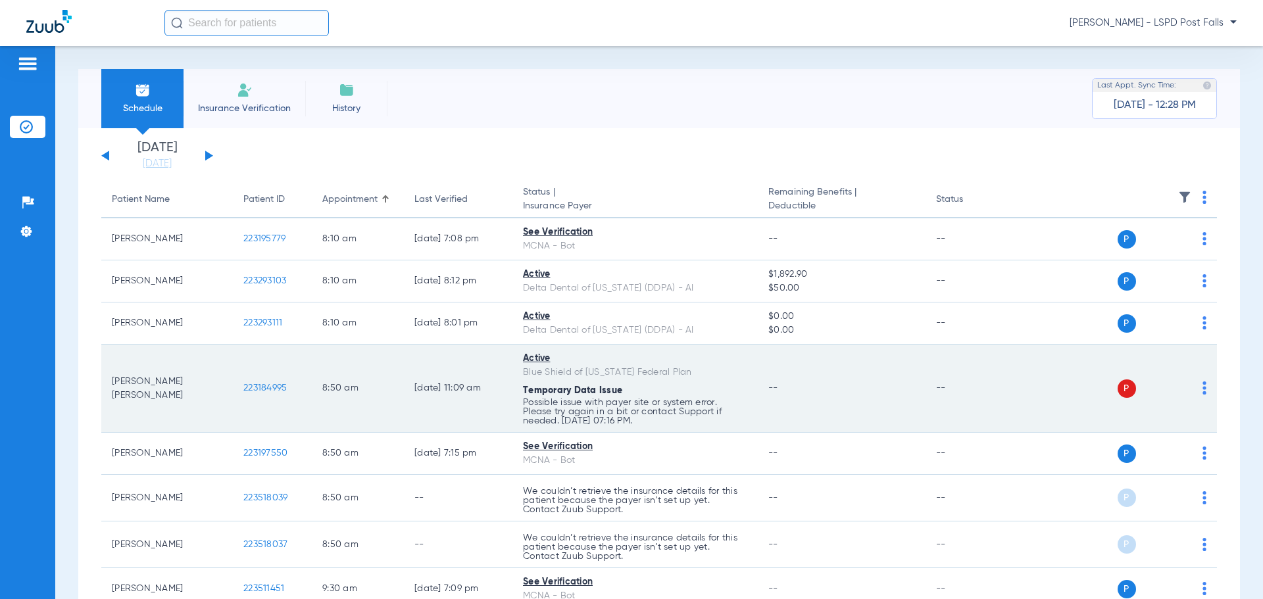
click at [280, 385] on span "223184995" at bounding box center [264, 387] width 43 height 9
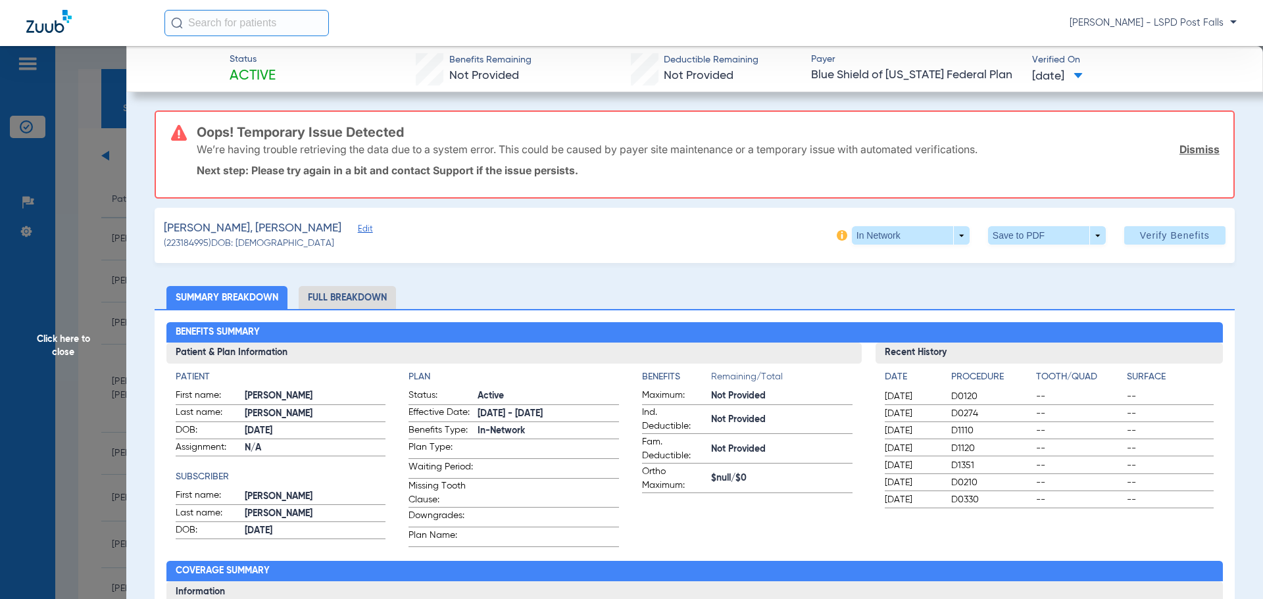
click at [279, 237] on span "(223184995) DOB: [DEMOGRAPHIC_DATA]" at bounding box center [249, 244] width 170 height 14
click at [358, 231] on span "Edit" at bounding box center [364, 230] width 12 height 12
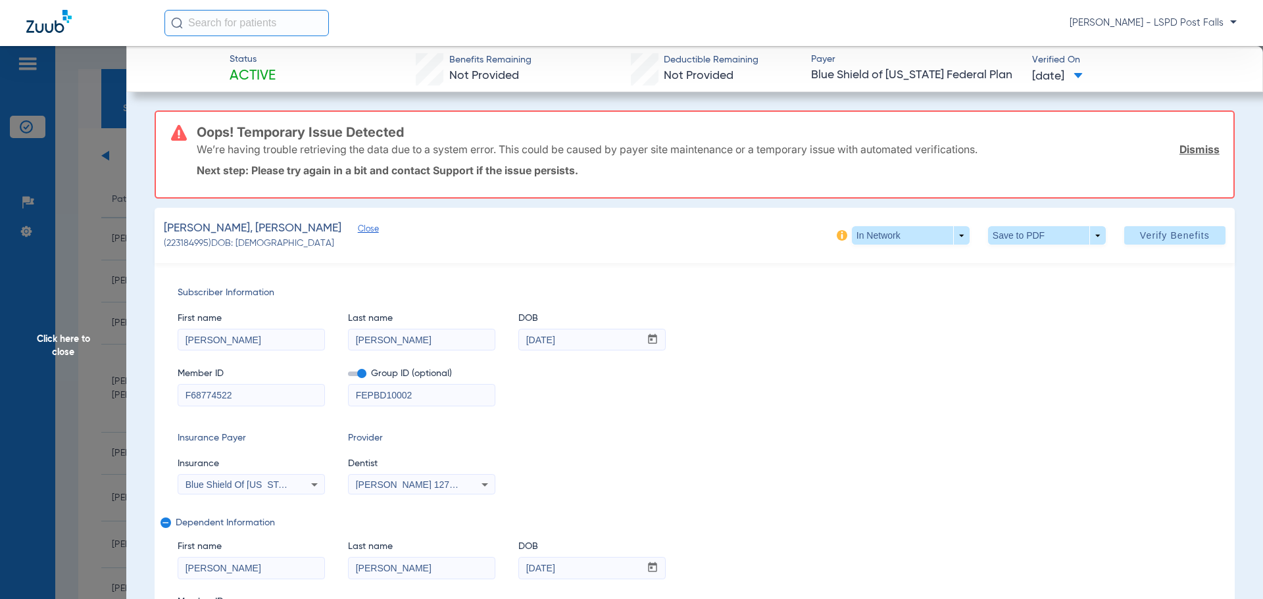
click at [73, 347] on span "Click here to close" at bounding box center [63, 345] width 126 height 599
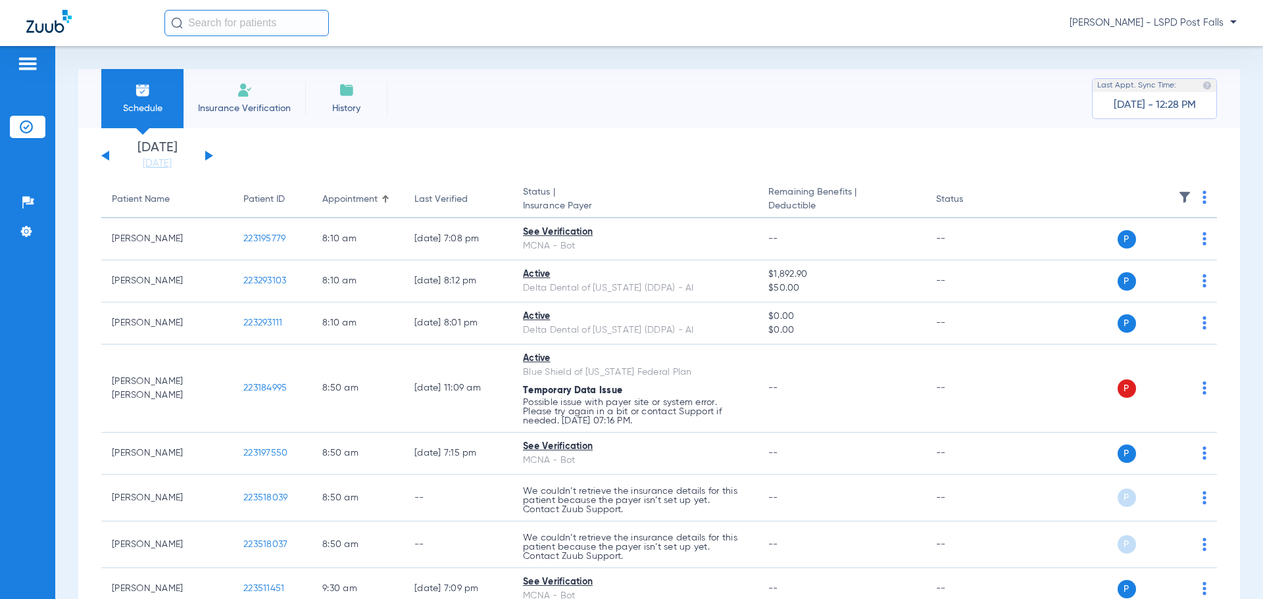
drag, startPoint x: 1156, startPoint y: 26, endPoint x: 1160, endPoint y: 45, distance: 19.5
click at [1156, 26] on span "[PERSON_NAME] - LSPD Post Falls" at bounding box center [1152, 22] width 167 height 13
click at [1181, 52] on button "Account Selection" at bounding box center [1187, 47] width 95 height 26
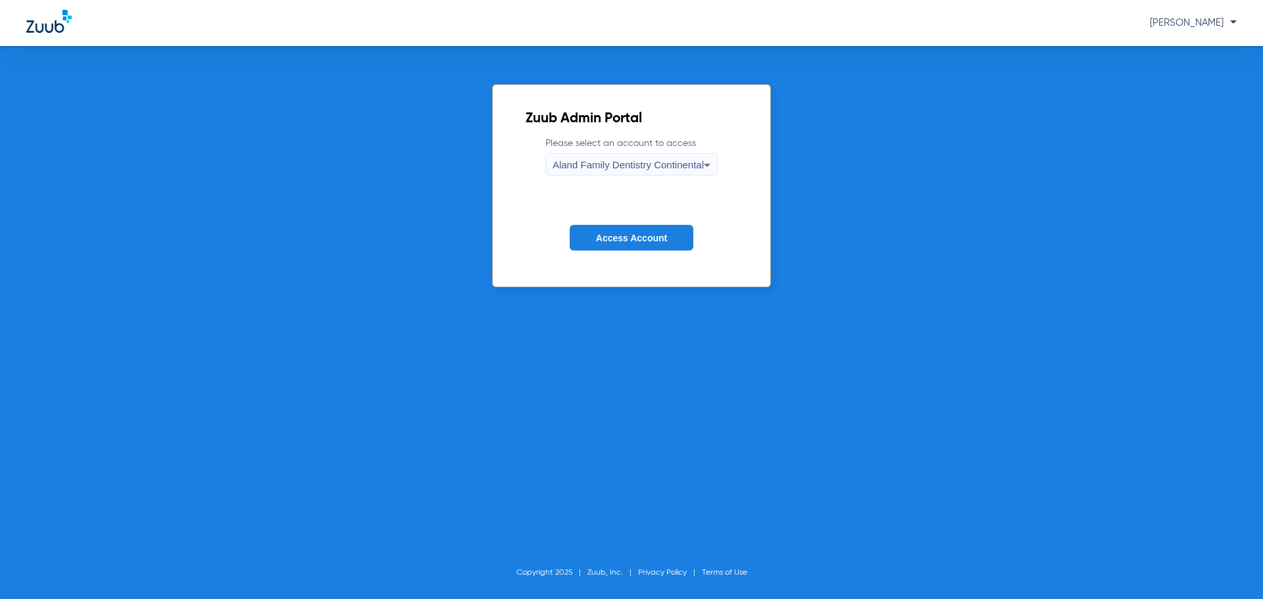
click at [597, 158] on div "Aland Family Dentistry Continental" at bounding box center [627, 165] width 151 height 22
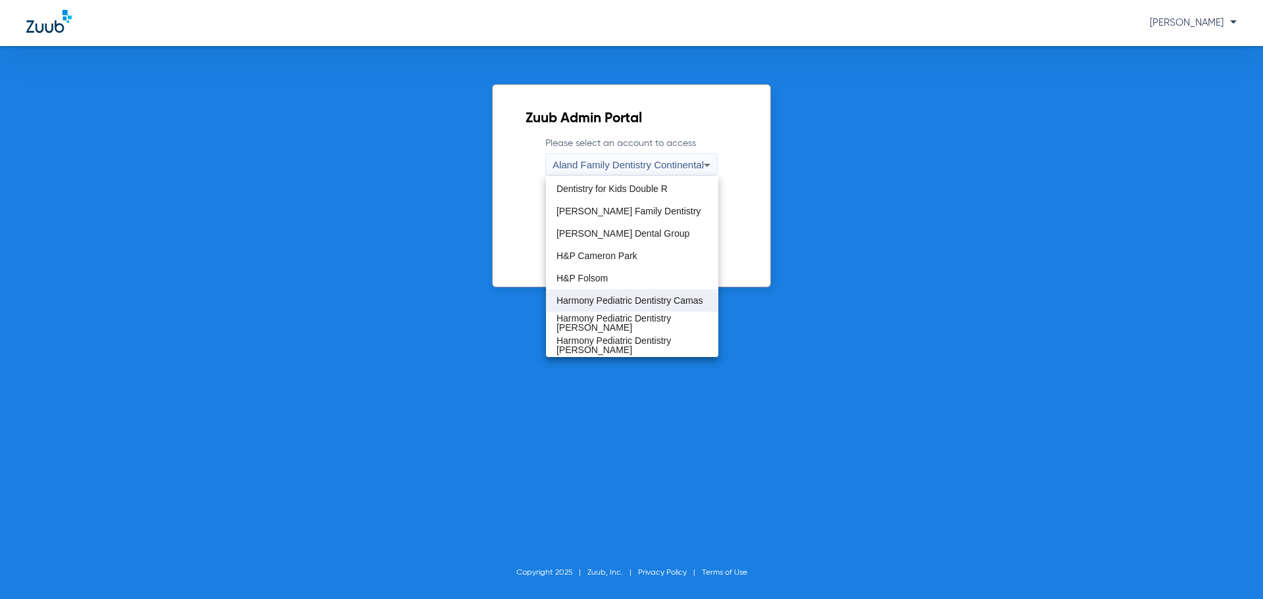
scroll to position [132, 0]
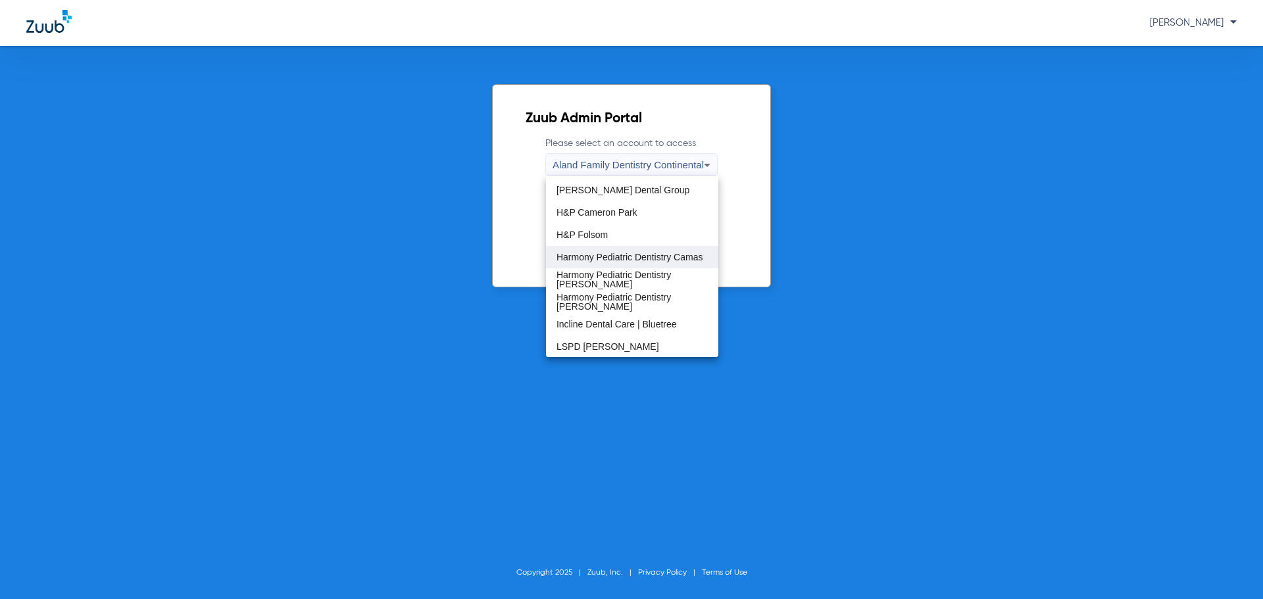
click at [615, 262] on span "Harmony Pediatric Dentistry Camas" at bounding box center [629, 257] width 147 height 9
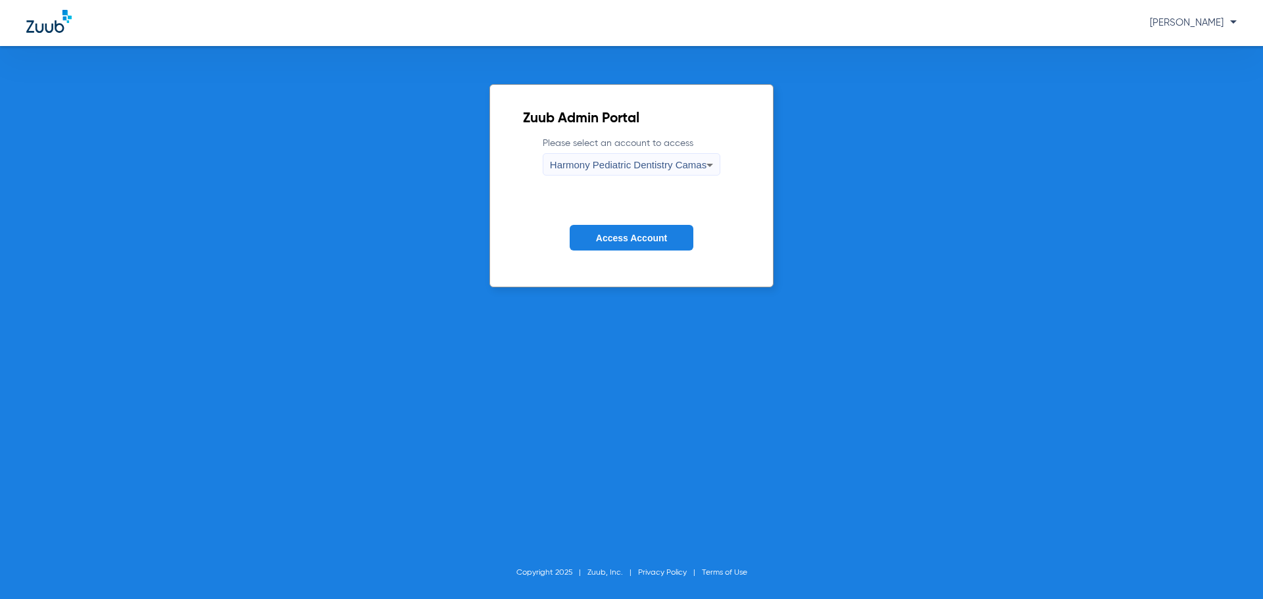
click at [619, 251] on form "Please select an account to access Harmony Pediatric Dentistry Camas Access Acc…" at bounding box center [631, 203] width 217 height 133
click at [637, 237] on span "Access Account" at bounding box center [631, 238] width 71 height 11
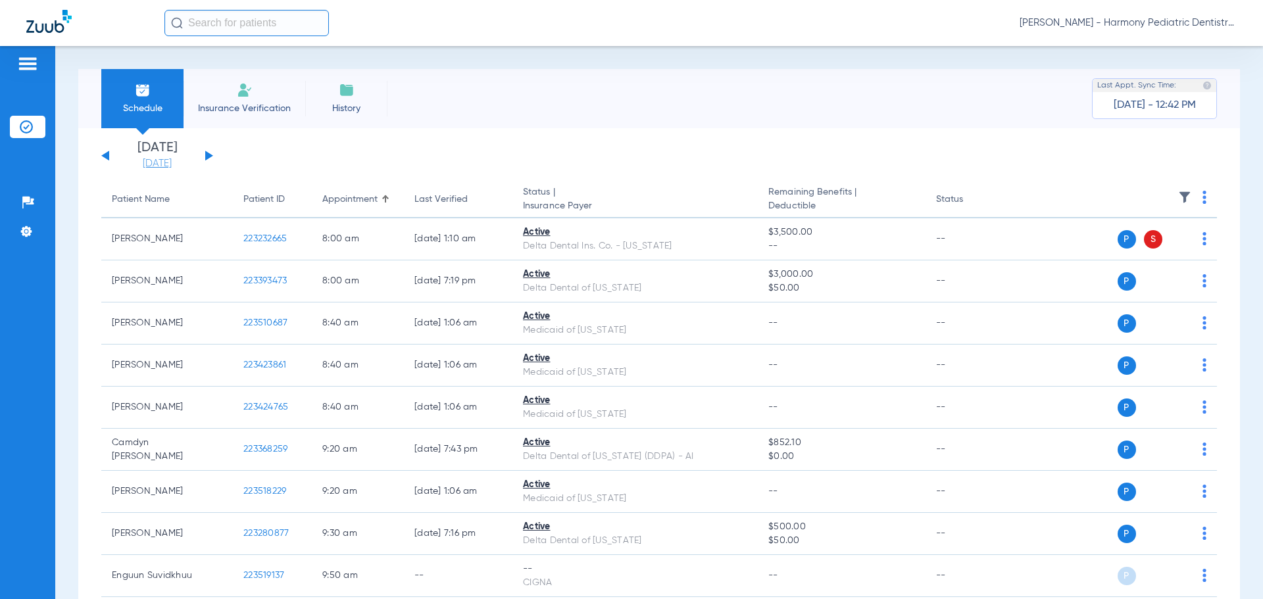
click at [146, 166] on link "[DATE]" at bounding box center [157, 163] width 79 height 13
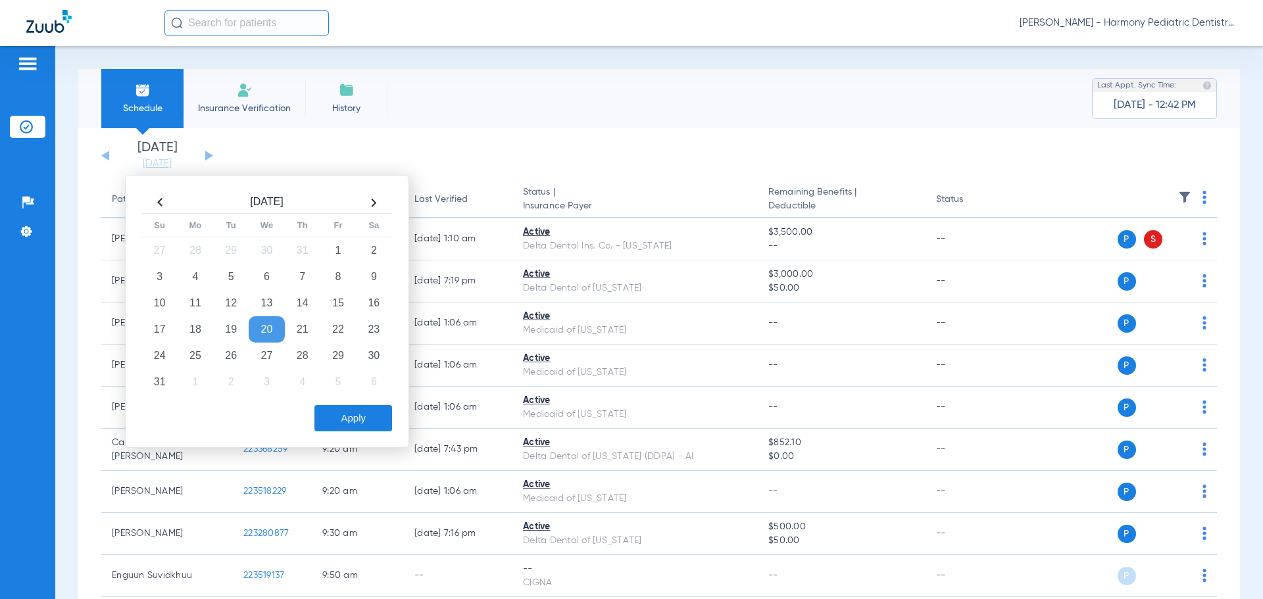
click at [376, 195] on th at bounding box center [374, 202] width 36 height 21
click at [226, 304] on td "16" at bounding box center [231, 303] width 36 height 26
drag, startPoint x: 346, startPoint y: 414, endPoint x: 581, endPoint y: 429, distance: 235.9
click at [348, 414] on button "Apply" at bounding box center [353, 418] width 78 height 26
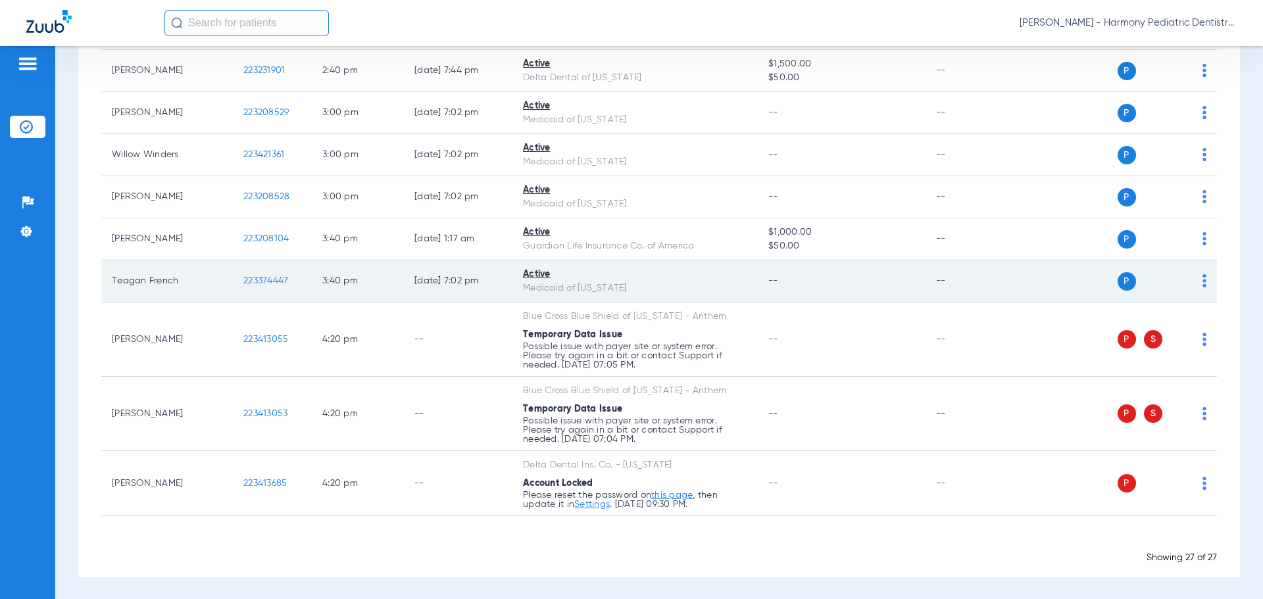
scroll to position [959, 0]
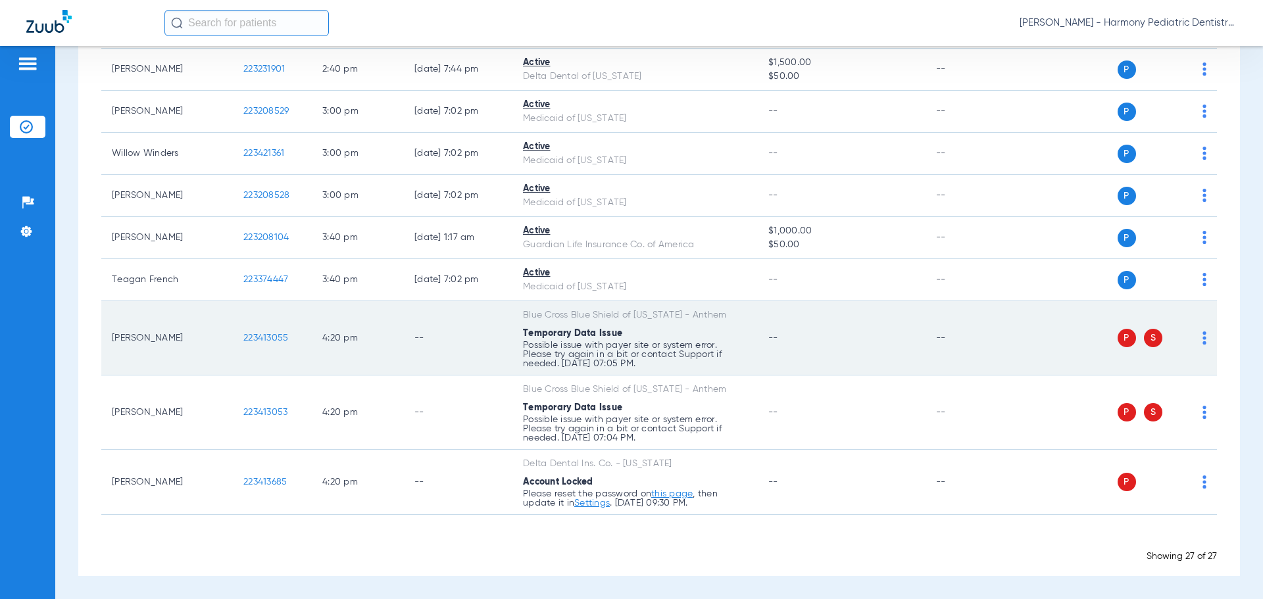
click at [1196, 341] on td "P S" at bounding box center [1115, 338] width 203 height 74
click at [1202, 338] on img at bounding box center [1204, 337] width 4 height 13
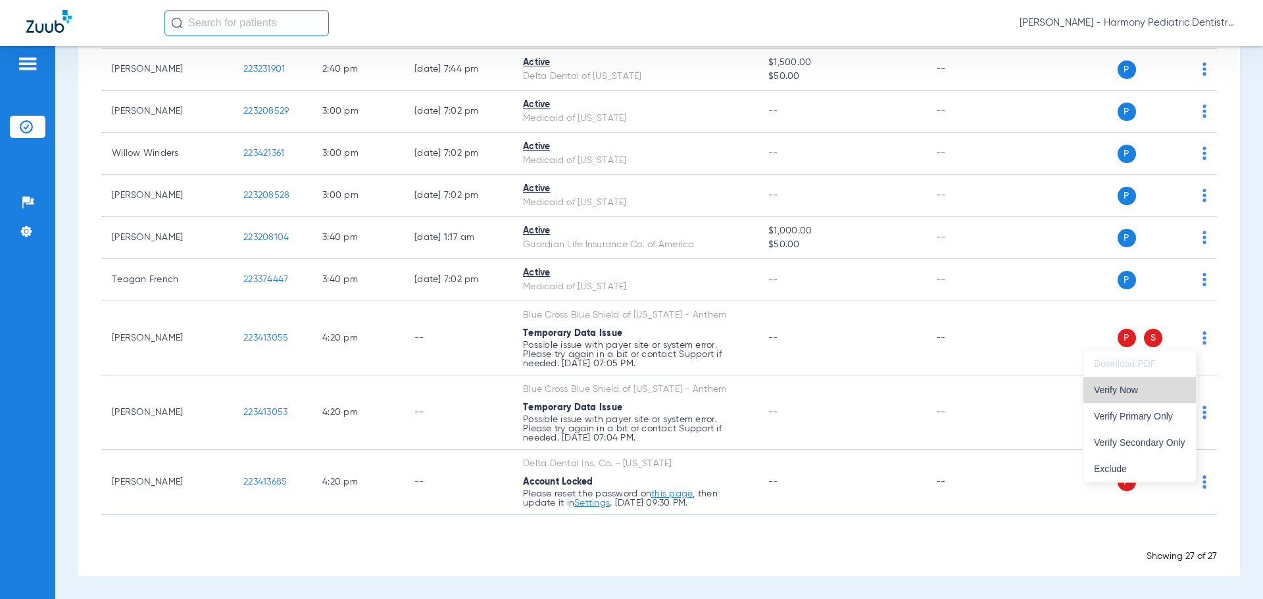
click at [1138, 389] on span "Verify Now" at bounding box center [1139, 389] width 91 height 9
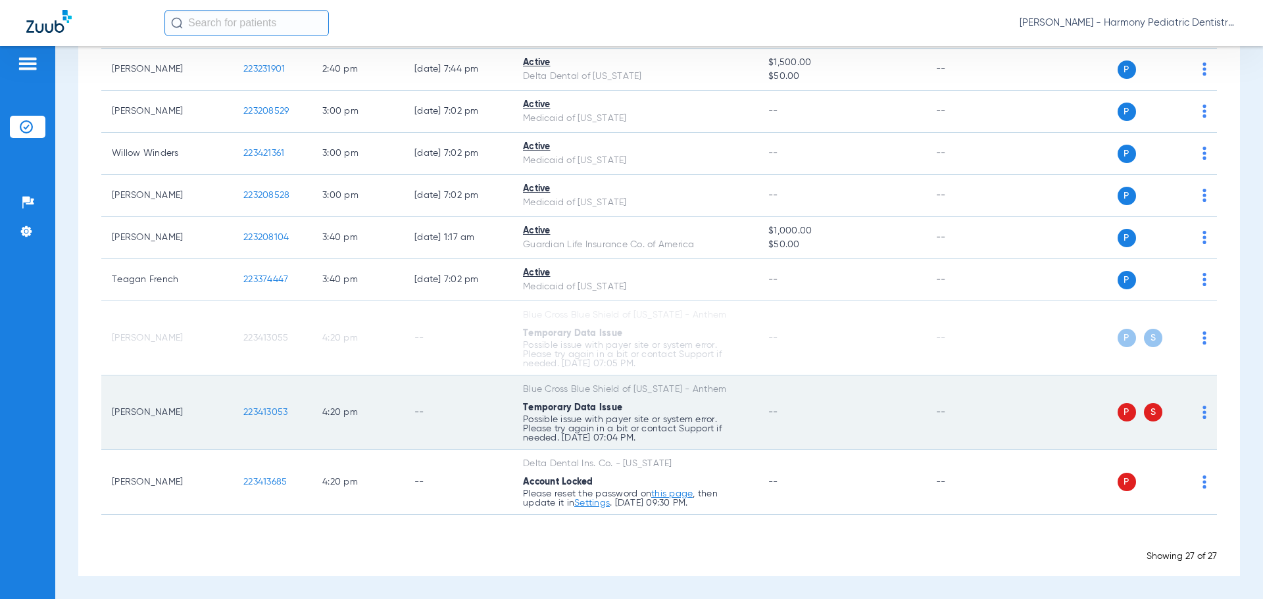
click at [1202, 410] on img at bounding box center [1204, 412] width 4 height 13
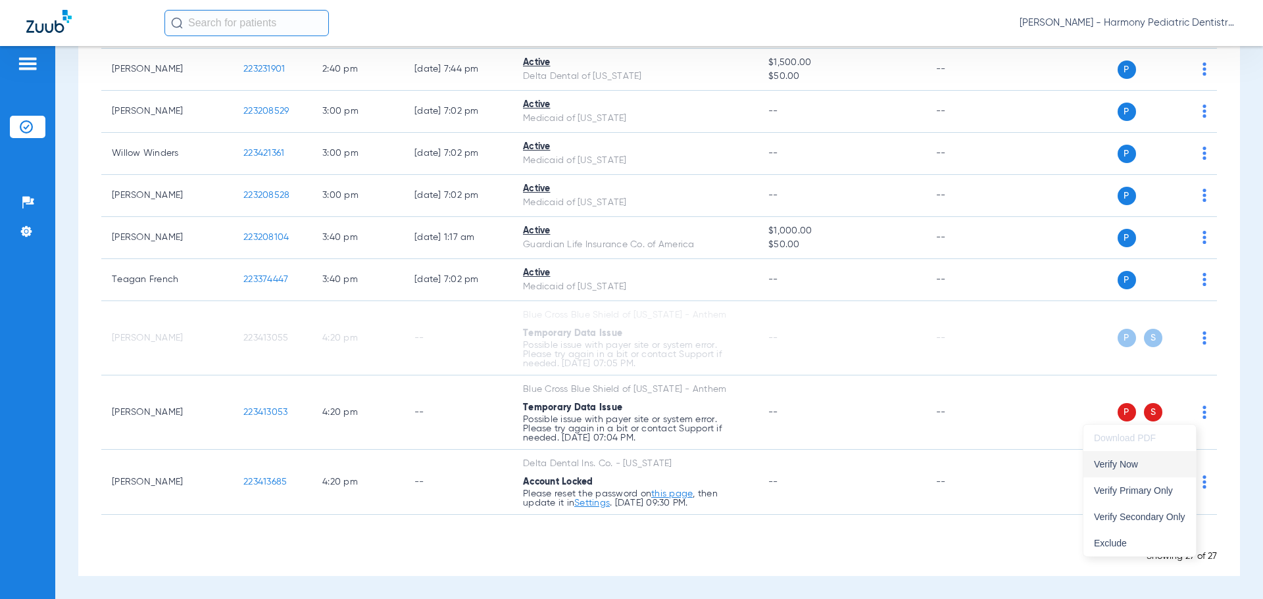
click at [1128, 468] on span "Verify Now" at bounding box center [1139, 464] width 91 height 9
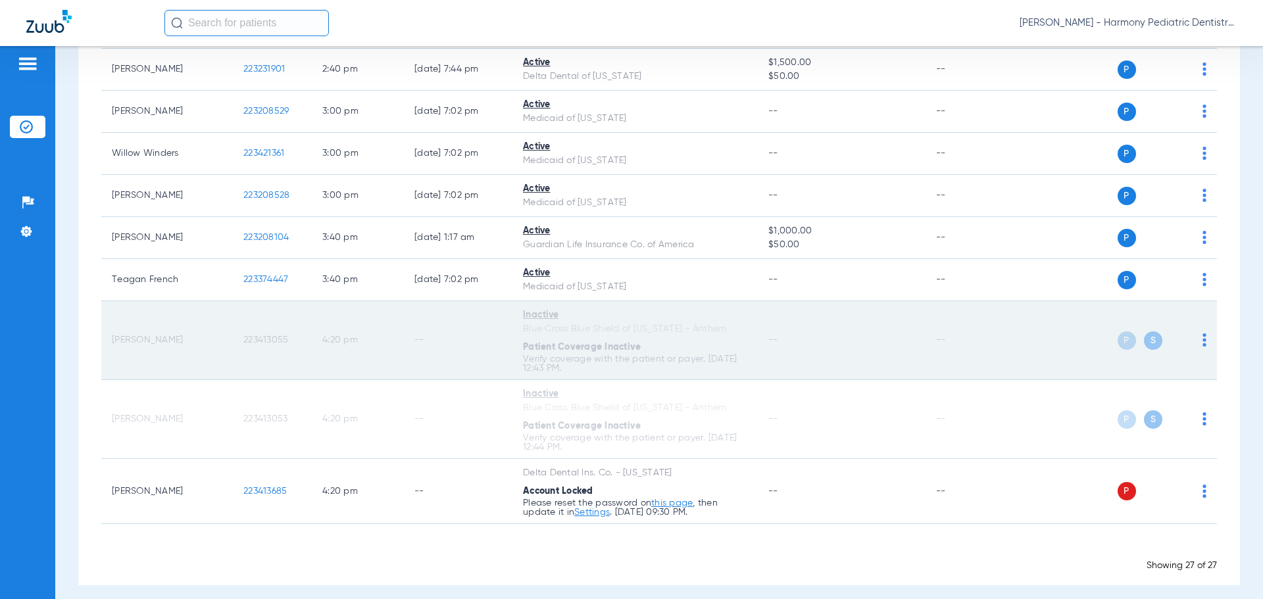
click at [269, 342] on span "223413055" at bounding box center [265, 339] width 45 height 9
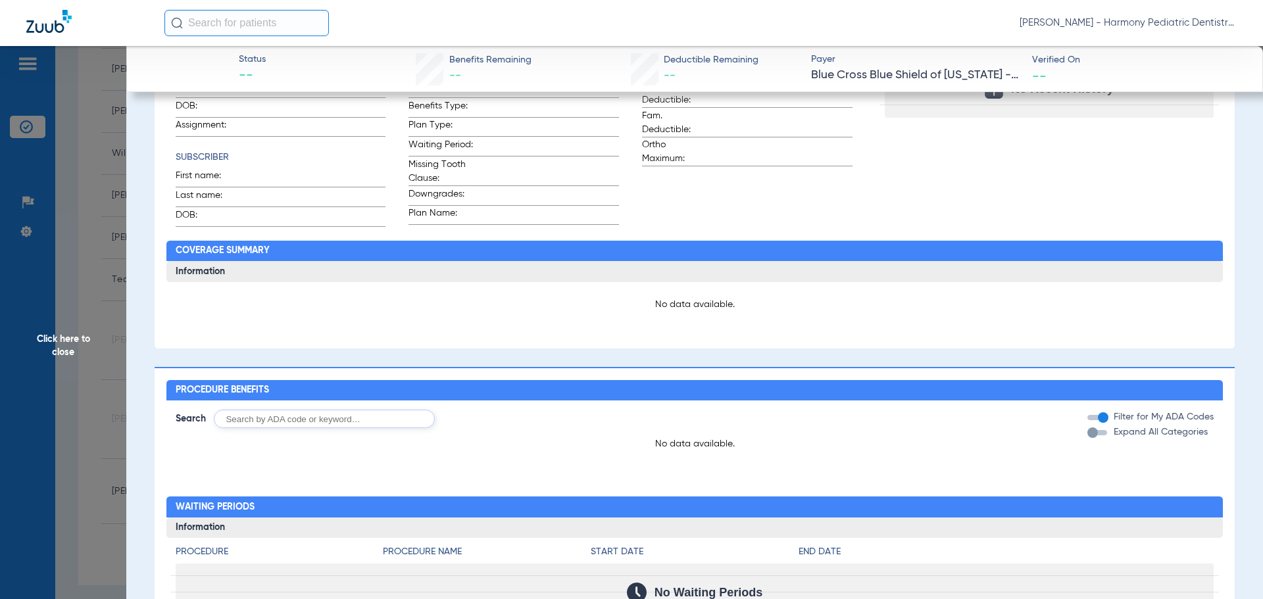
scroll to position [0, 0]
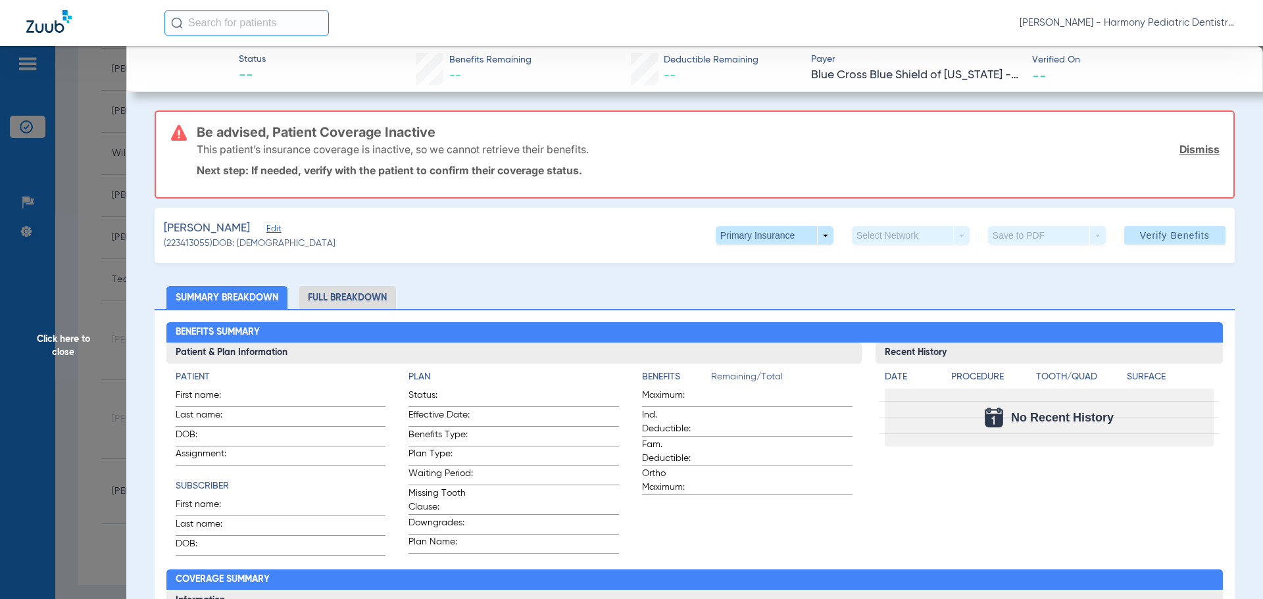
click at [272, 232] on span "Edit" at bounding box center [272, 230] width 12 height 12
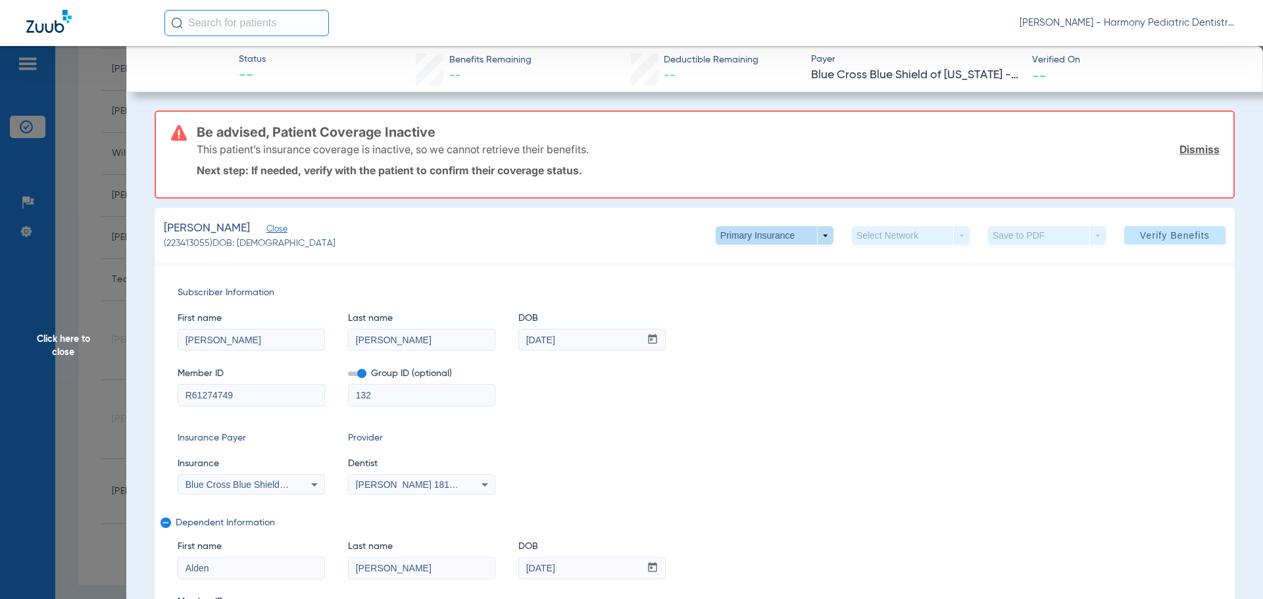
click at [794, 234] on span at bounding box center [774, 235] width 118 height 18
click at [754, 283] on span "Secondary Insurance" at bounding box center [760, 287] width 87 height 9
type input "F38971918"
type input "FEPBD1000402"
type input "F38971918"
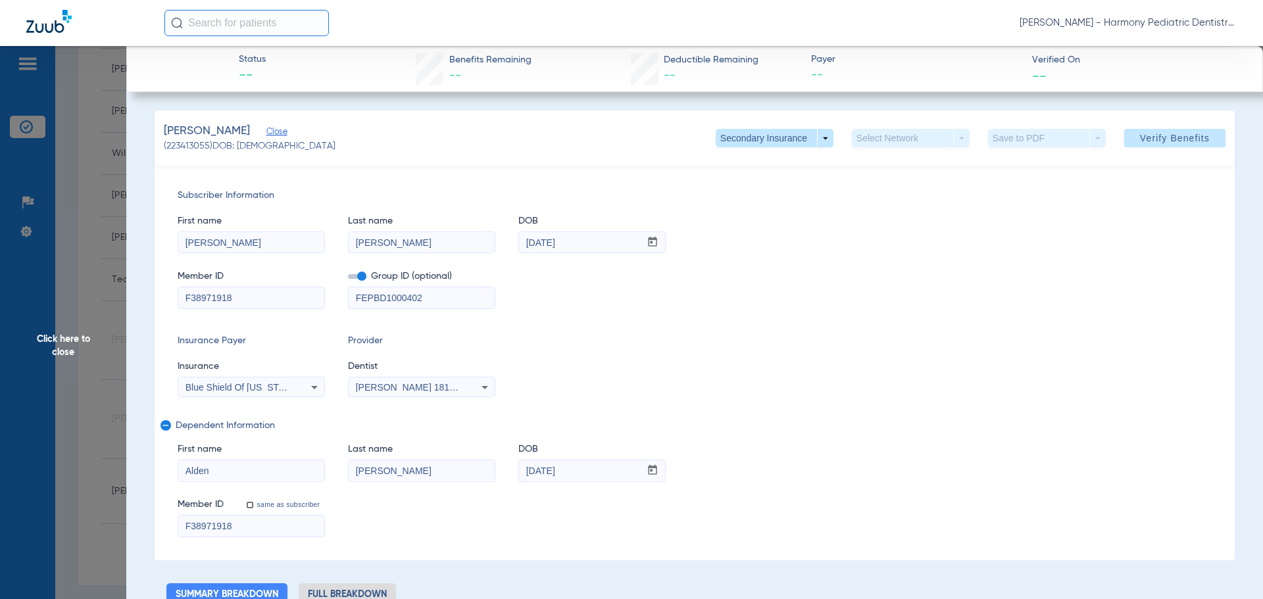
click at [114, 299] on span "Click here to close" at bounding box center [63, 345] width 126 height 599
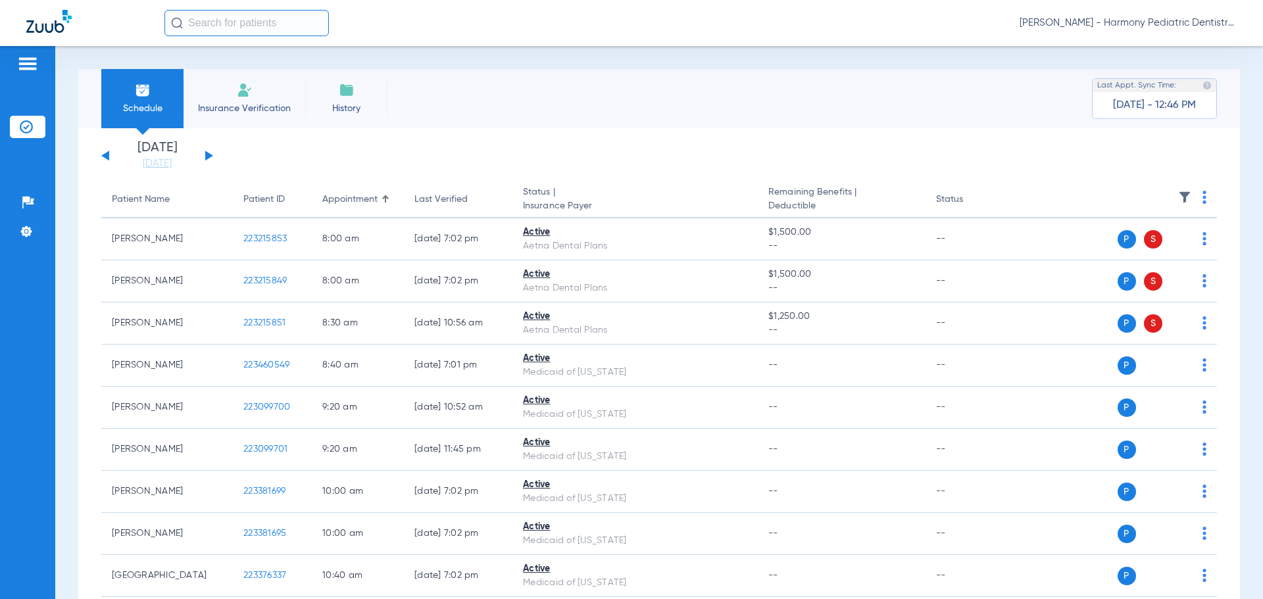
click at [1163, 14] on div "[PERSON_NAME] - Harmony Pediatric Dentistry Camas" at bounding box center [700, 23] width 1072 height 26
click at [1163, 32] on div "[PERSON_NAME] - Harmony Pediatric Dentistry Camas" at bounding box center [700, 23] width 1072 height 26
click at [1165, 24] on span "[PERSON_NAME] - Harmony Pediatric Dentistry Camas" at bounding box center [1127, 22] width 217 height 13
click at [1172, 47] on span "Account Selection" at bounding box center [1187, 46] width 74 height 9
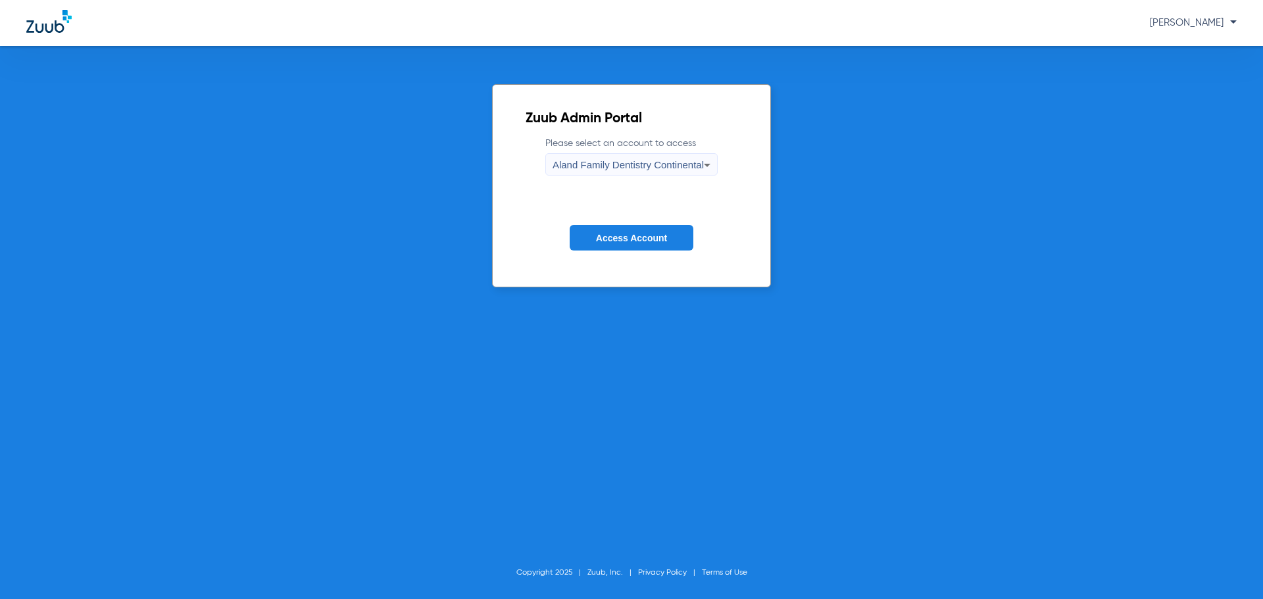
click at [612, 173] on div "Aland Family Dentistry Continental" at bounding box center [627, 165] width 151 height 22
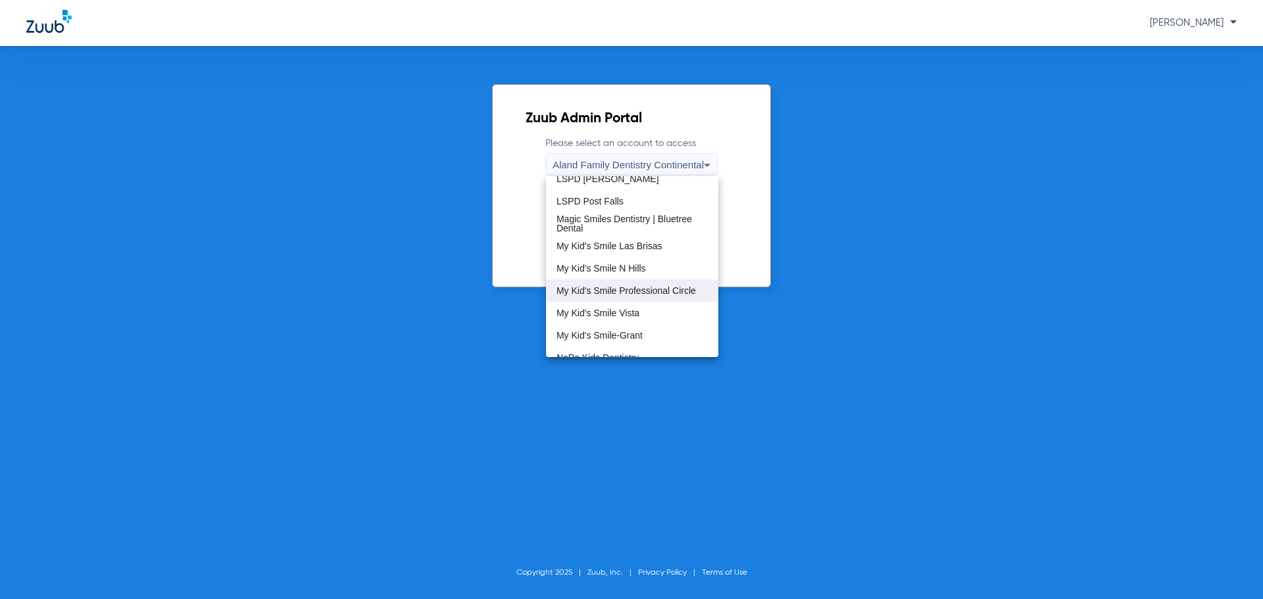
scroll to position [329, 0]
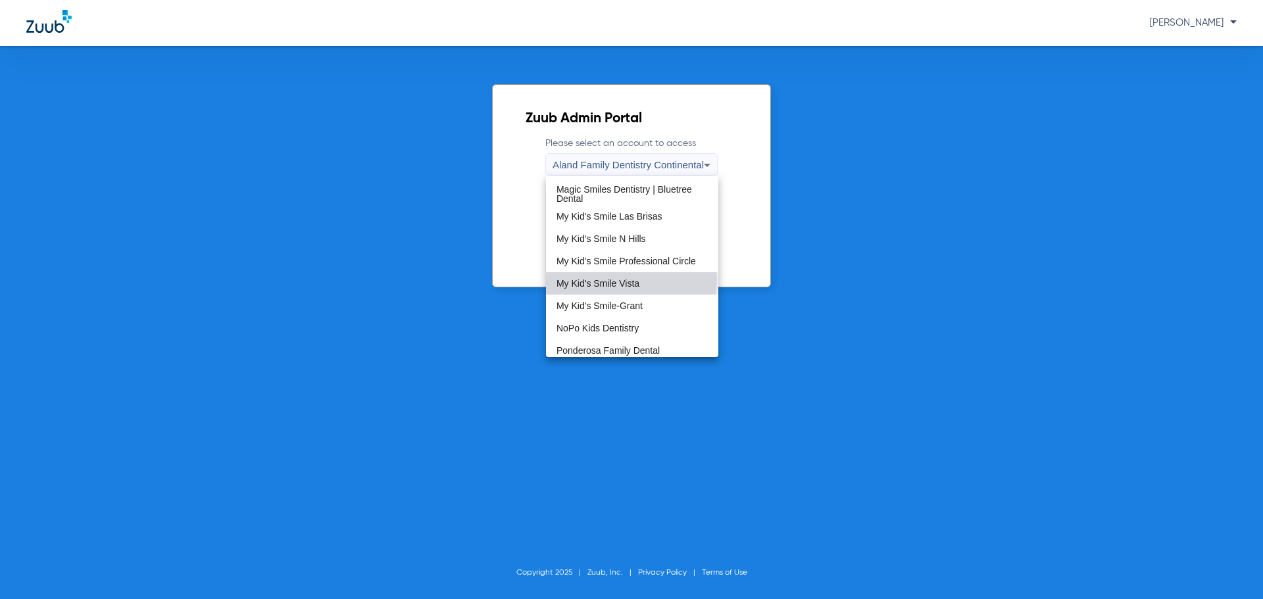
click at [631, 279] on span "My Kid's Smile Vista" at bounding box center [597, 283] width 83 height 9
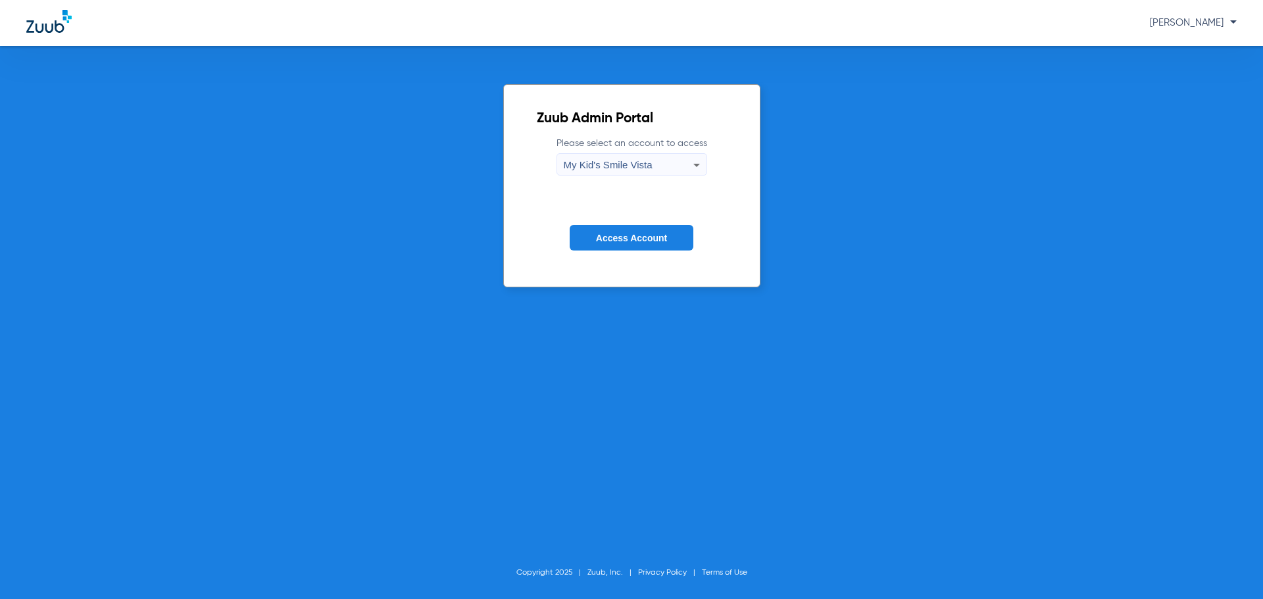
click at [618, 239] on span "Access Account" at bounding box center [631, 238] width 71 height 11
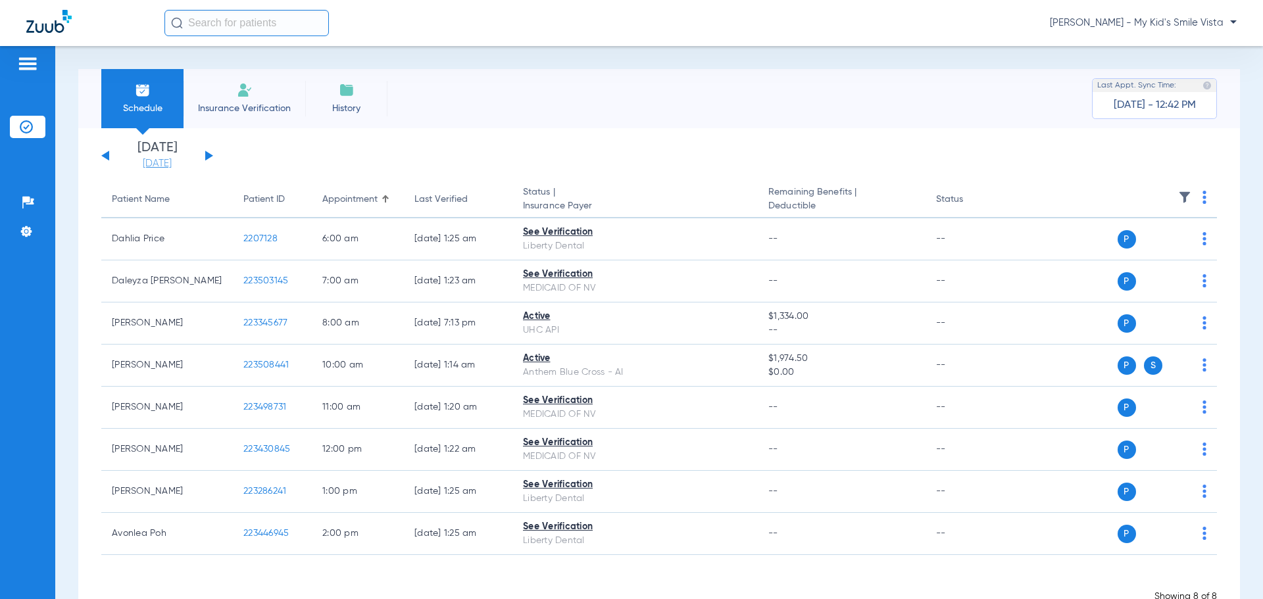
click at [177, 166] on link "[DATE]" at bounding box center [157, 163] width 79 height 13
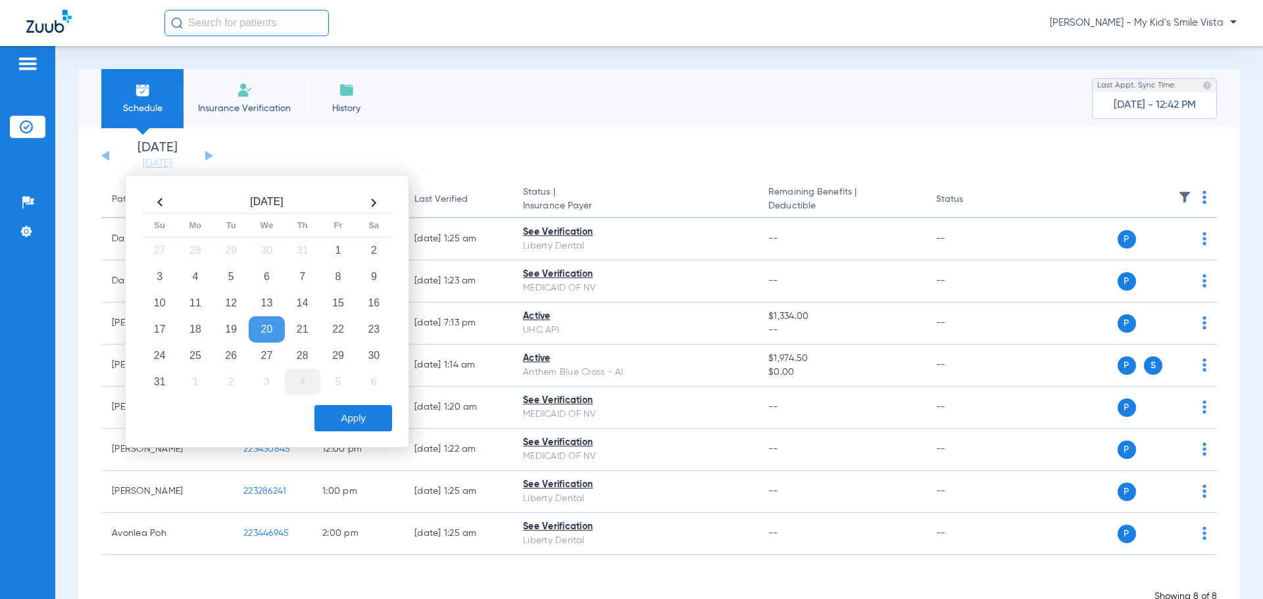
click at [304, 388] on td "4" at bounding box center [303, 382] width 36 height 26
click at [362, 421] on button "Apply" at bounding box center [353, 418] width 78 height 26
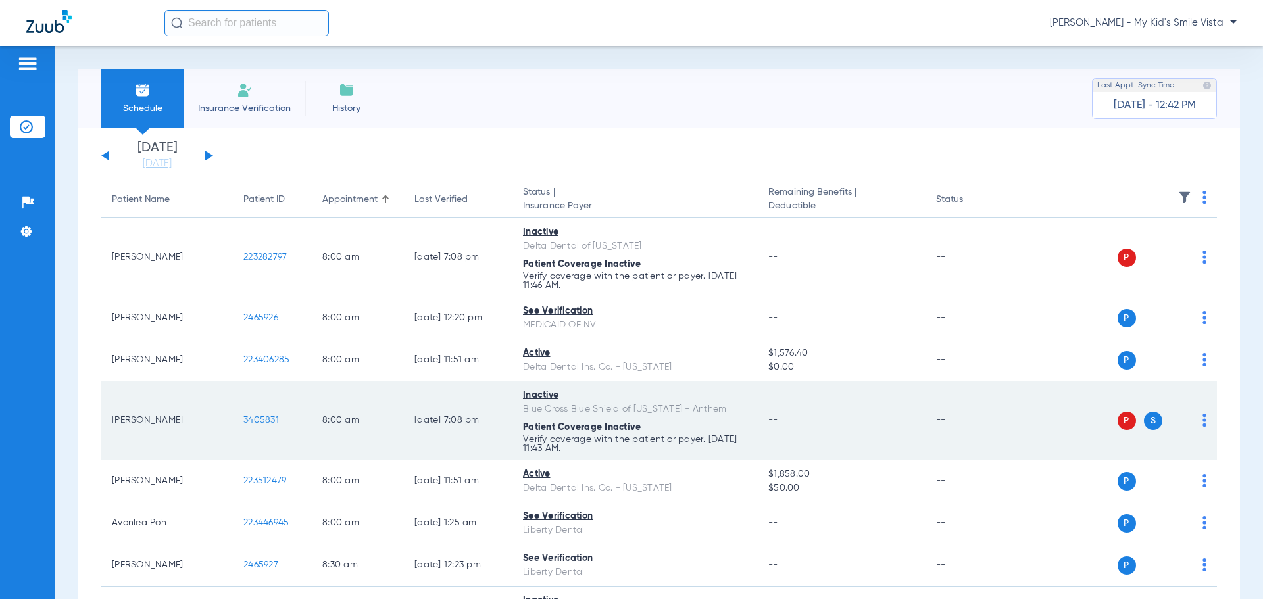
click at [264, 422] on span "3405831" at bounding box center [261, 420] width 36 height 9
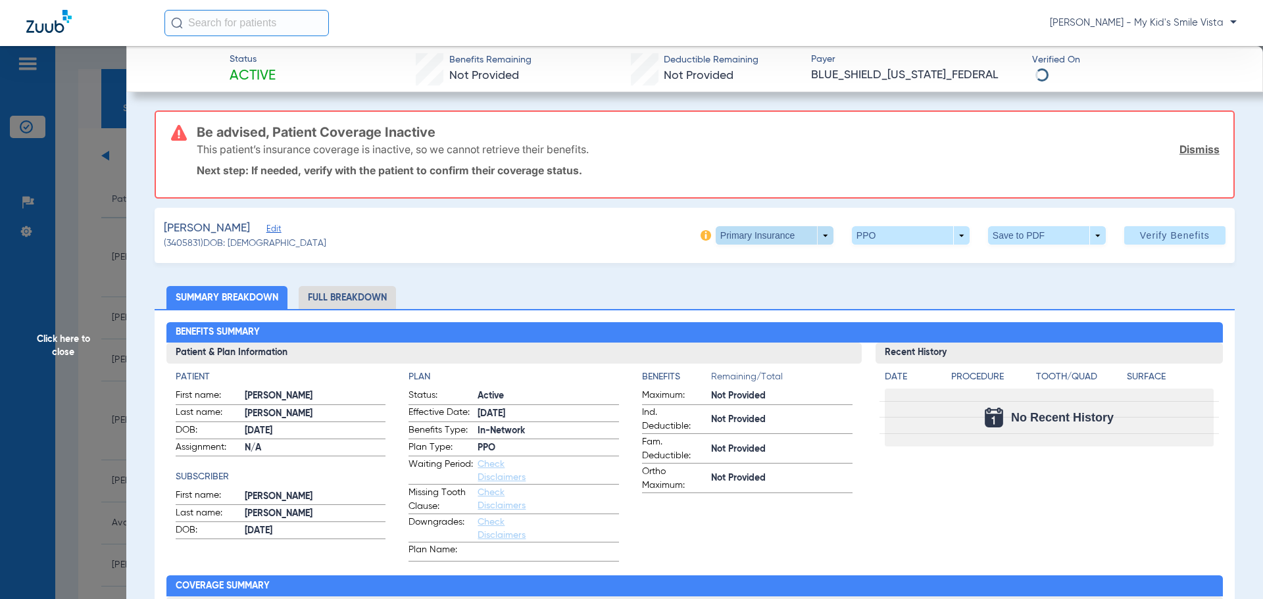
click at [781, 238] on span at bounding box center [774, 235] width 118 height 18
click at [753, 285] on span "Secondary Insurance" at bounding box center [760, 287] width 87 height 9
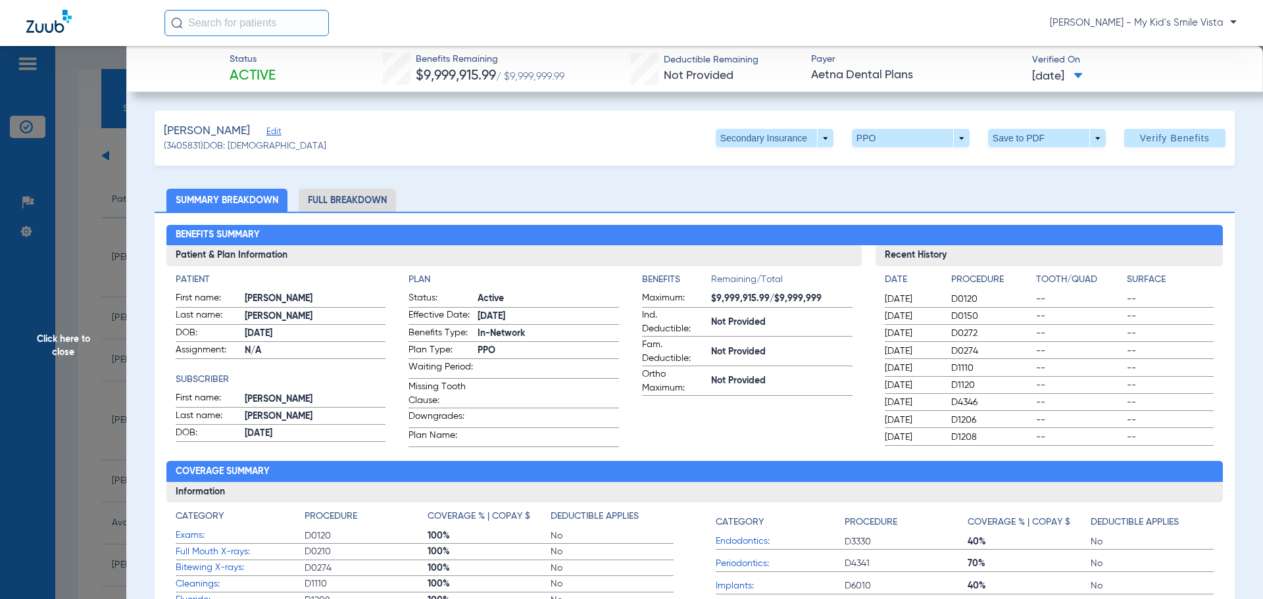
click at [306, 203] on li "Full Breakdown" at bounding box center [347, 200] width 97 height 23
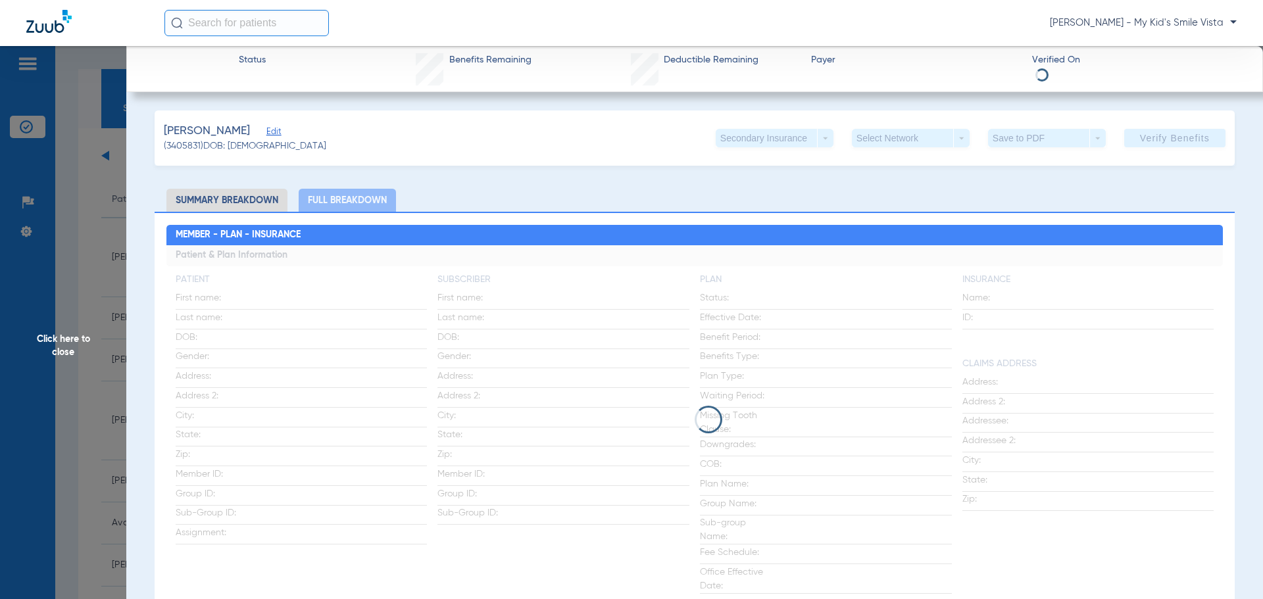
click at [255, 201] on li "Summary Breakdown" at bounding box center [226, 200] width 121 height 23
click at [266, 133] on span "Edit" at bounding box center [272, 133] width 12 height 12
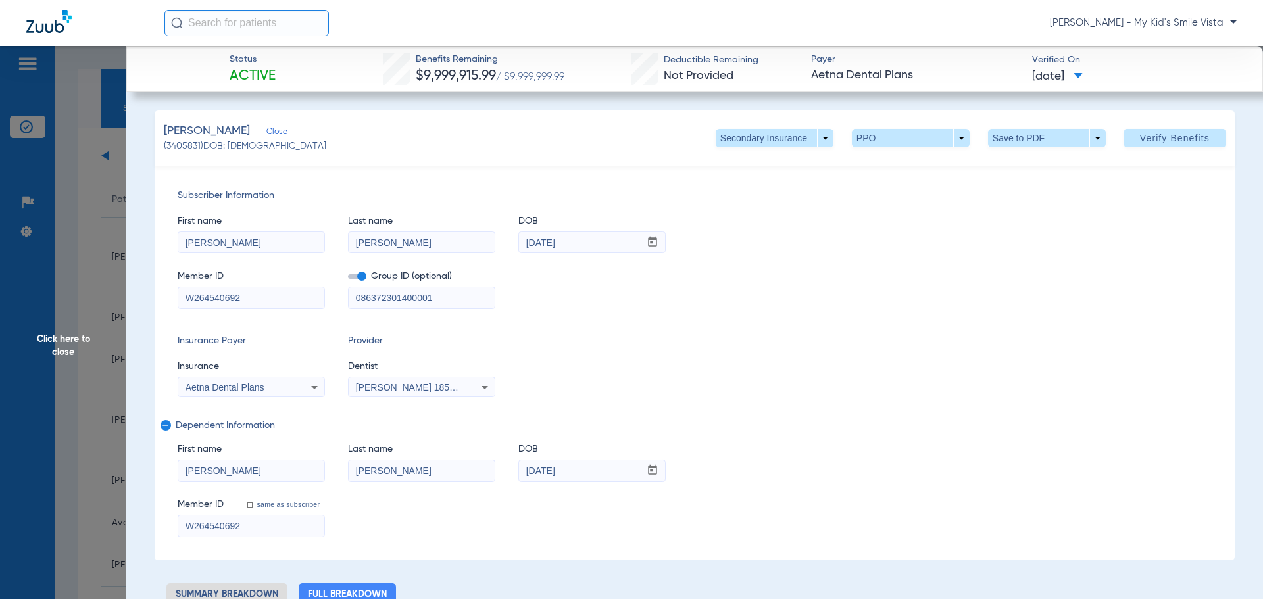
click at [266, 133] on span "Close" at bounding box center [272, 133] width 12 height 12
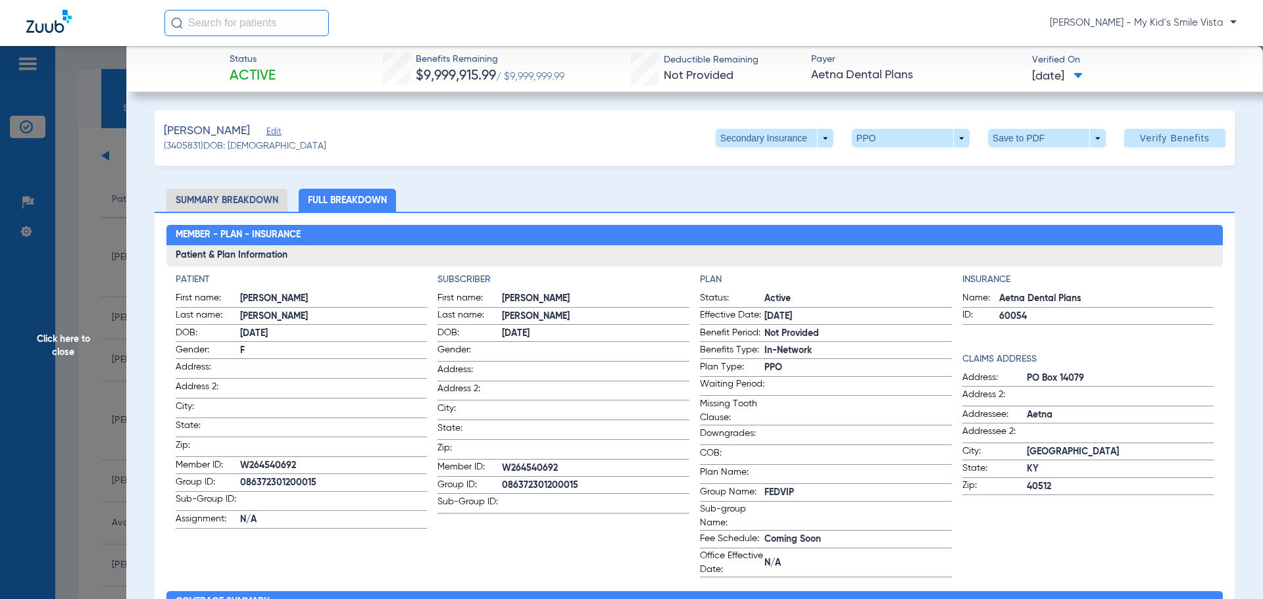
click at [114, 153] on span "Click here to close" at bounding box center [63, 345] width 126 height 599
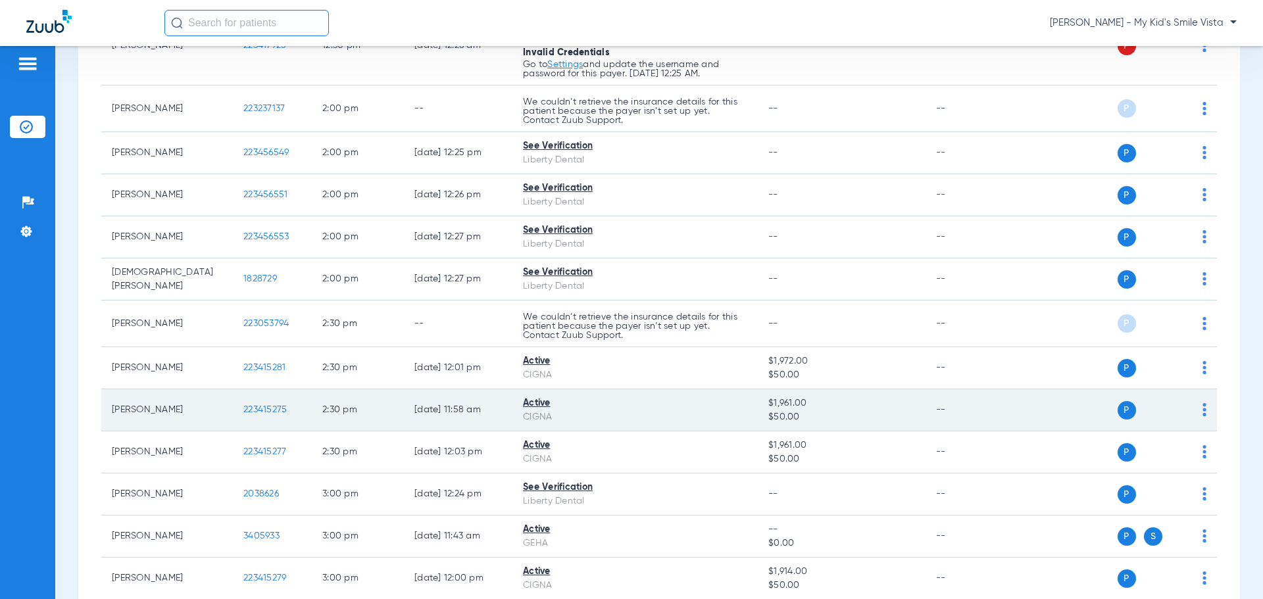
scroll to position [2959, 0]
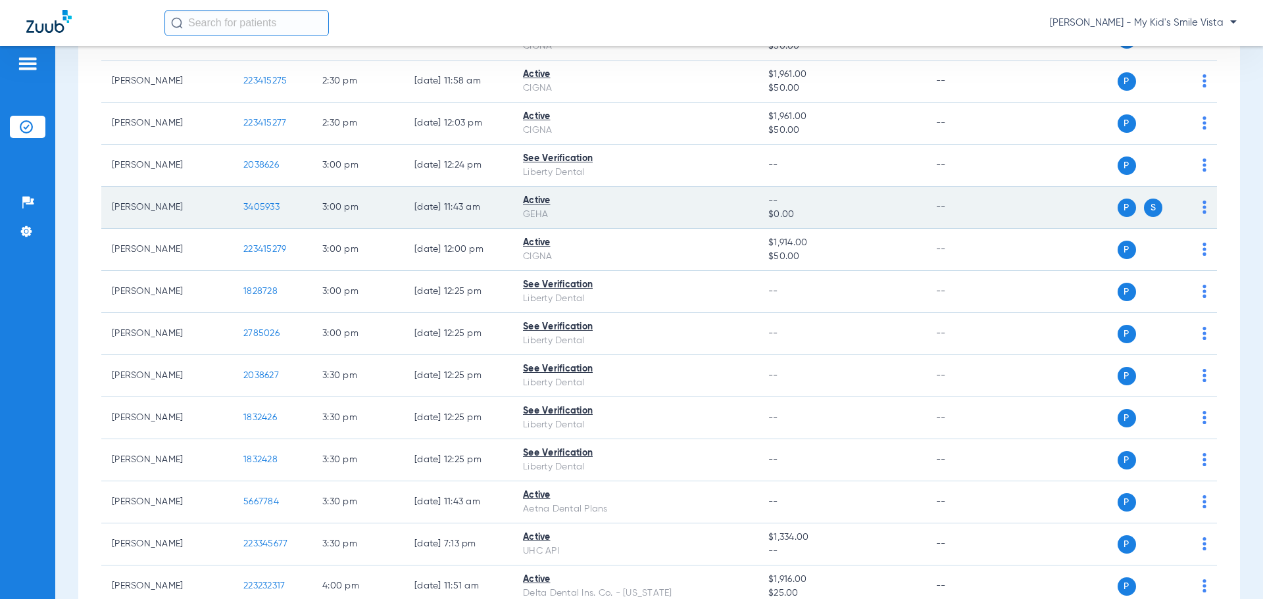
click at [267, 206] on span "3405933" at bounding box center [261, 207] width 36 height 9
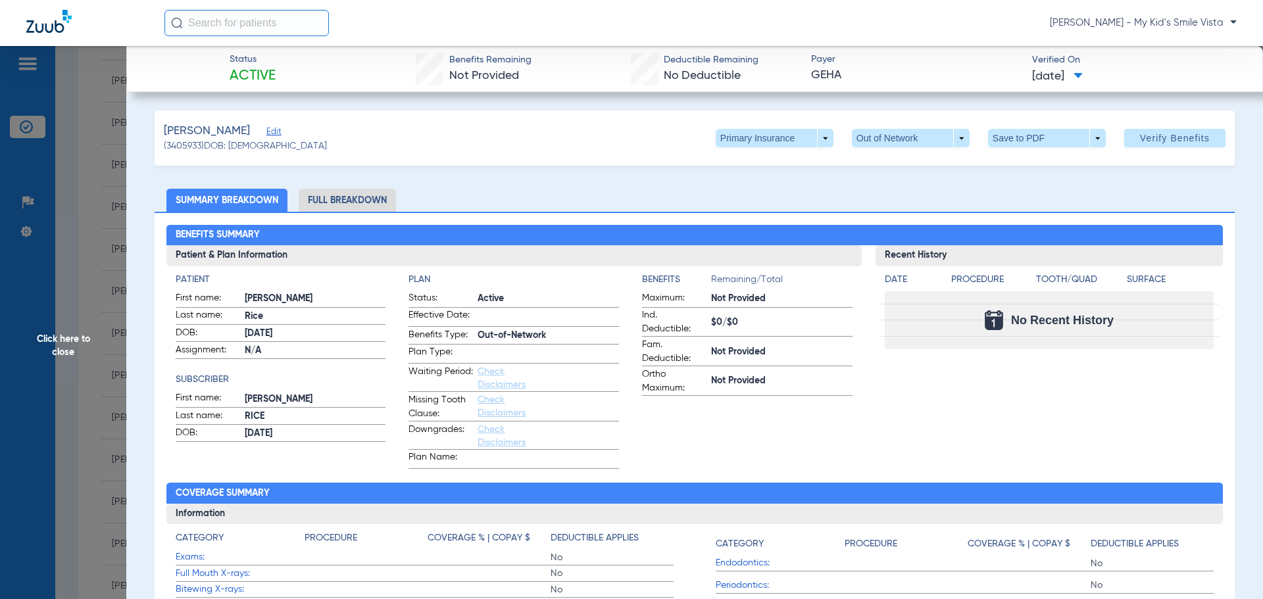
click at [746, 143] on span at bounding box center [774, 138] width 118 height 18
click at [733, 185] on button "Secondary Insurance" at bounding box center [760, 191] width 108 height 26
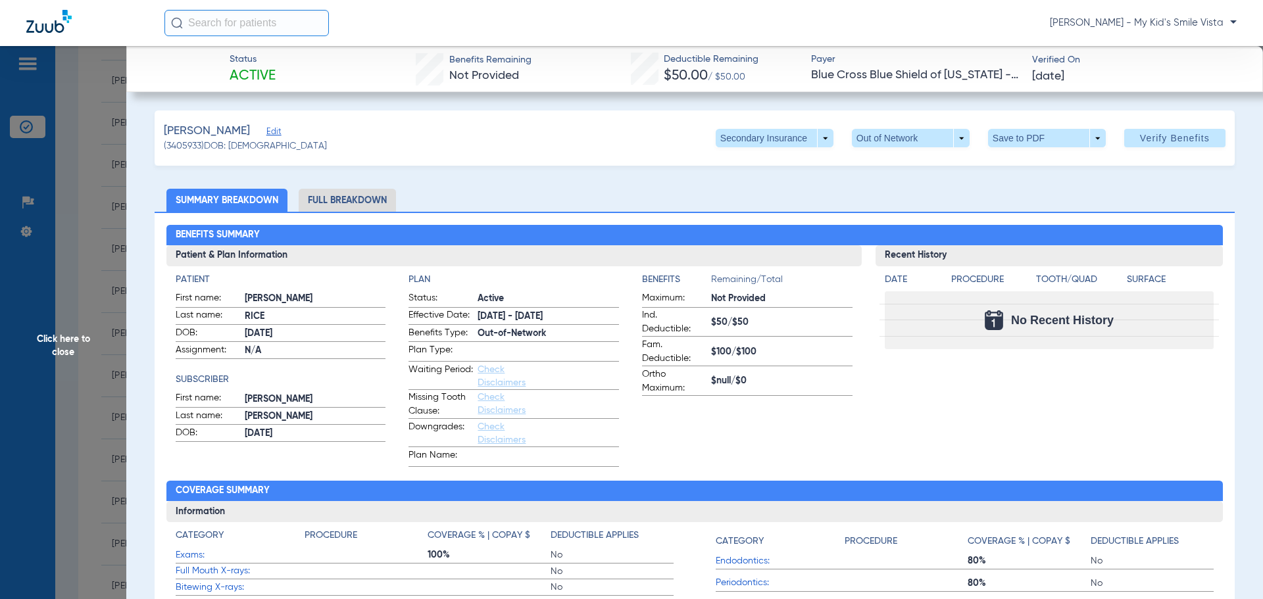
click at [266, 133] on span "Edit" at bounding box center [272, 133] width 12 height 12
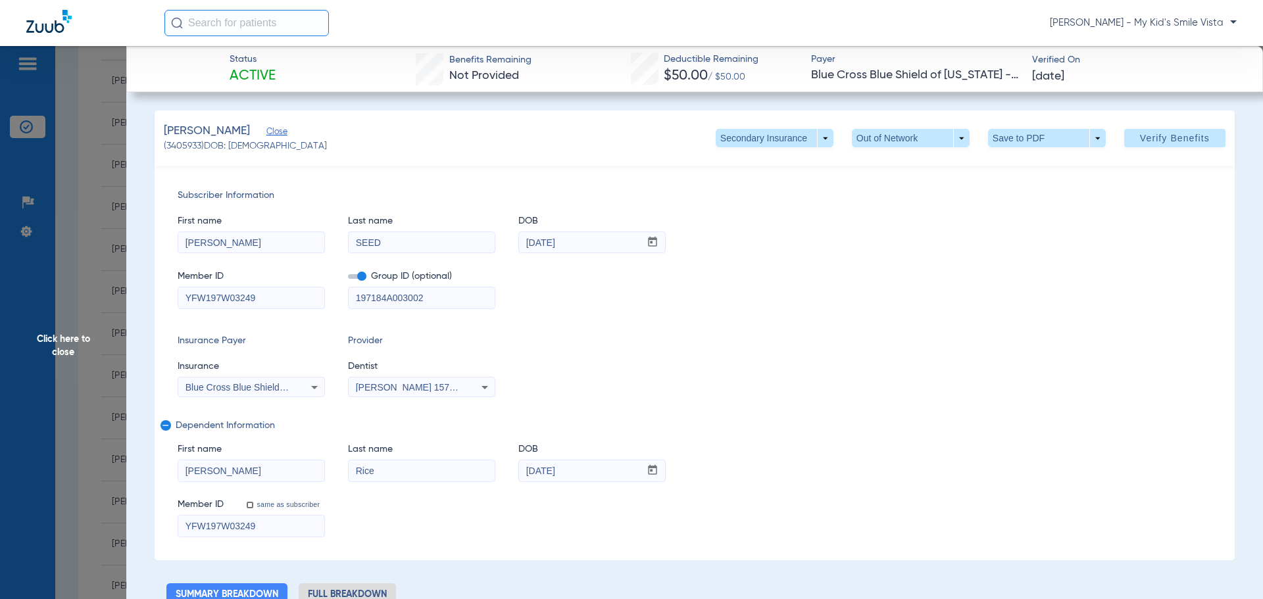
drag, startPoint x: 57, startPoint y: 373, endPoint x: 51, endPoint y: 344, distance: 29.7
click at [57, 373] on span "Click here to close" at bounding box center [63, 345] width 126 height 599
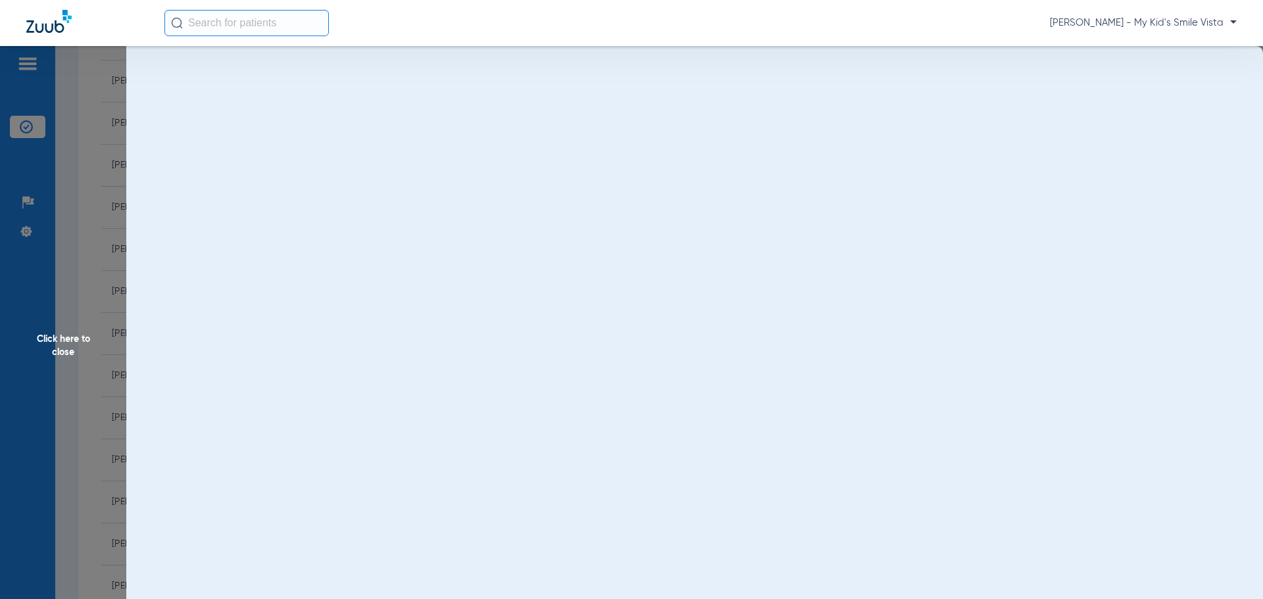
click at [50, 333] on span "Click here to close" at bounding box center [63, 345] width 126 height 599
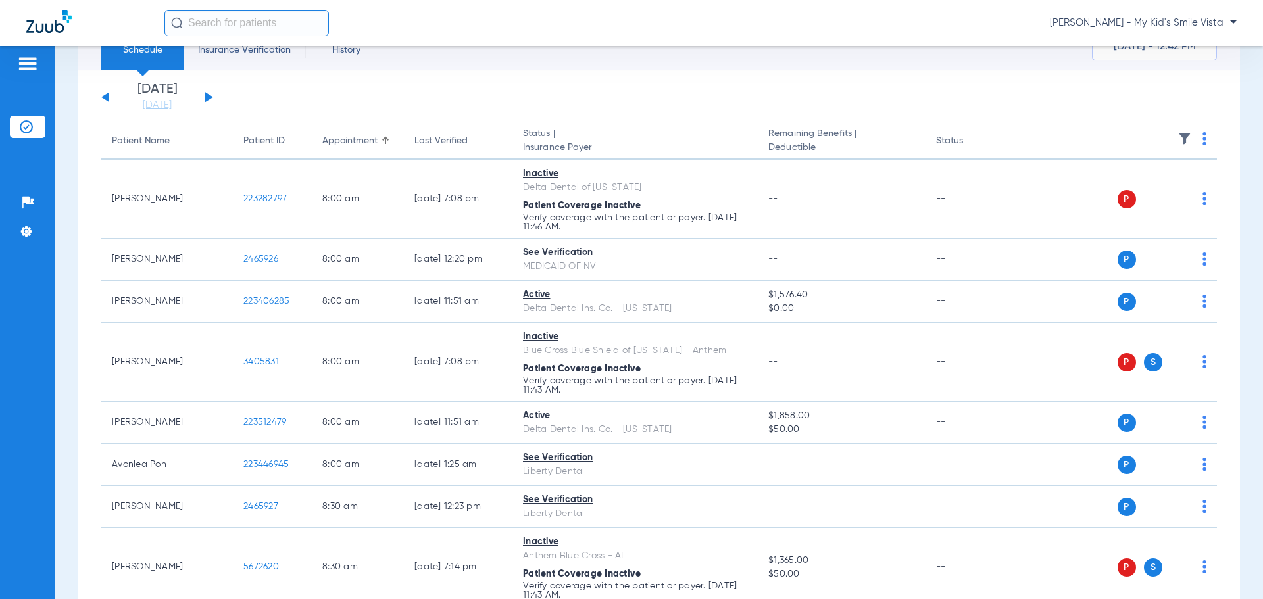
scroll to position [0, 0]
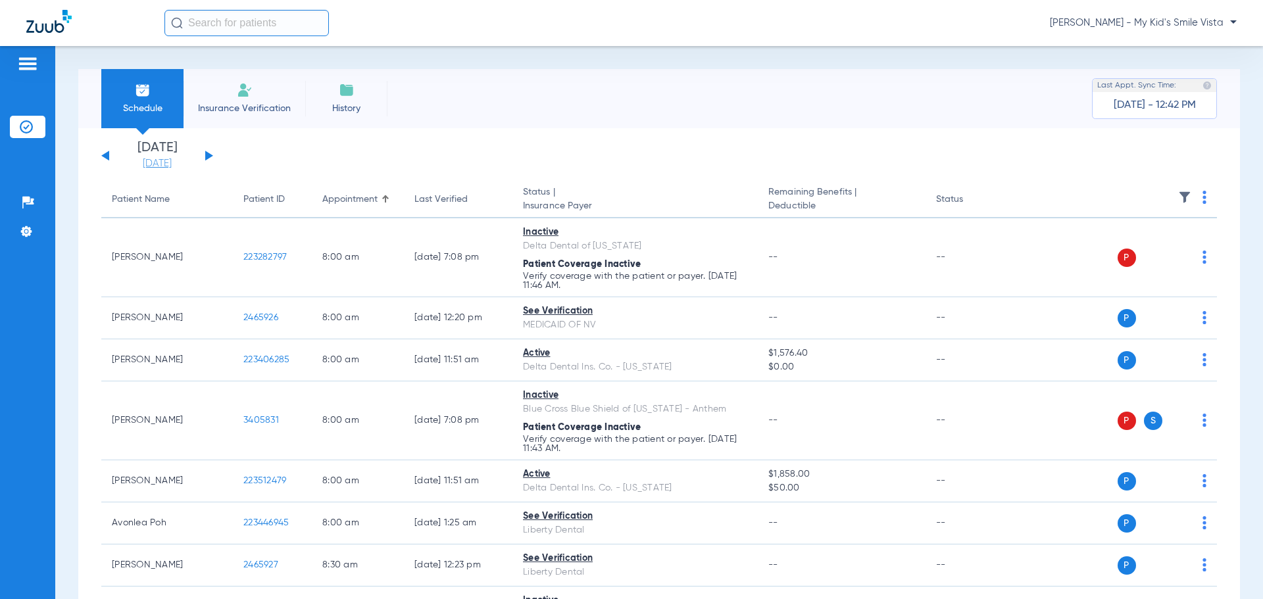
click at [160, 162] on link "[DATE]" at bounding box center [157, 163] width 79 height 13
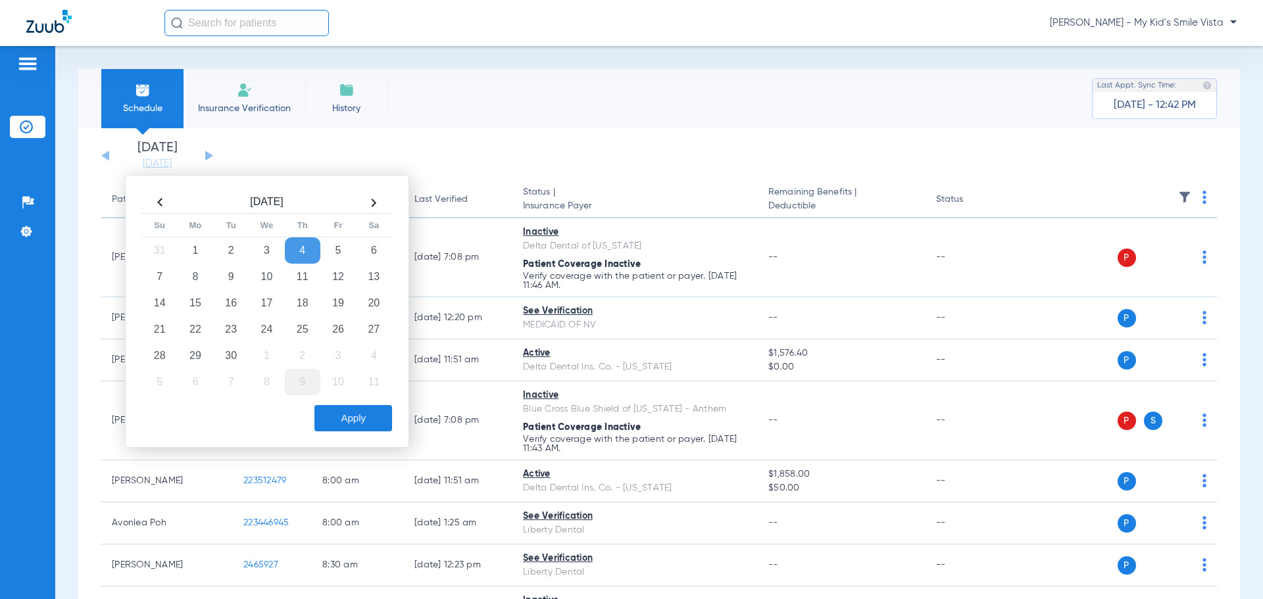
click at [287, 382] on td "9" at bounding box center [303, 382] width 36 height 26
click at [344, 418] on button "Apply" at bounding box center [353, 418] width 78 height 26
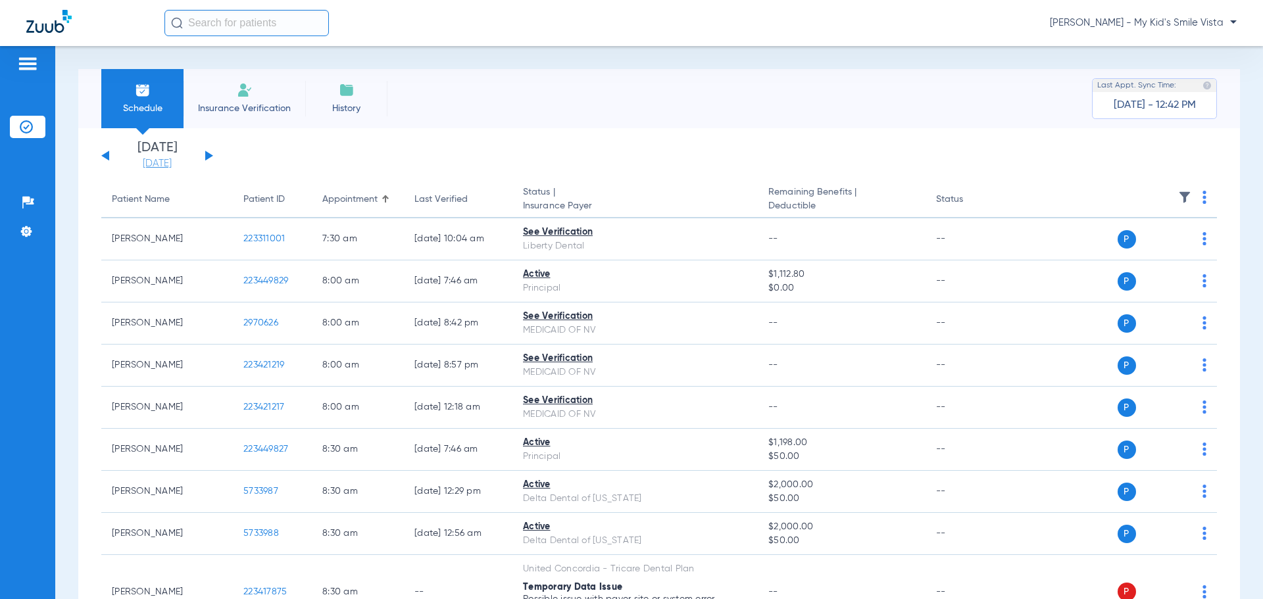
click at [139, 162] on link "[DATE]" at bounding box center [157, 163] width 79 height 13
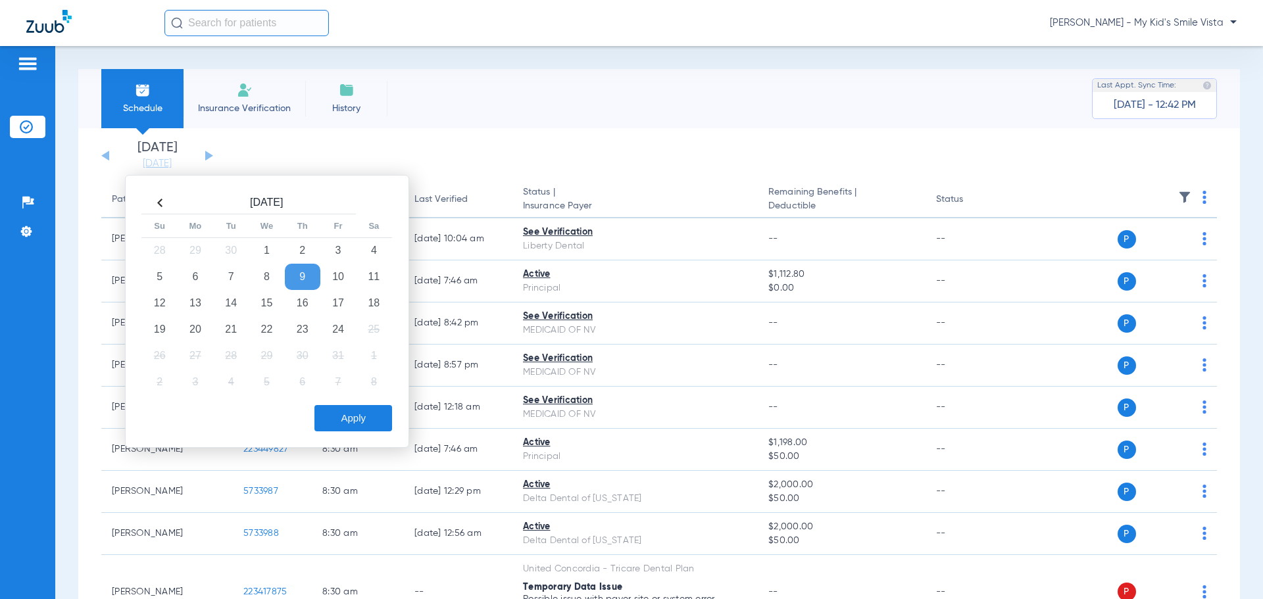
click at [157, 210] on th at bounding box center [160, 203] width 36 height 21
click at [375, 204] on th at bounding box center [374, 202] width 36 height 21
click at [375, 204] on th at bounding box center [374, 204] width 36 height 22
click at [160, 200] on th at bounding box center [160, 203] width 36 height 21
click at [237, 279] on td "9" at bounding box center [231, 277] width 36 height 26
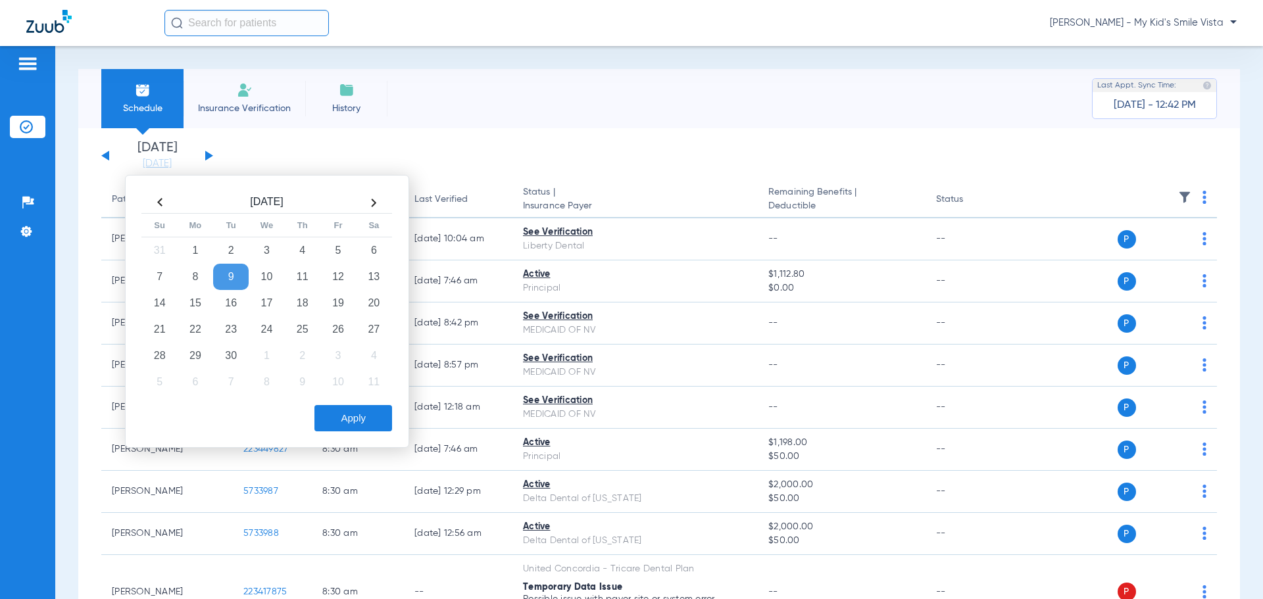
click at [342, 421] on button "Apply" at bounding box center [353, 418] width 78 height 26
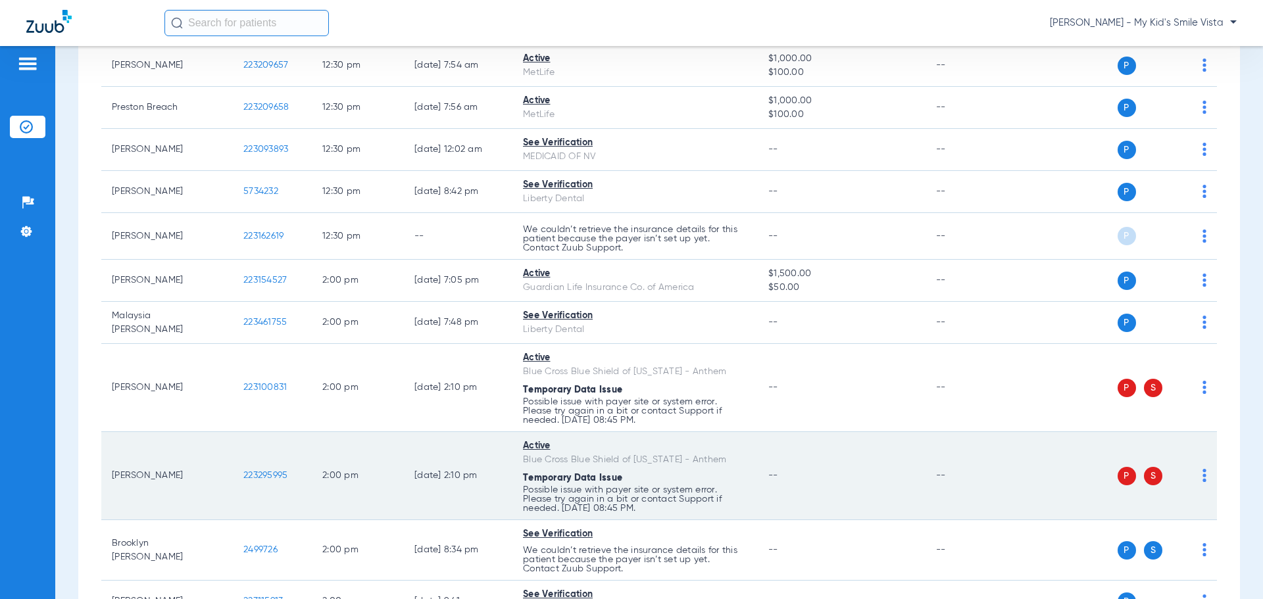
scroll to position [2959, 0]
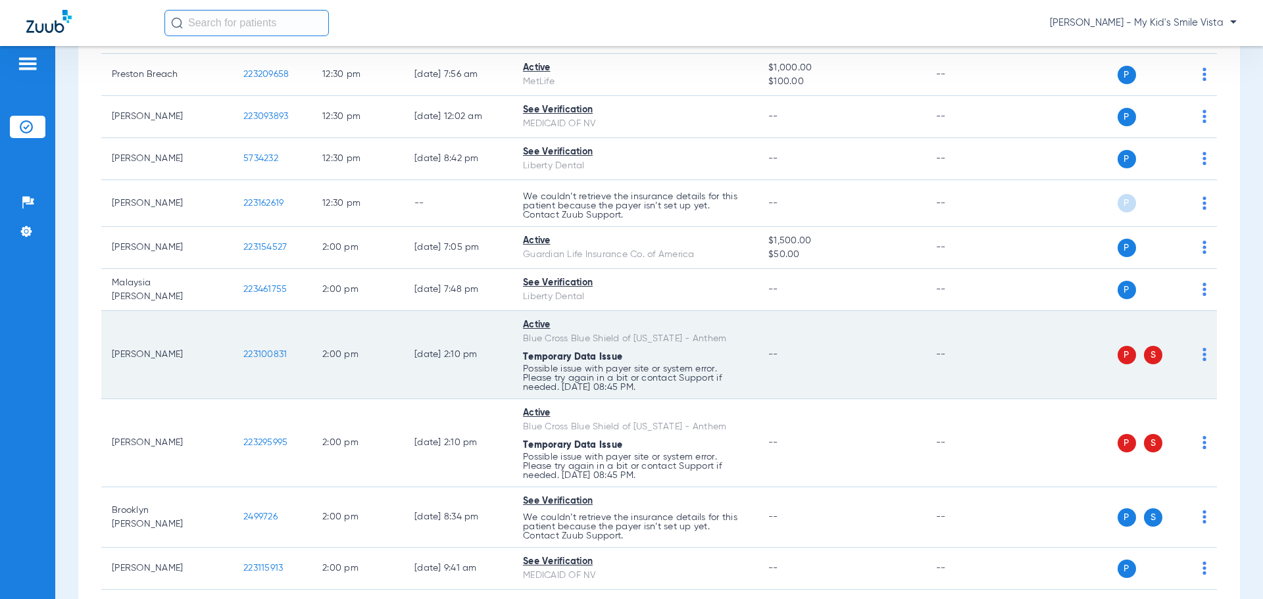
click at [264, 356] on span "223100831" at bounding box center [264, 354] width 43 height 9
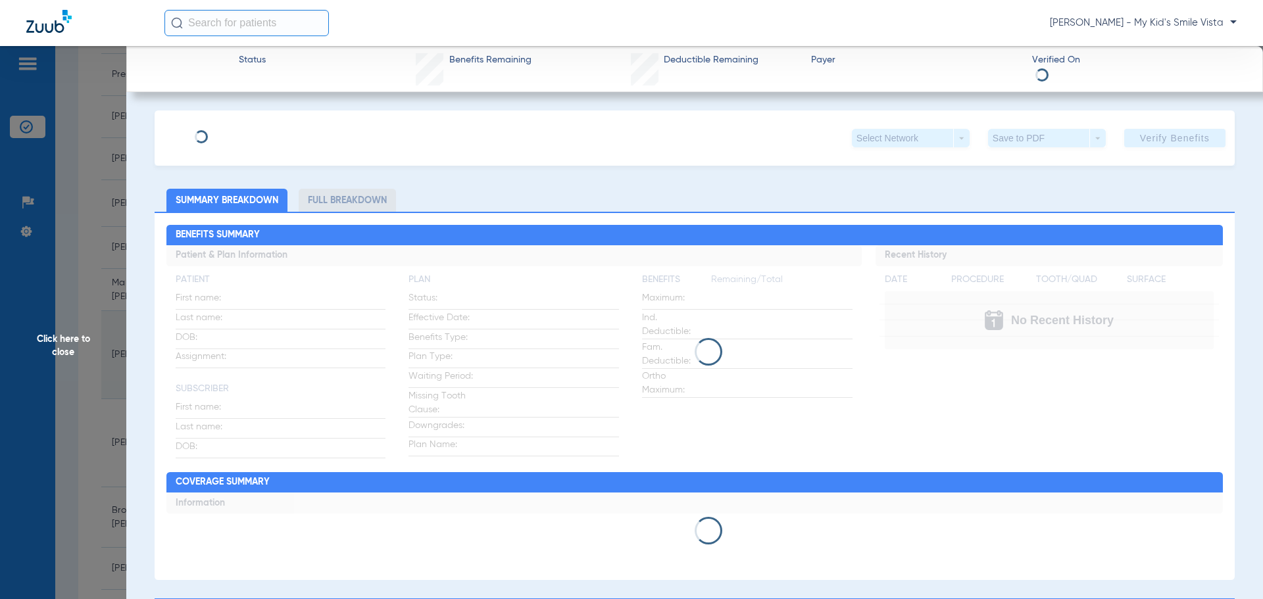
type input "[PERSON_NAME]"
type input "[DATE]"
type input "R61200019"
type input "111112113"
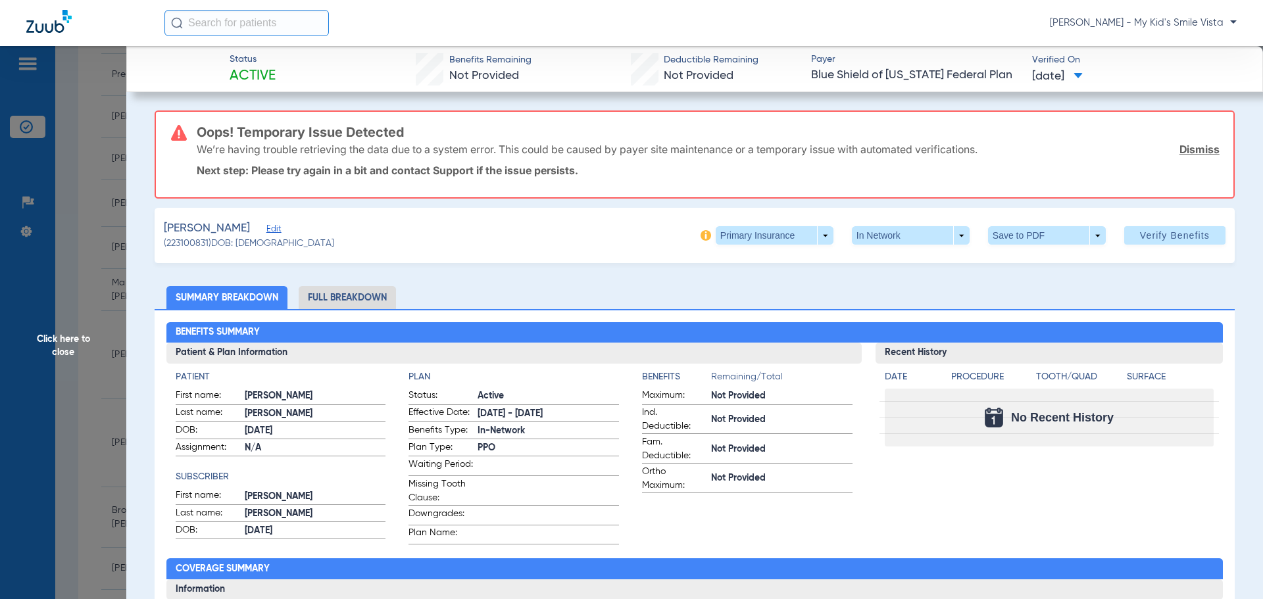
click at [272, 233] on span "Edit" at bounding box center [272, 230] width 12 height 12
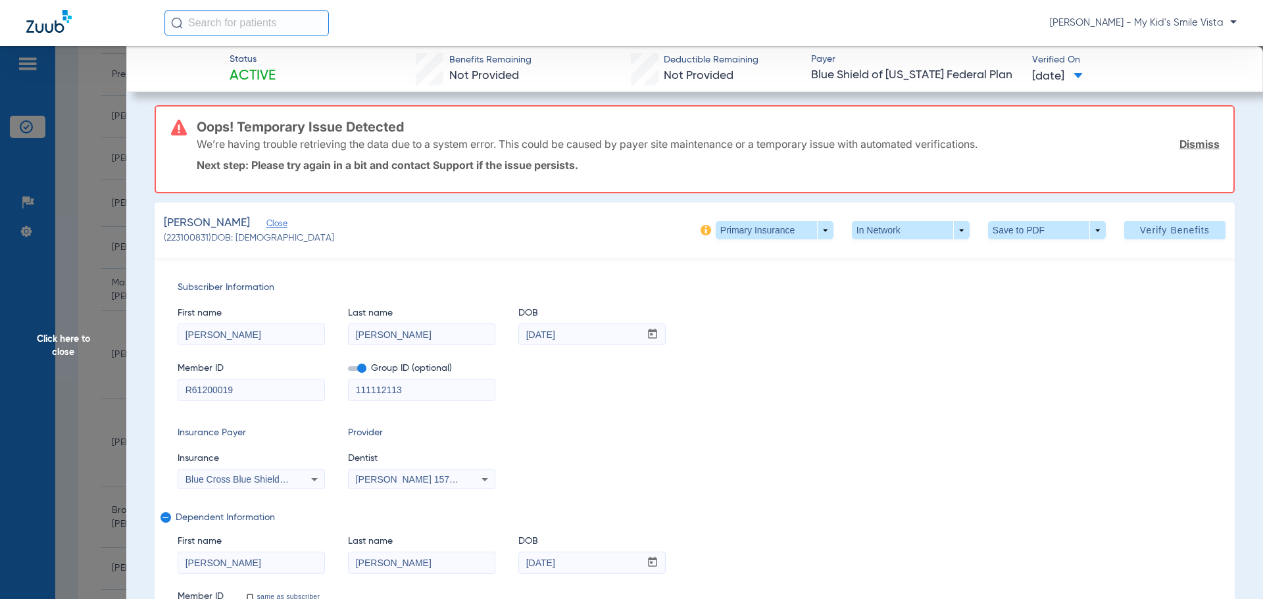
scroll to position [0, 0]
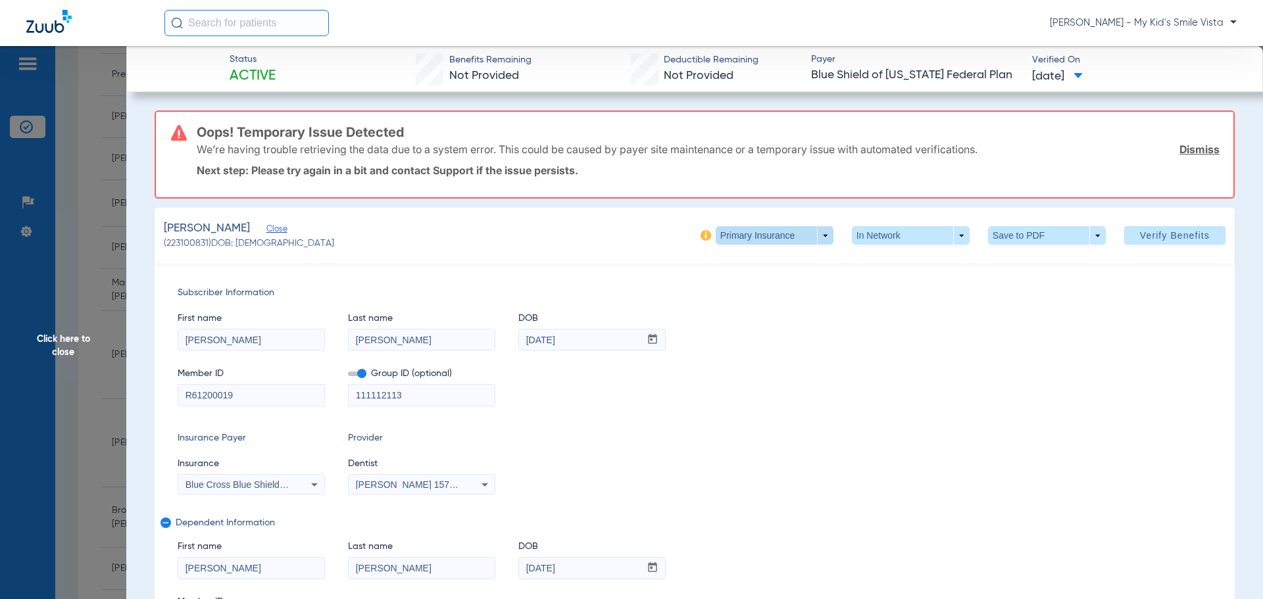
click at [767, 234] on span at bounding box center [774, 236] width 32 height 32
click at [754, 283] on span "Secondary Insurance" at bounding box center [760, 287] width 87 height 9
type input "F00771944"
type input "FEPBD100020004"
type input "F00771944"
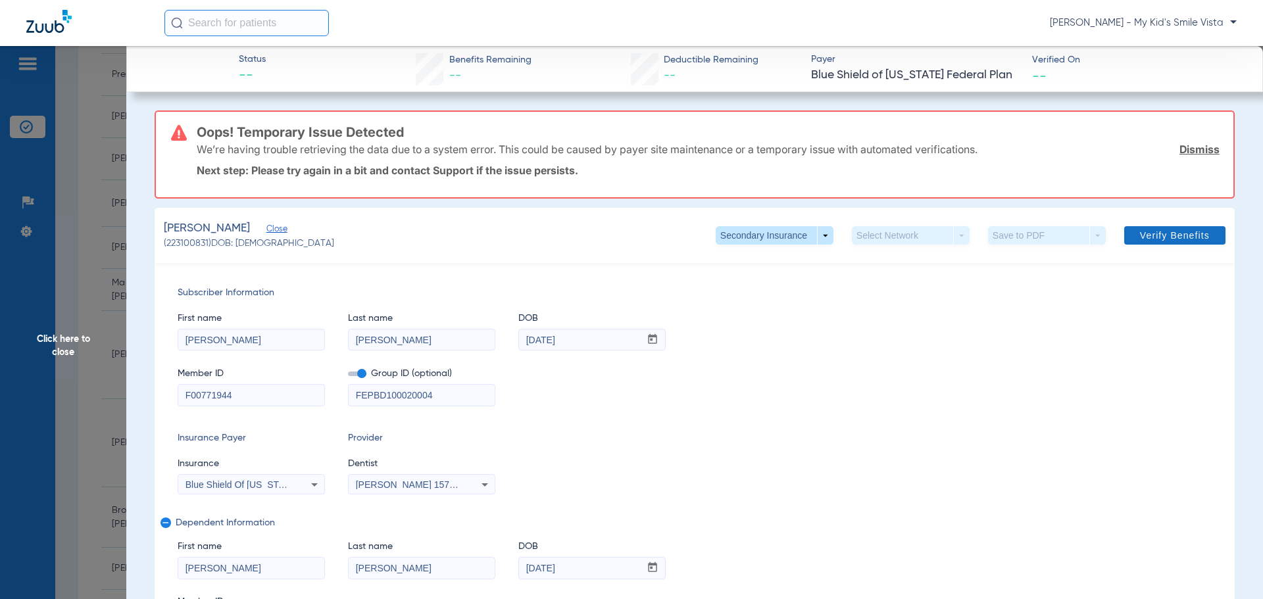
click at [1138, 227] on span at bounding box center [1174, 236] width 101 height 32
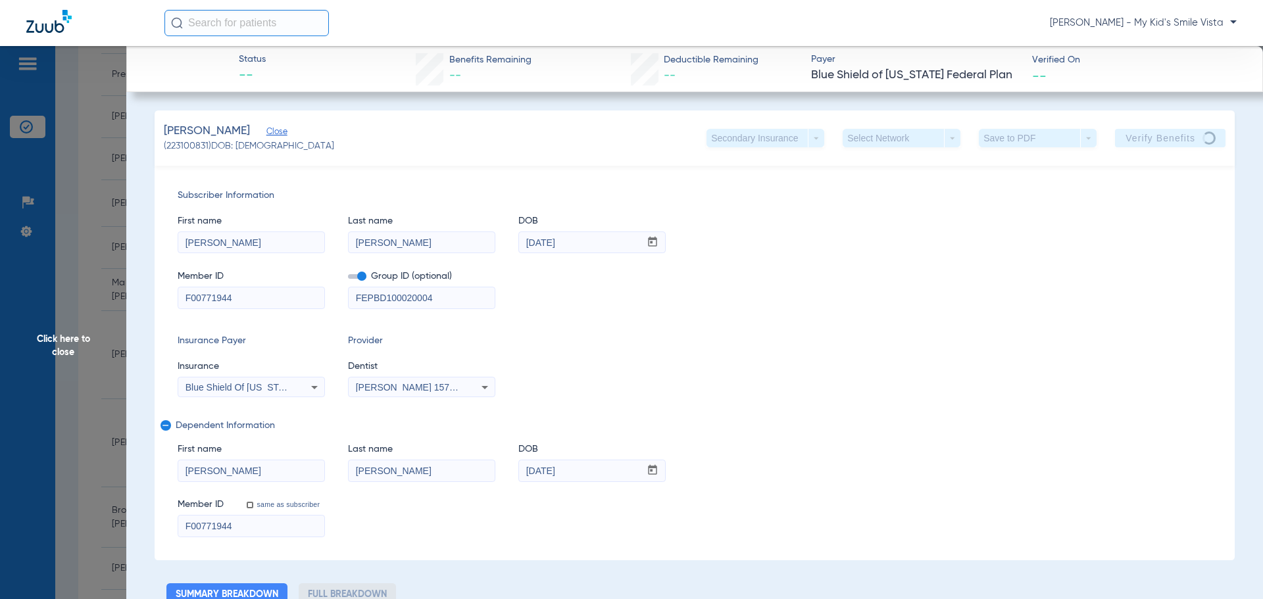
click at [282, 393] on div "Blue Shield Of [US_STATE] Federal Plan" at bounding box center [251, 387] width 146 height 16
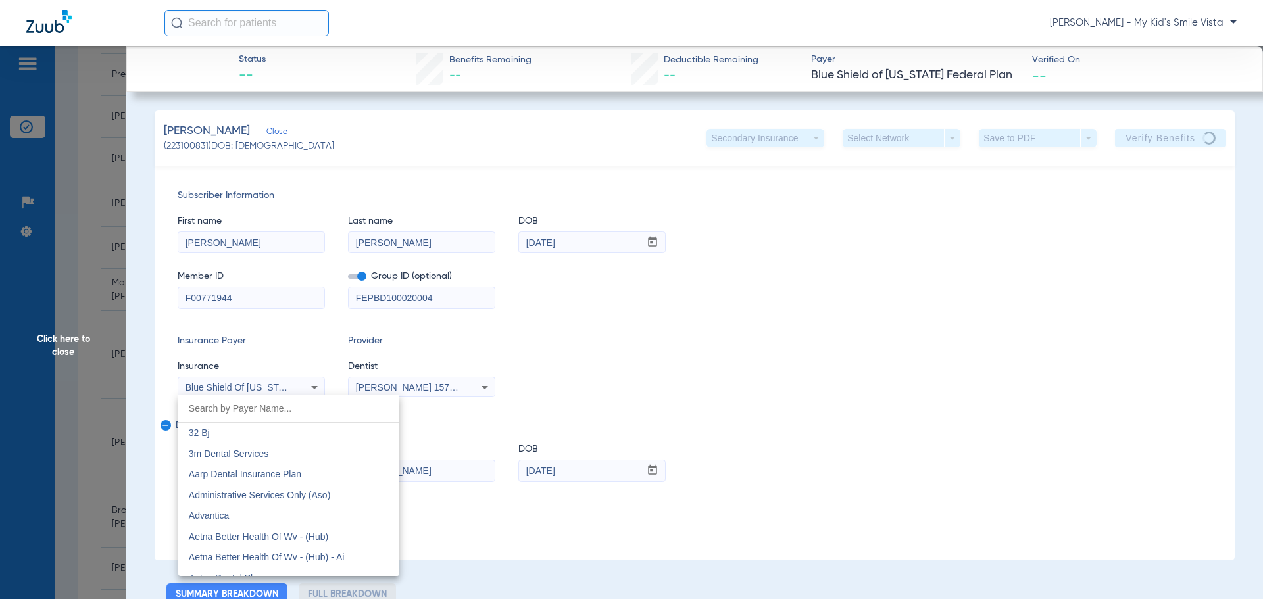
scroll to position [1691, 0]
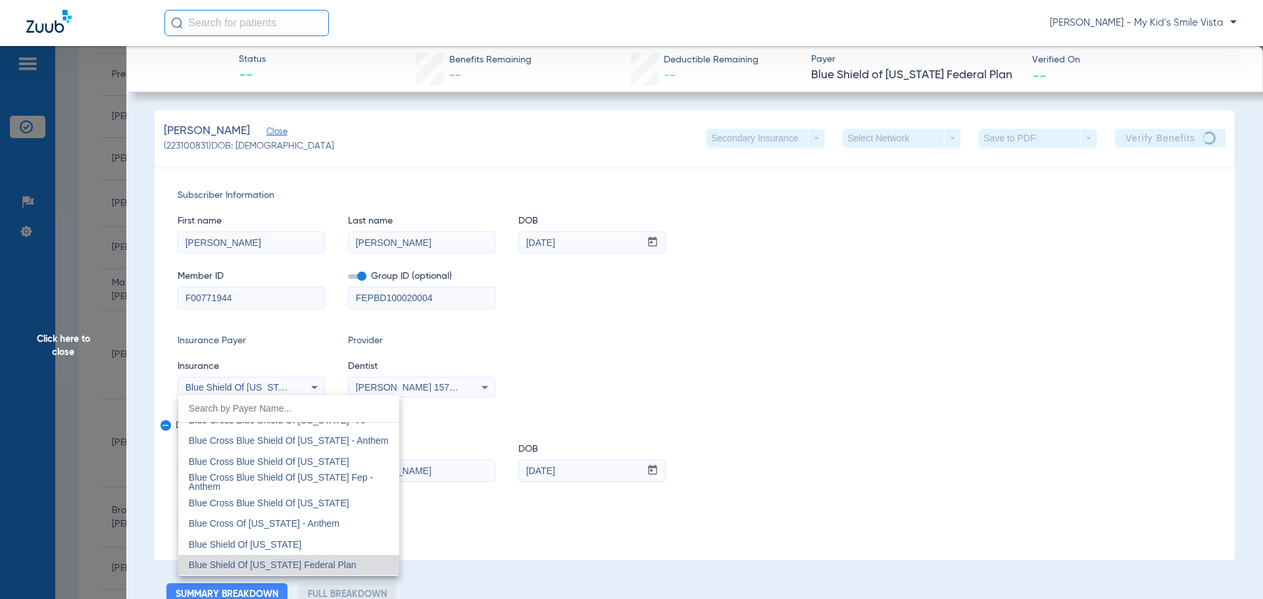
click at [869, 454] on div at bounding box center [631, 299] width 1263 height 599
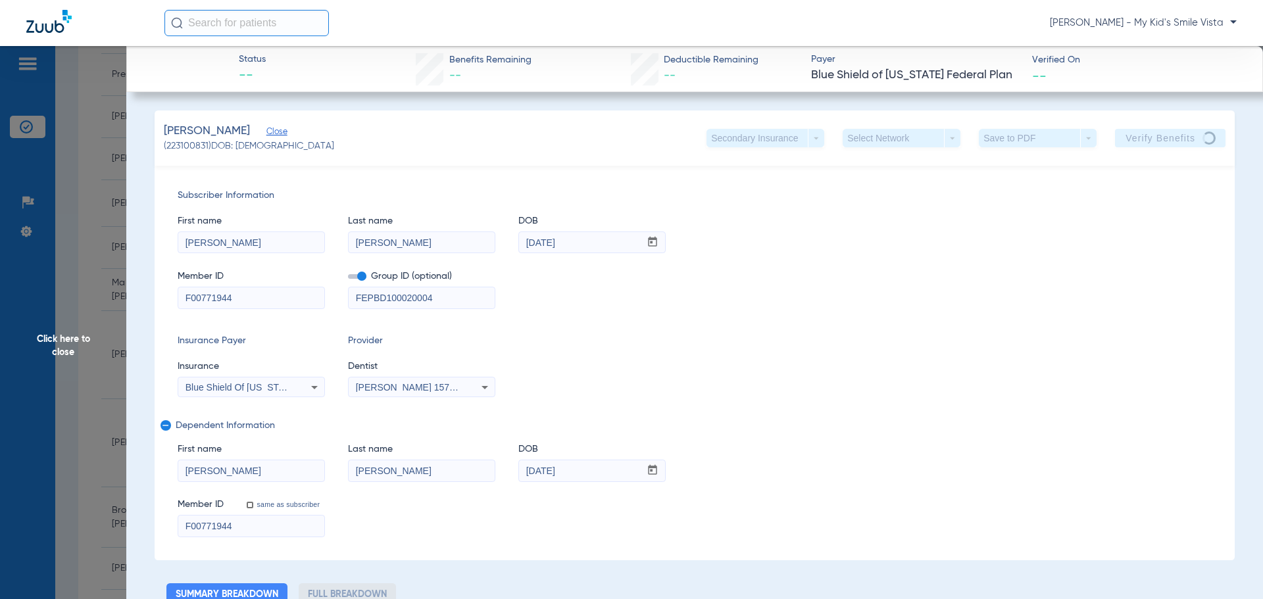
click at [62, 354] on span "Click here to close" at bounding box center [63, 345] width 126 height 599
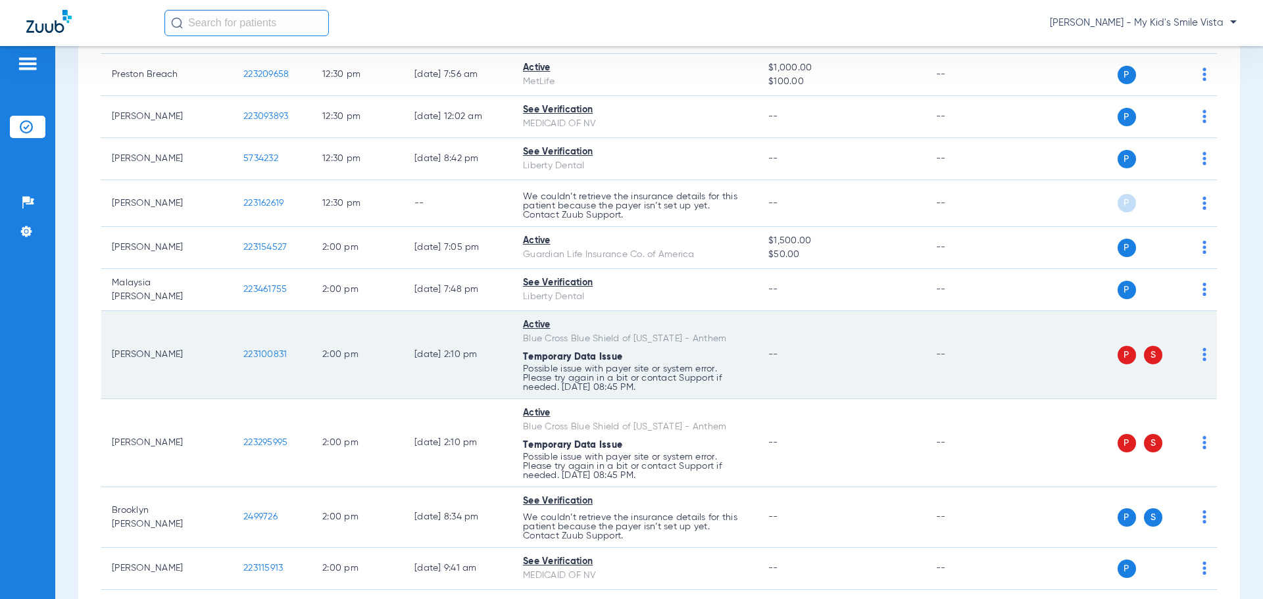
click at [1197, 351] on td "P S" at bounding box center [1115, 355] width 203 height 88
click at [1202, 351] on img at bounding box center [1204, 354] width 4 height 13
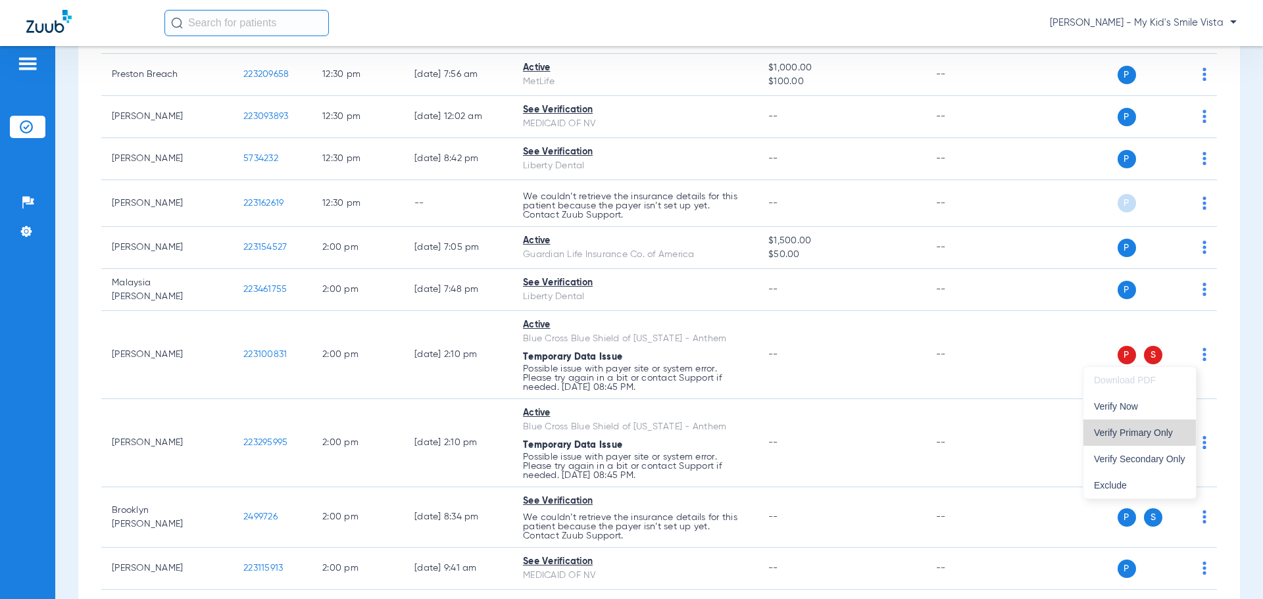
click at [1120, 425] on button "Verify Primary Only" at bounding box center [1139, 433] width 112 height 26
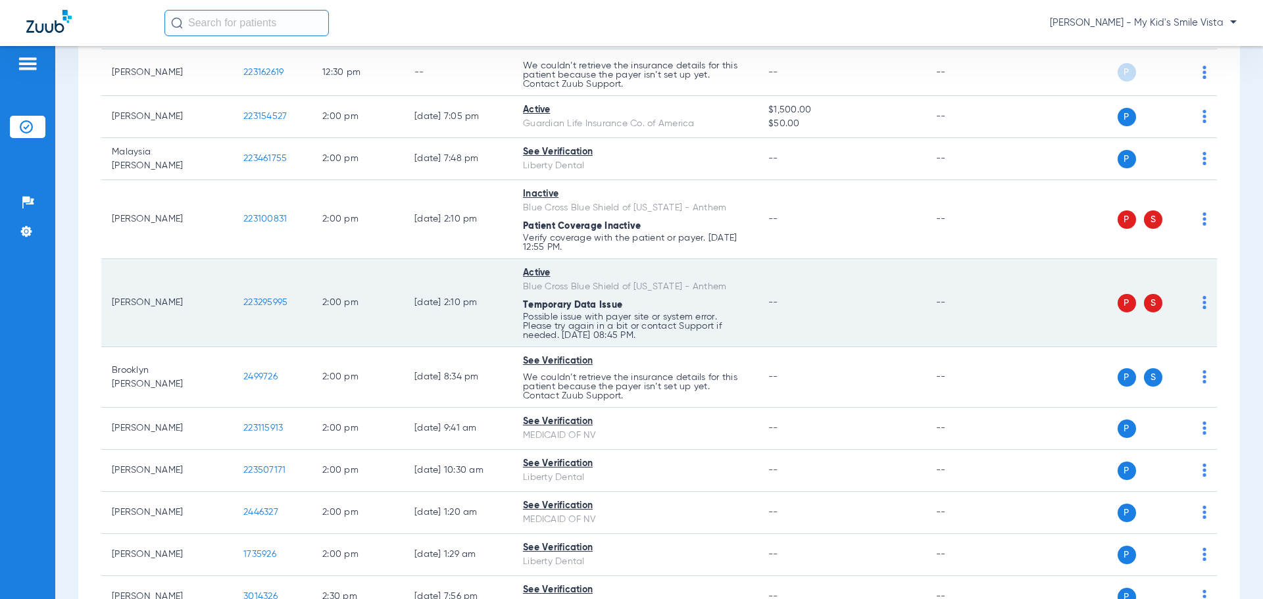
scroll to position [3091, 0]
